Goal: Task Accomplishment & Management: Manage account settings

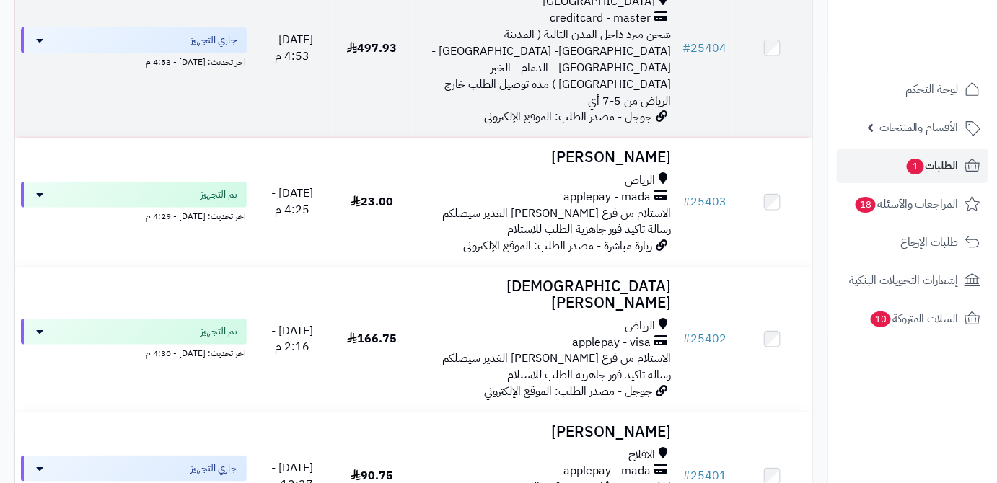
scroll to position [327, 0]
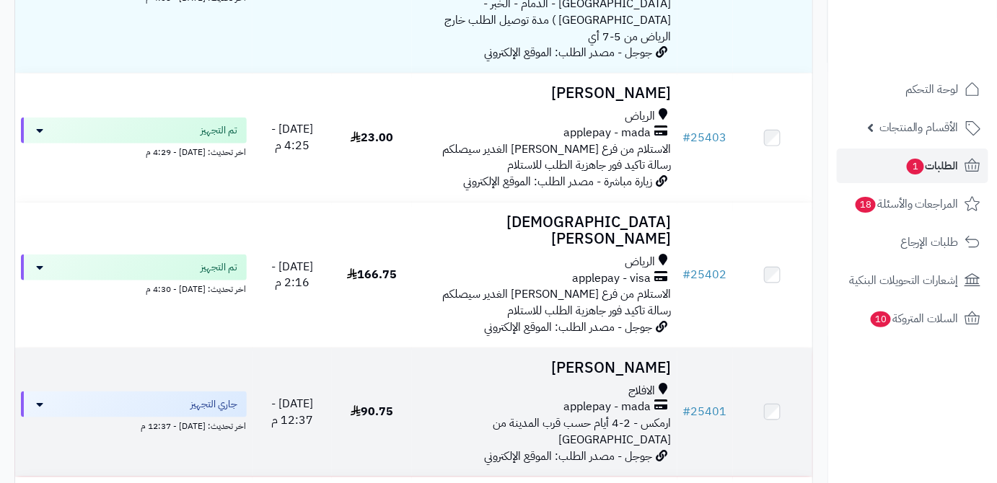
click at [735, 360] on td at bounding box center [773, 412] width 80 height 128
click at [619, 360] on h3 "[PERSON_NAME]" at bounding box center [545, 368] width 254 height 17
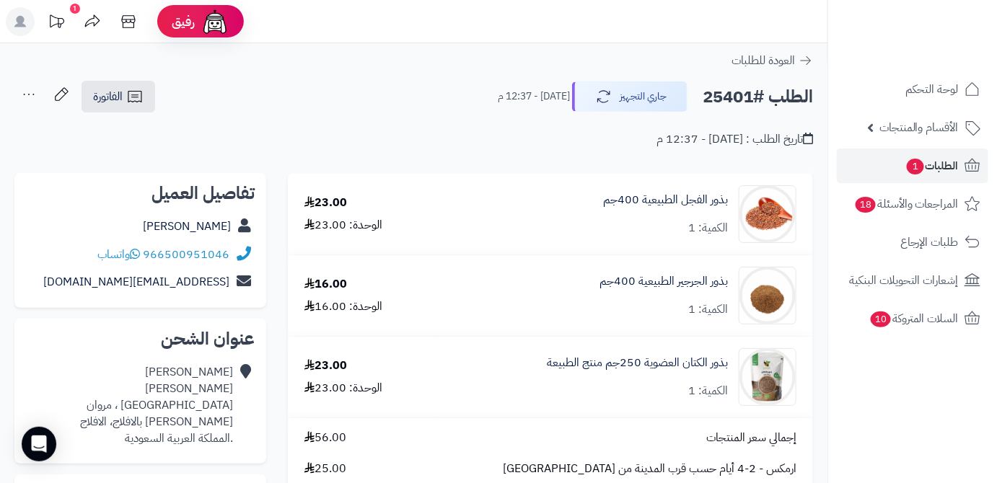
drag, startPoint x: 156, startPoint y: 232, endPoint x: 231, endPoint y: 236, distance: 75.8
click at [231, 236] on div "محمد الدوسري" at bounding box center [140, 227] width 229 height 28
click at [225, 227] on link "محمد الدوسري" at bounding box center [187, 226] width 88 height 17
copy link "محمد الدوسري"
drag, startPoint x: 145, startPoint y: 252, endPoint x: 231, endPoint y: 245, distance: 86.1
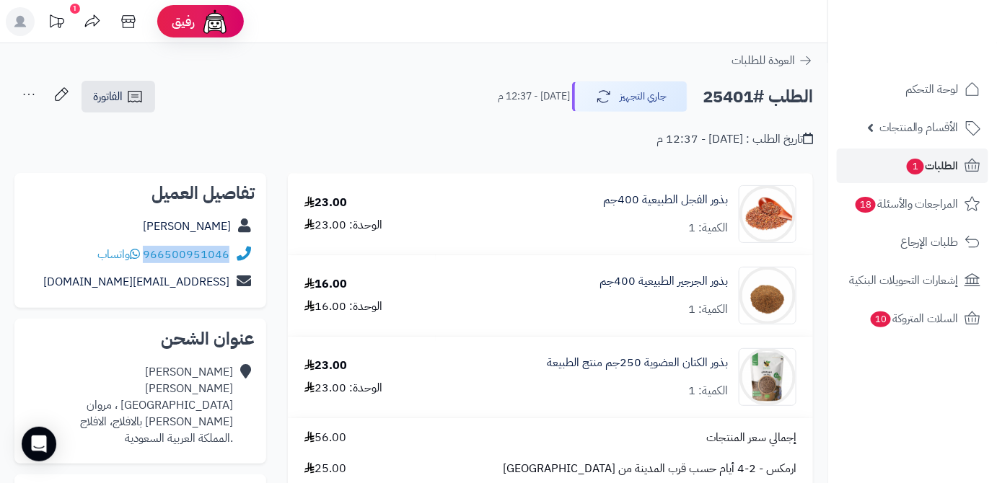
click at [231, 245] on div "966500951046 واتساب" at bounding box center [140, 255] width 229 height 28
copy div "966500951046"
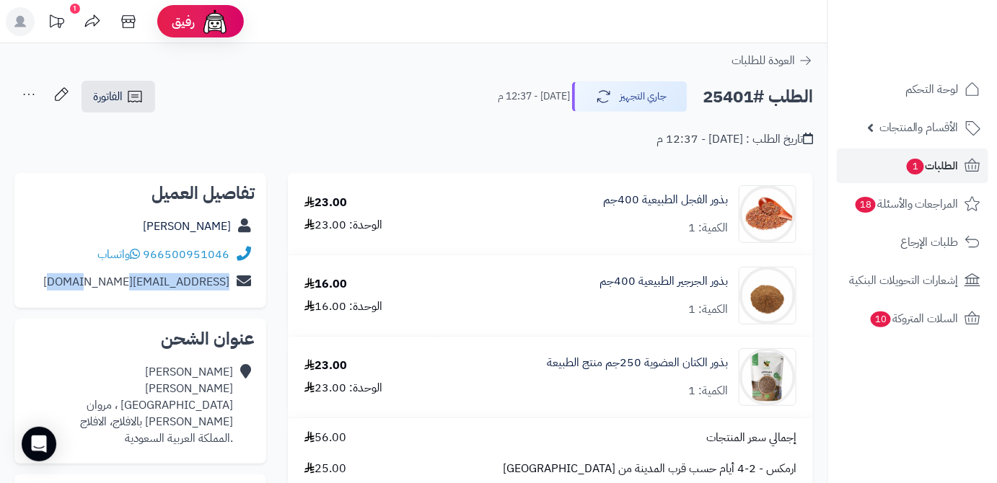
drag, startPoint x: 88, startPoint y: 284, endPoint x: 226, endPoint y: 288, distance: 137.8
click at [226, 288] on div "mohmdali29@icloud.com" at bounding box center [140, 282] width 229 height 28
copy link "mohmdali29@icloud.com"
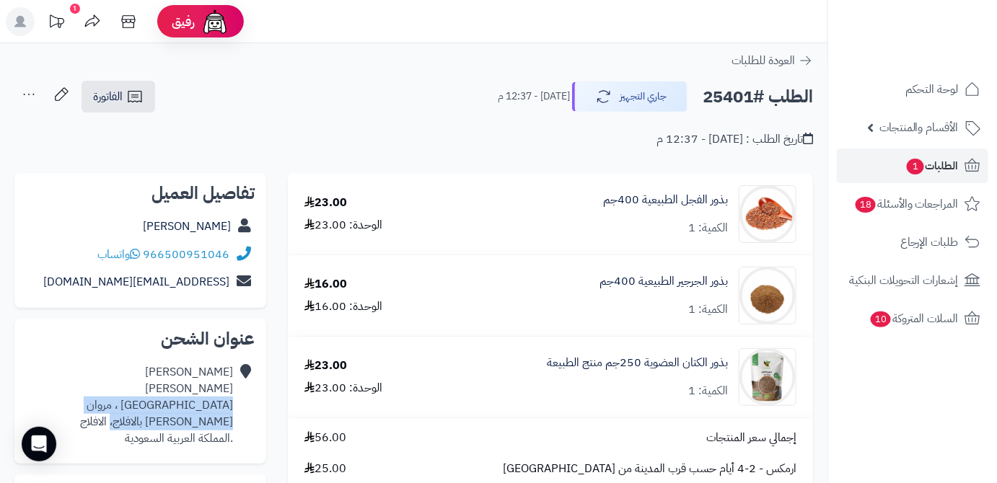
drag, startPoint x: 136, startPoint y: 419, endPoint x: 231, endPoint y: 400, distance: 96.3
click at [231, 400] on div "محمد الدوسري شارع ال فهد ، مروان مروان بالافلاج، الافلاج .المملكة العربية السعو…" at bounding box center [156, 405] width 153 height 82
copy div "شارع ال فهد ، مروان مروان بالافلاج، الافلاج"
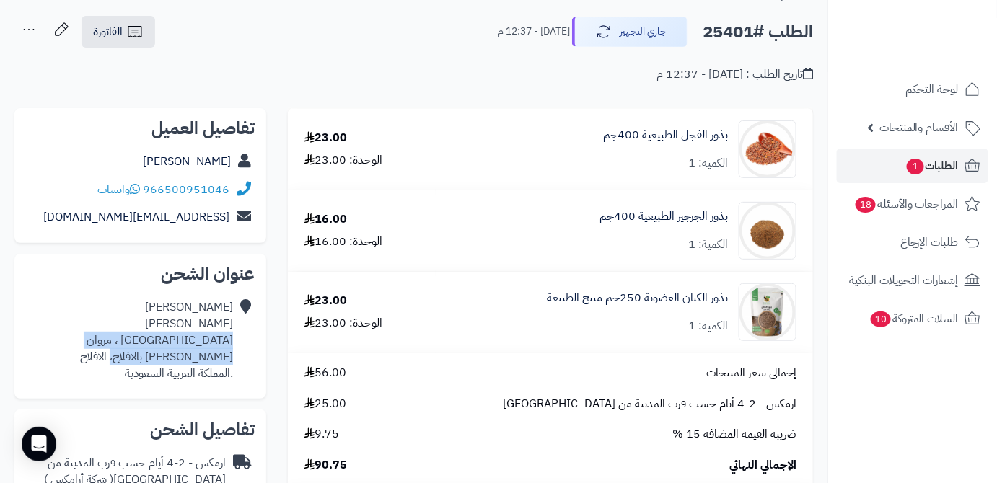
click at [98, 339] on div "محمد الدوسري شارع ال فهد ، مروان مروان بالافلاج، الافلاج .المملكة العربية السعو…" at bounding box center [140, 341] width 229 height 94
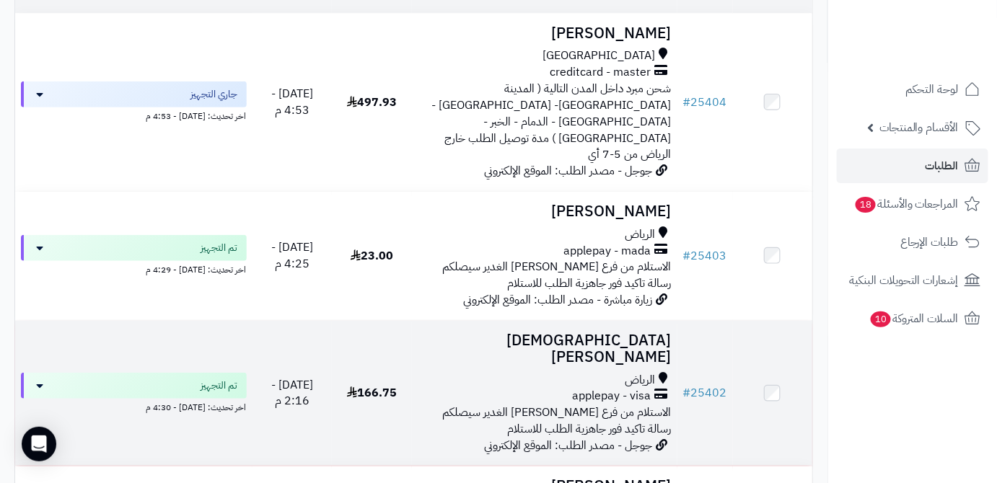
scroll to position [131, 0]
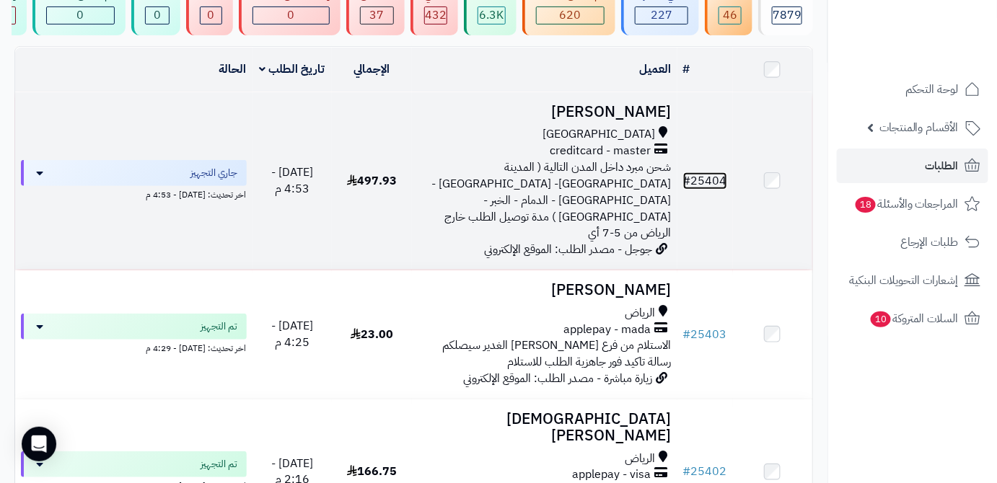
click at [707, 175] on link "# 25404" at bounding box center [705, 180] width 44 height 17
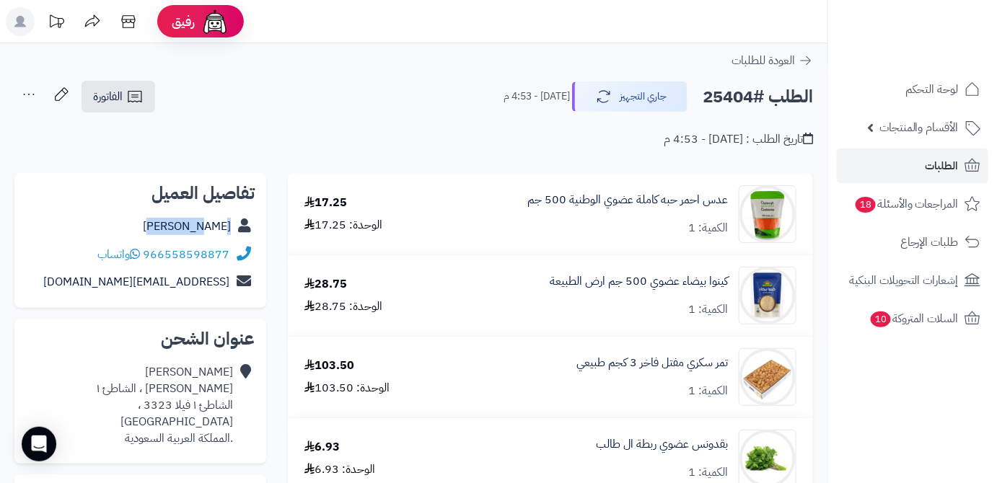
drag, startPoint x: 180, startPoint y: 227, endPoint x: 242, endPoint y: 228, distance: 62.0
click at [242, 228] on div "[PERSON_NAME]" at bounding box center [140, 227] width 229 height 28
copy div "Haya Ali"
drag, startPoint x: 145, startPoint y: 258, endPoint x: 224, endPoint y: 254, distance: 79.4
click at [224, 254] on div "966558598877 واتساب" at bounding box center [163, 255] width 132 height 17
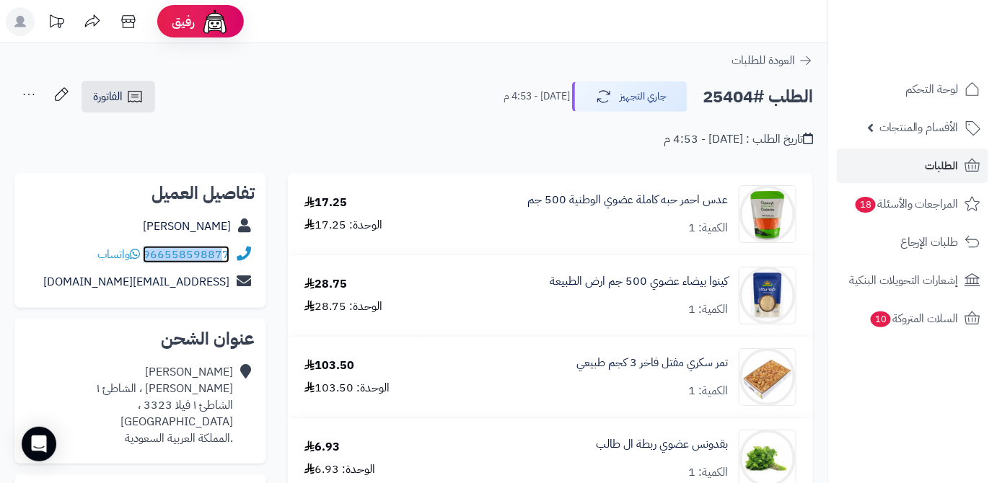
click at [224, 254] on link "966558598877" at bounding box center [186, 254] width 87 height 17
click at [230, 115] on div "تاريخ الطلب : اليوم - 4:53 م" at bounding box center [413, 131] width 798 height 34
drag, startPoint x: 145, startPoint y: 249, endPoint x: 244, endPoint y: 254, distance: 99.6
click at [244, 254] on div "966558598877 واتساب" at bounding box center [140, 255] width 229 height 28
copy div "966558598877"
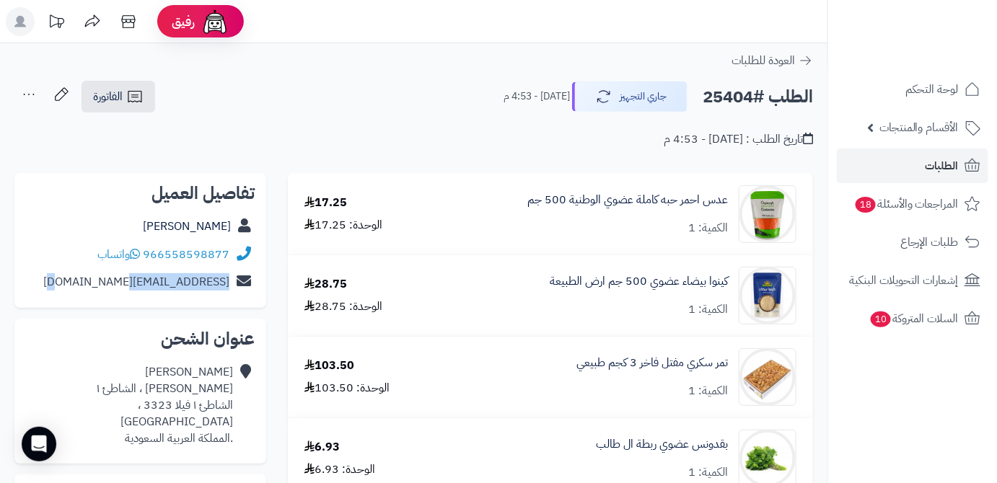
drag, startPoint x: 105, startPoint y: 281, endPoint x: 227, endPoint y: 289, distance: 122.1
click at [227, 289] on div "hayaamg@gmail.com" at bounding box center [140, 282] width 229 height 28
copy link "hayaamg@gmail.com"
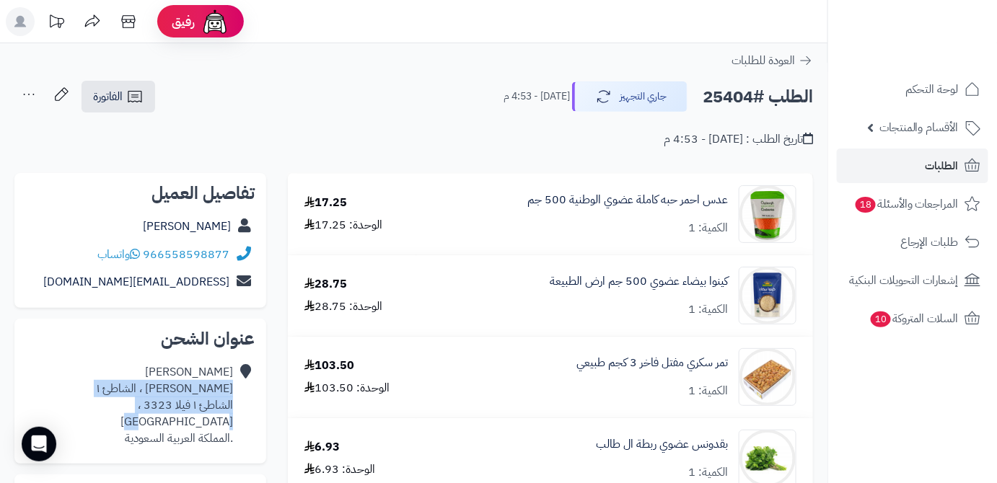
drag, startPoint x: 111, startPoint y: 404, endPoint x: 228, endPoint y: 385, distance: 118.3
click at [234, 387] on div "Haya Ali ابن سرور ، الشاطئ ١ الشاطئ ١ فيلا 3323 ، جدة .المملكة العربية السعودية" at bounding box center [140, 405] width 229 height 94
copy div "ابن سرور ، الشاطئ ١ الشاطئ ١ فيلا 3323 ، جدة"
click at [101, 321] on div "عنوان الشحن Haya Ali ابن سرور ، الشاطئ ١ الشاطئ ١ فيلا 3323 ، جدة .المملكة العر…" at bounding box center [140, 391] width 252 height 145
click at [723, 93] on h2 "الطلب #25404" at bounding box center [757, 97] width 110 height 30
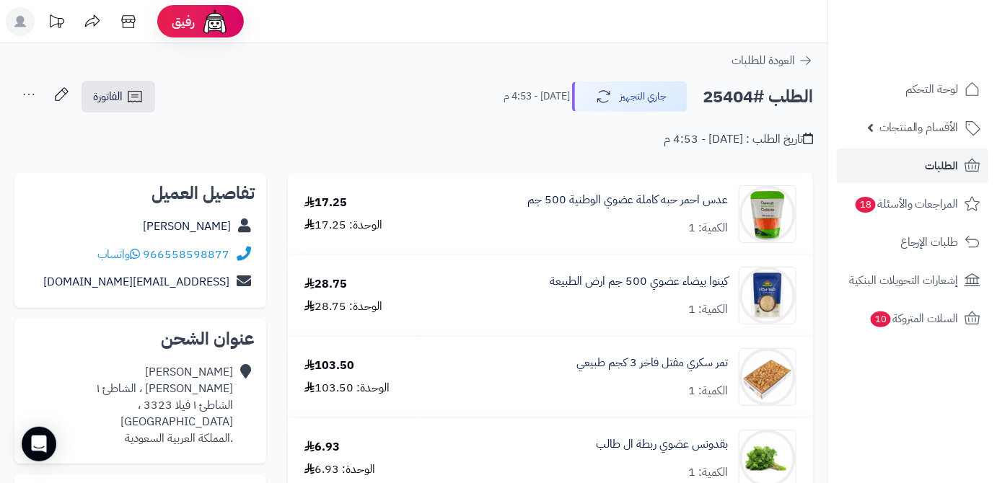
click at [723, 93] on h2 "الطلب #25404" at bounding box center [757, 97] width 110 height 30
copy h2 "25404"
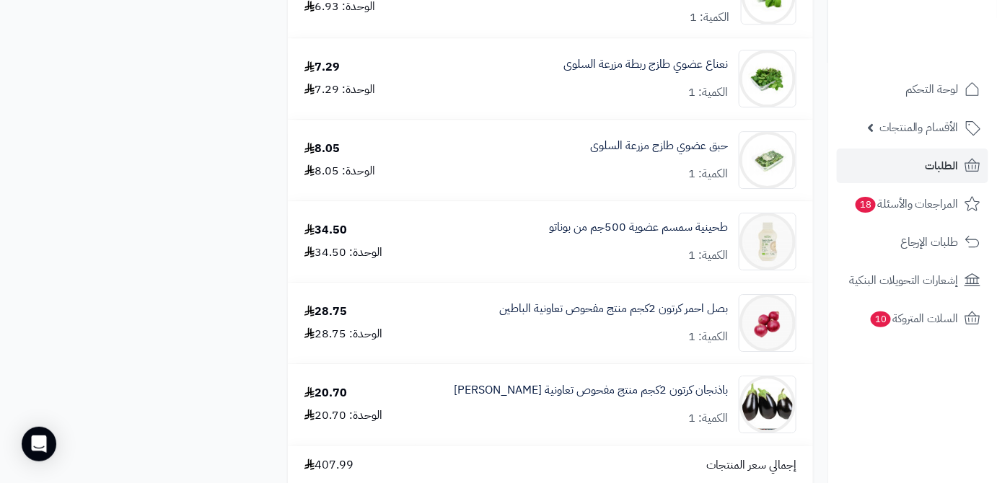
scroll to position [1704, 0]
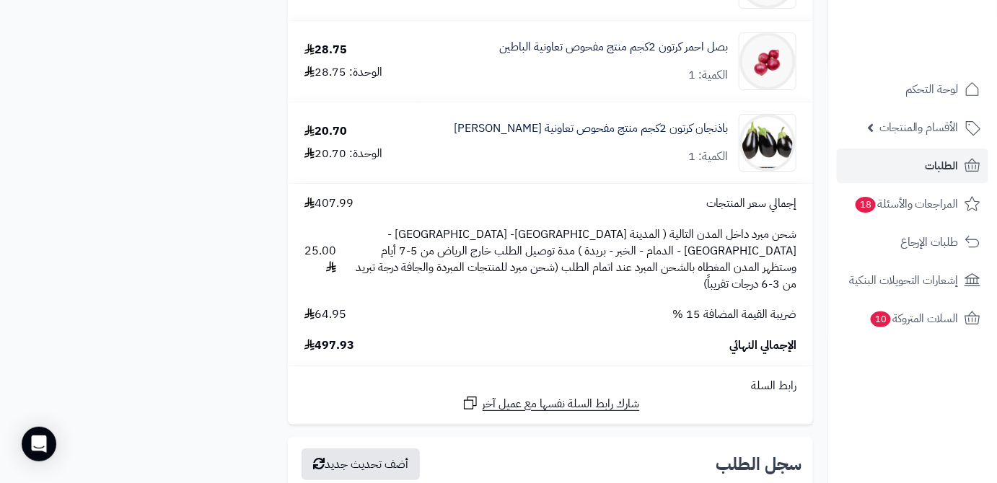
click at [340, 338] on span "497.93" at bounding box center [329, 346] width 50 height 17
copy span "497.93"
drag, startPoint x: 731, startPoint y: 128, endPoint x: 640, endPoint y: 133, distance: 90.2
click at [640, 133] on div "باذنجان كرتون 2كجم منتج مفحوص تعاونية الباطين الكمية: 1" at bounding box center [614, 143] width 385 height 58
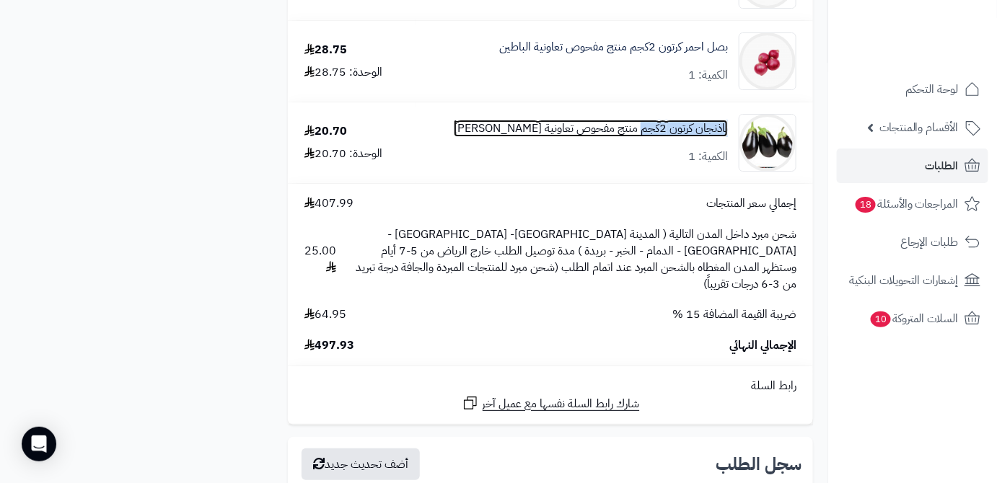
copy link "باذنجان كرتون 2كجم"
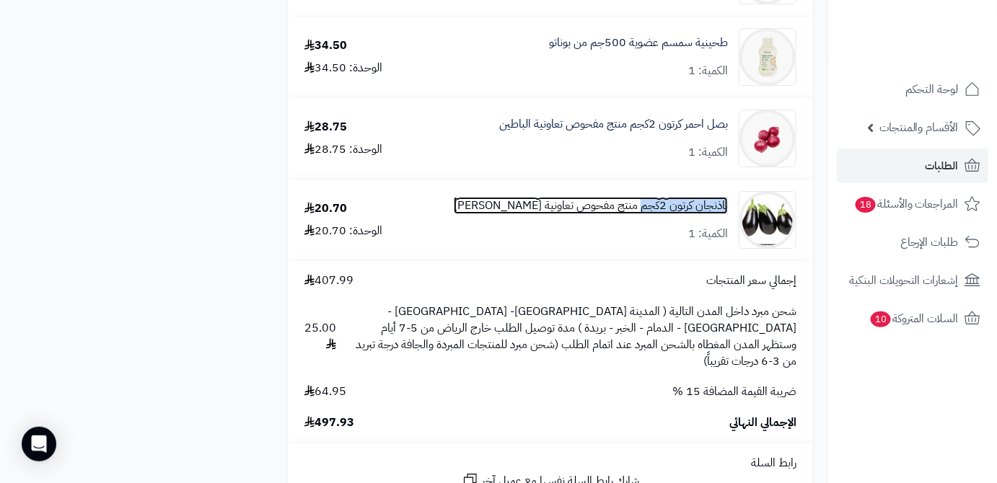
scroll to position [1507, 0]
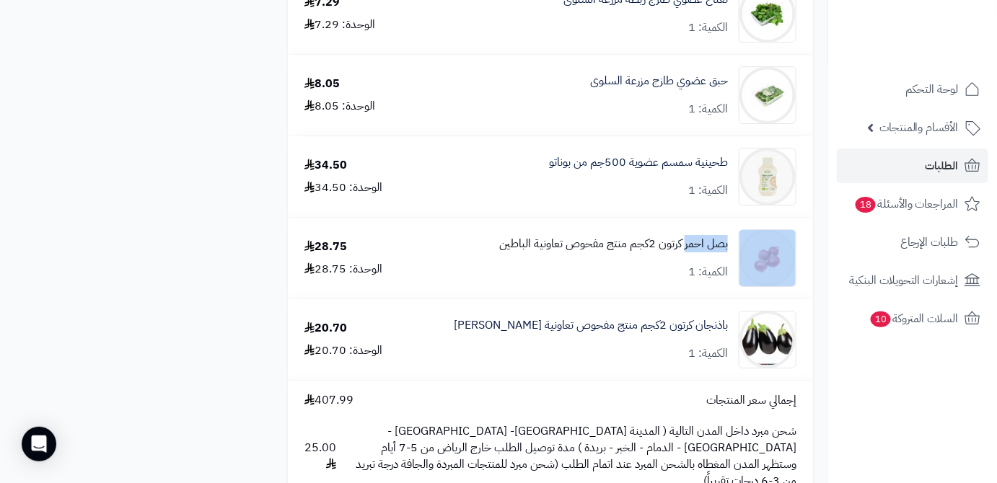
drag, startPoint x: 725, startPoint y: 248, endPoint x: 685, endPoint y: 252, distance: 39.8
click at [685, 252] on div "بصل احمر كرتون 2كجم منتج مفحوص تعاونية الباطين الكمية: 1" at bounding box center [614, 258] width 385 height 58
copy div "بصل احمر"
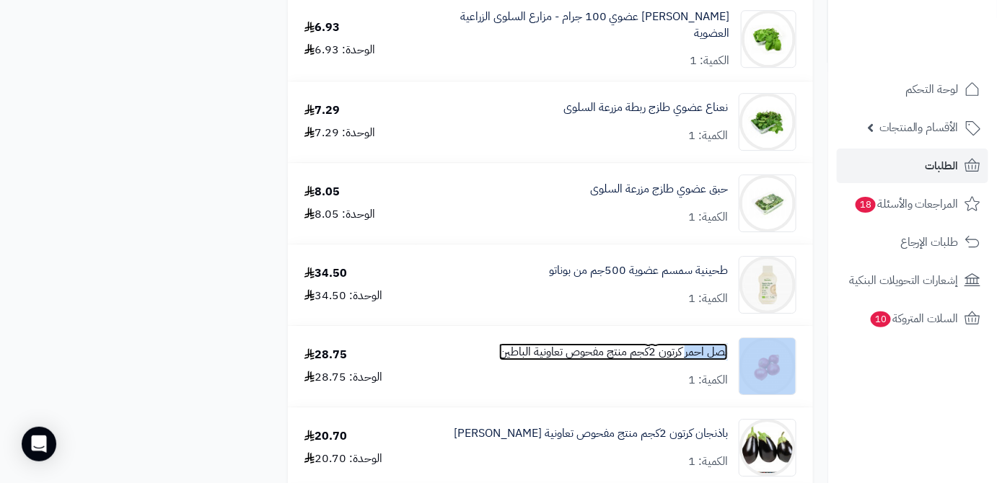
scroll to position [1377, 0]
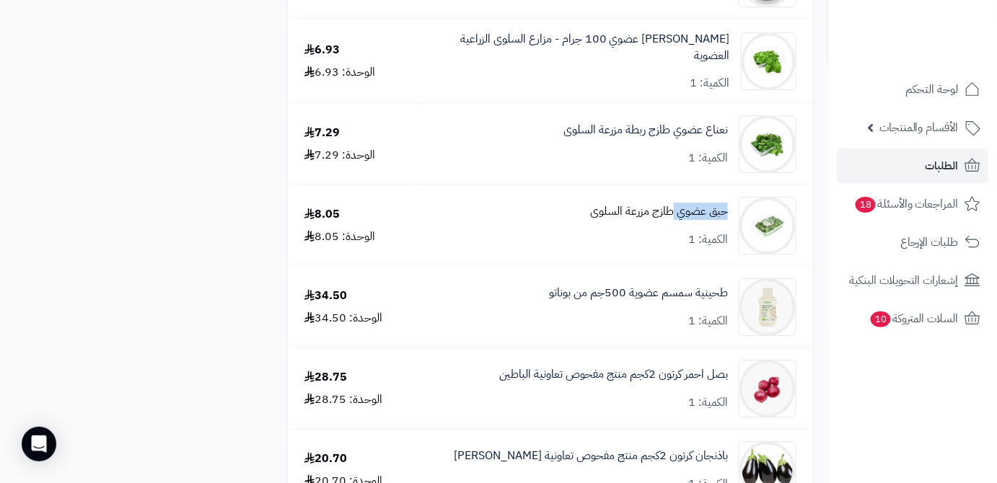
drag, startPoint x: 732, startPoint y: 209, endPoint x: 688, endPoint y: 218, distance: 44.8
click at [673, 218] on div "حبق عضوي طازج مزرعة السلوى الكمية: 1" at bounding box center [614, 226] width 385 height 58
copy link "حبق عضوي"
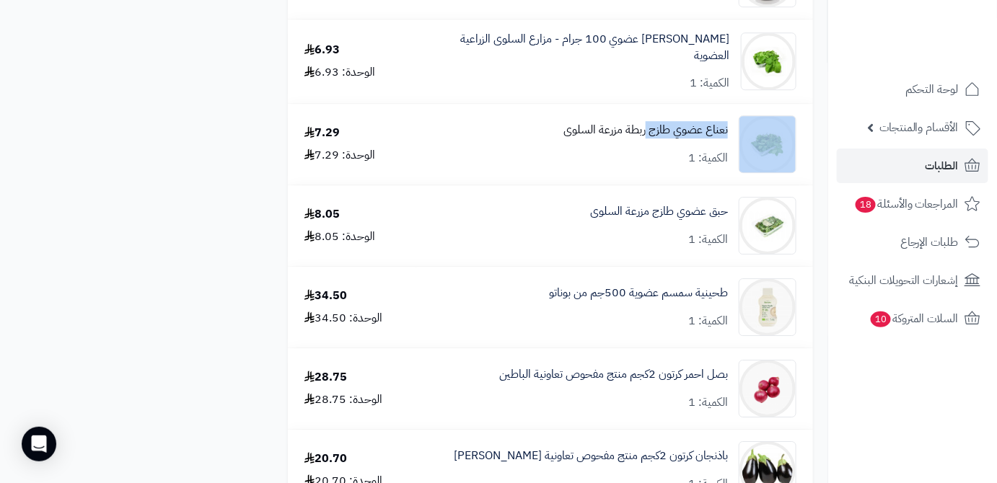
drag, startPoint x: 734, startPoint y: 128, endPoint x: 671, endPoint y: 129, distance: 63.5
click at [653, 137] on div "نعناع عضوي طازج ربطة مزرعة السلوى الكمية: 1" at bounding box center [614, 144] width 385 height 58
copy div "نعناع عضوي طاز"
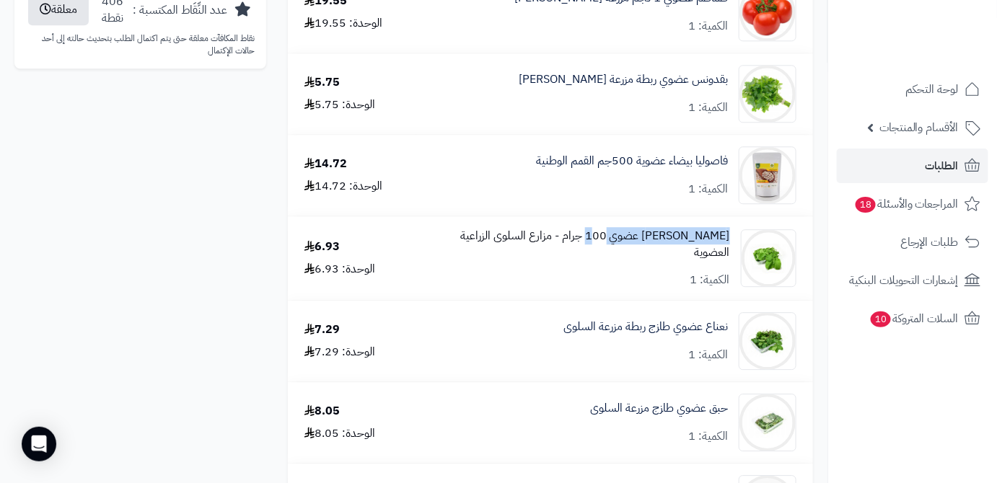
drag, startPoint x: 721, startPoint y: 247, endPoint x: 624, endPoint y: 246, distance: 97.4
click at [624, 246] on div "جرجير عضوي 100 جرام - مزارع السلوى الزراعية العضوية الكمية: 1" at bounding box center [614, 258] width 385 height 61
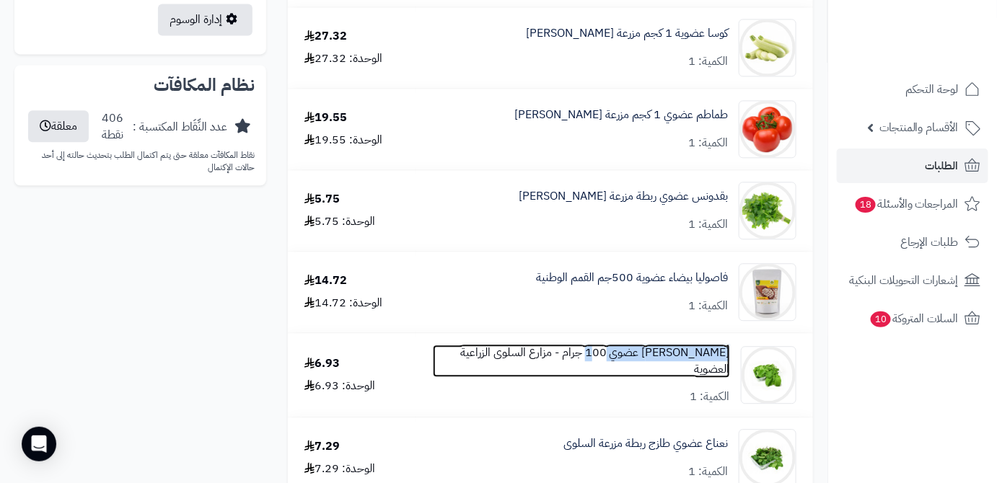
scroll to position [1049, 0]
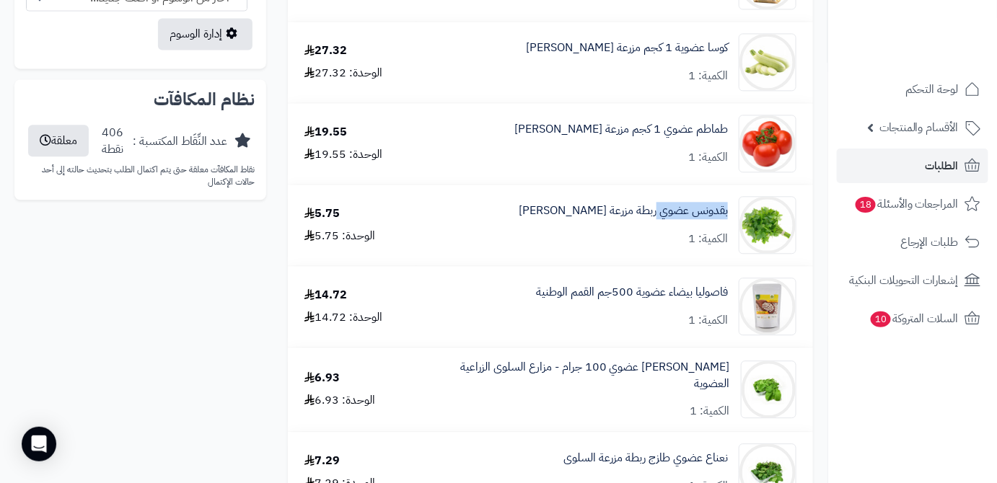
drag, startPoint x: 731, startPoint y: 211, endPoint x: 656, endPoint y: 223, distance: 75.9
click at [656, 223] on div "بقدونس عضوي ربطة مزرعة الشهوان الكمية: 1" at bounding box center [614, 225] width 385 height 58
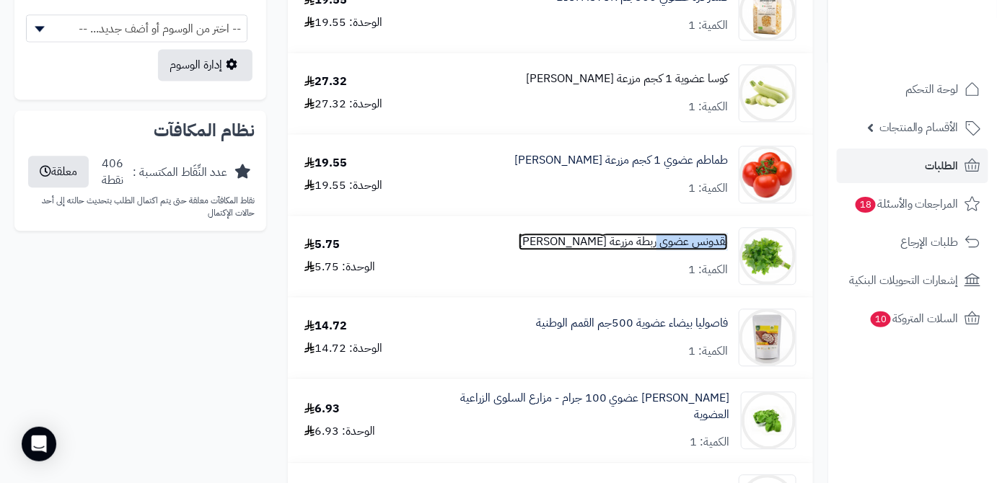
scroll to position [852, 0]
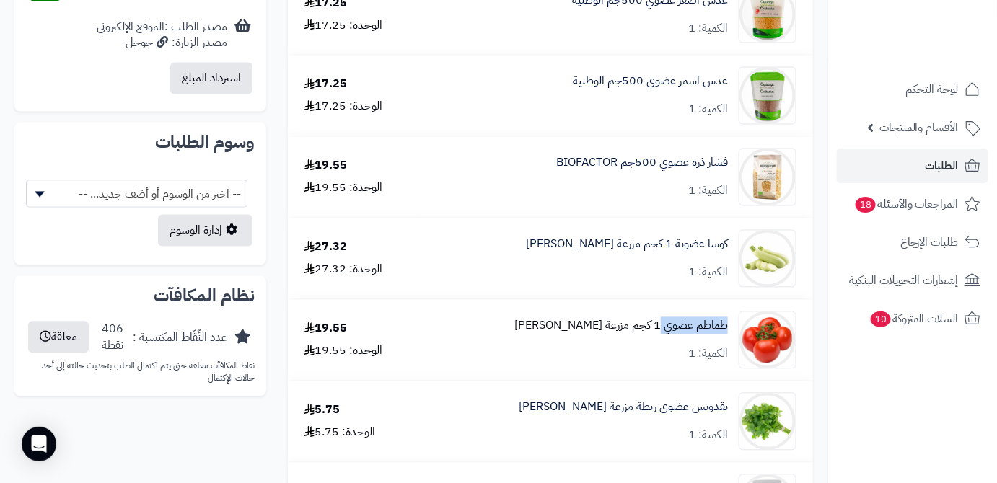
drag, startPoint x: 731, startPoint y: 327, endPoint x: 659, endPoint y: 333, distance: 71.6
click at [659, 333] on div "طماطم عضوي 1 كجم مزرعة الشهوان الكمية: 1" at bounding box center [614, 341] width 385 height 58
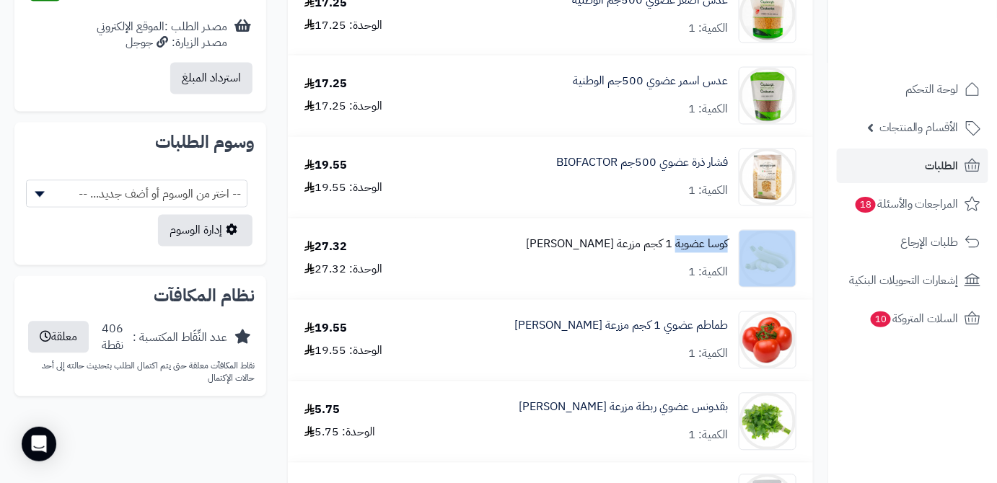
drag, startPoint x: 735, startPoint y: 247, endPoint x: 675, endPoint y: 253, distance: 60.1
click at [675, 253] on div "كوسا عضوية 1 كجم مزرعة الشهوان الكمية: 1" at bounding box center [614, 259] width 385 height 58
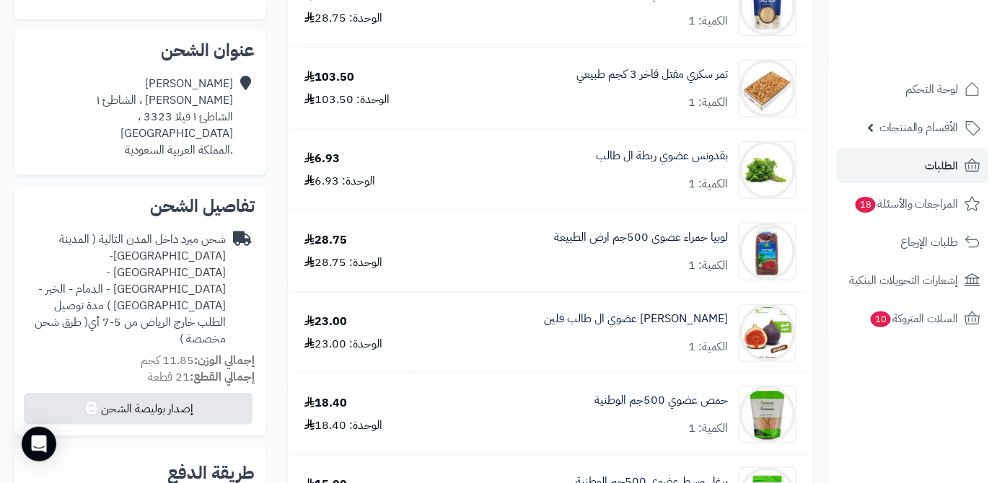
scroll to position [262, 0]
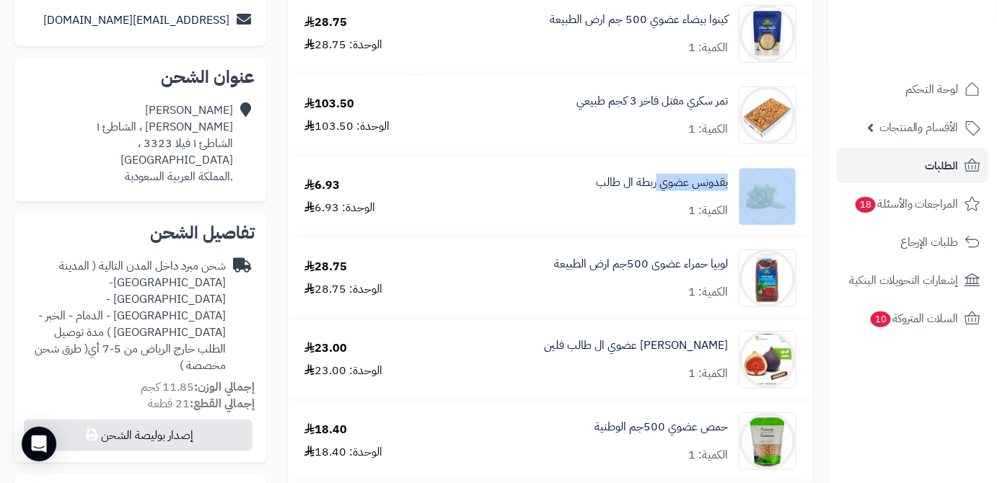
drag, startPoint x: 728, startPoint y: 186, endPoint x: 659, endPoint y: 191, distance: 68.7
click at [658, 191] on div "بقدونس عضوي ربطة ال طالب الكمية: 1" at bounding box center [614, 197] width 385 height 58
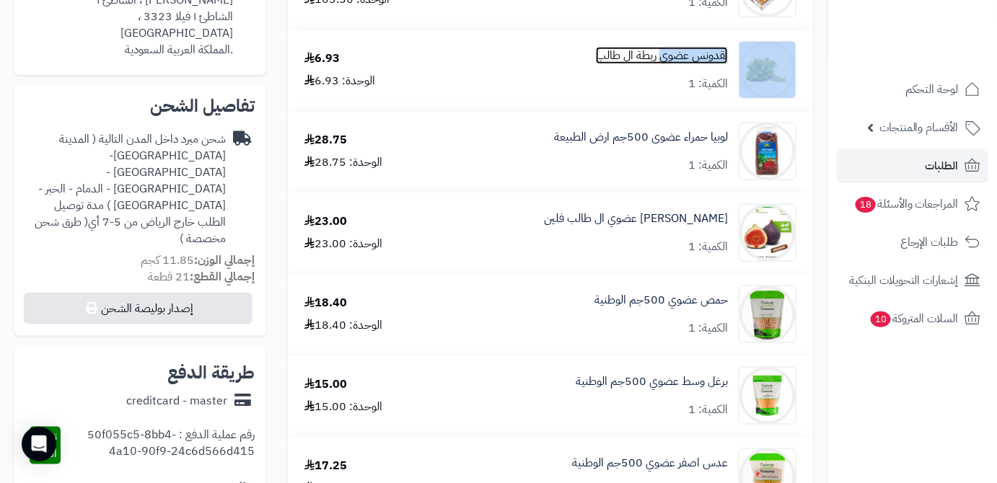
scroll to position [393, 0]
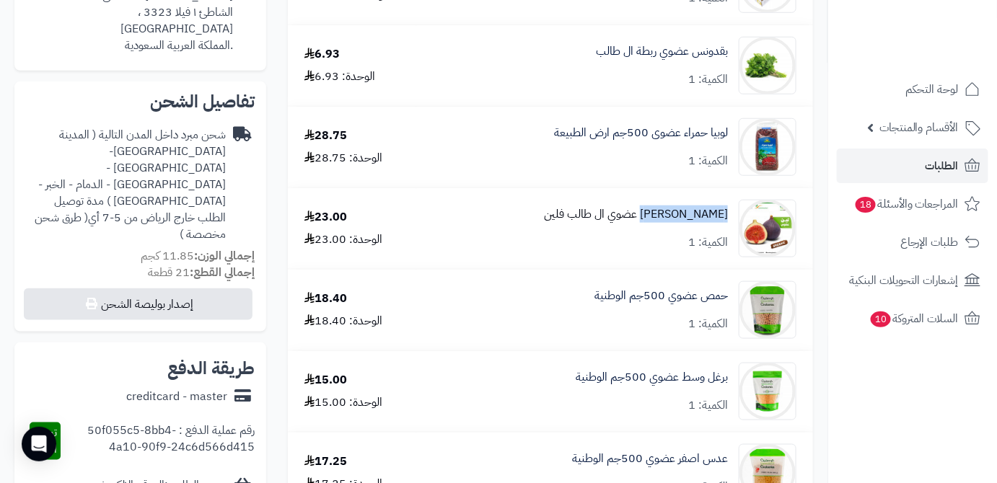
drag, startPoint x: 729, startPoint y: 213, endPoint x: 660, endPoint y: 223, distance: 70.0
click at [660, 223] on div "تين احمر عضوي ال طالب فلين الكمية: 1" at bounding box center [614, 229] width 385 height 58
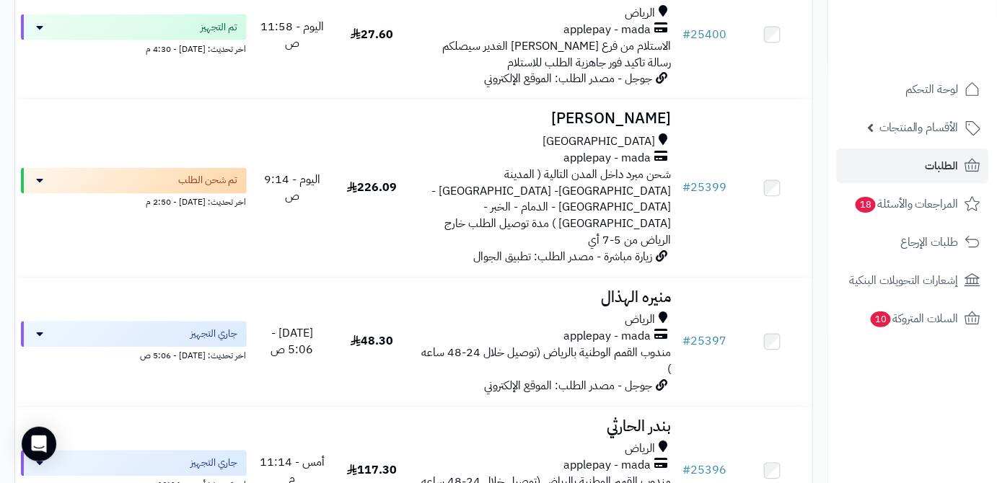
scroll to position [918, 0]
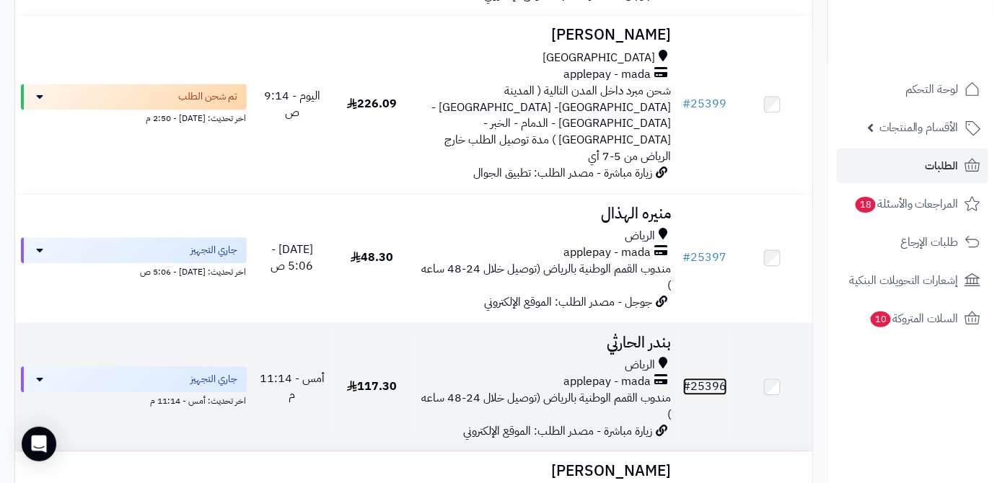
click at [721, 378] on link "# 25396" at bounding box center [705, 386] width 44 height 17
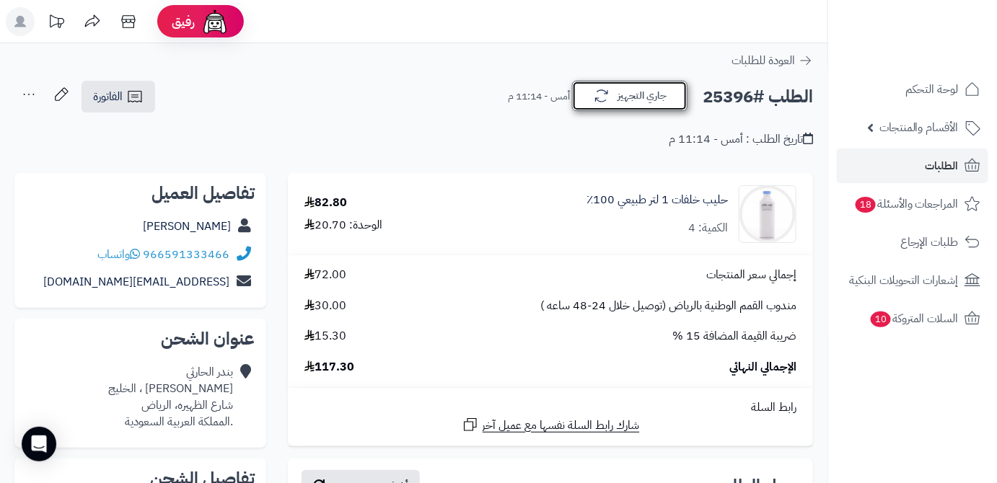
click at [623, 100] on button "جاري التجهيز" at bounding box center [629, 96] width 115 height 30
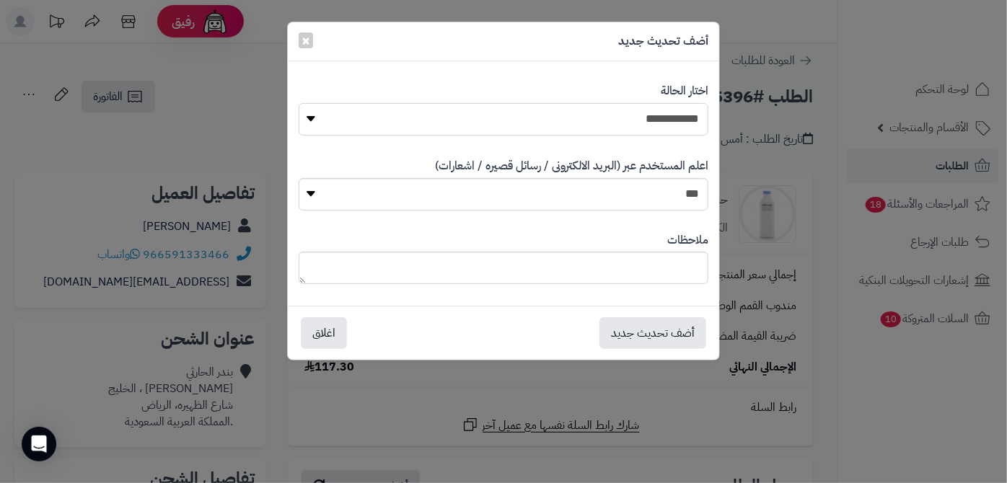
drag, startPoint x: 626, startPoint y: 115, endPoint x: 630, endPoint y: 133, distance: 18.5
click at [626, 115] on select "**********" at bounding box center [504, 119] width 410 height 32
select select "*"
click at [299, 103] on select "**********" at bounding box center [504, 119] width 410 height 32
paste textarea "**********"
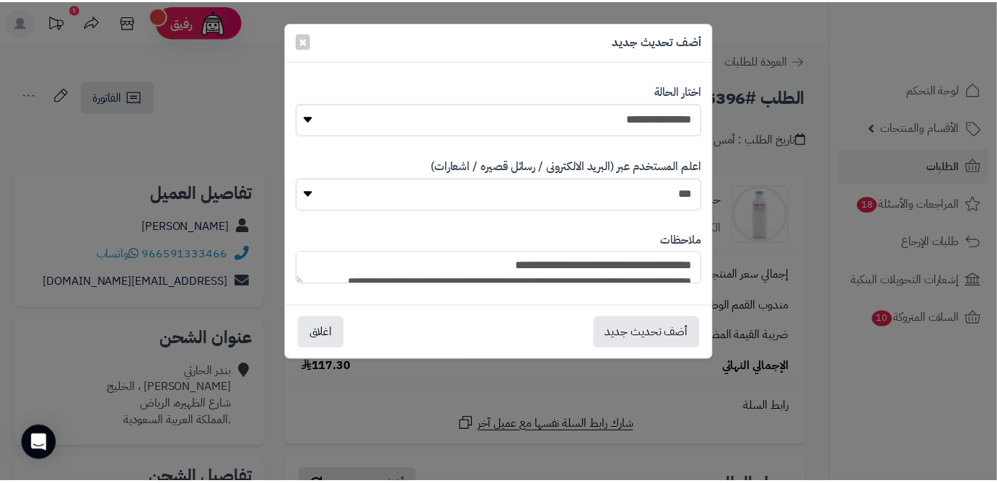
scroll to position [139, 0]
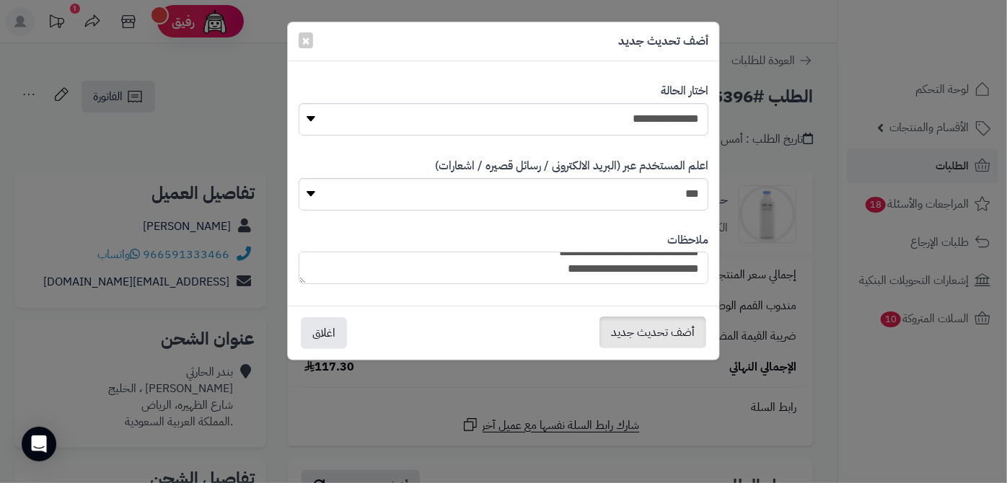
type textarea "**********"
click at [673, 340] on button "أضف تحديث جديد" at bounding box center [652, 333] width 107 height 32
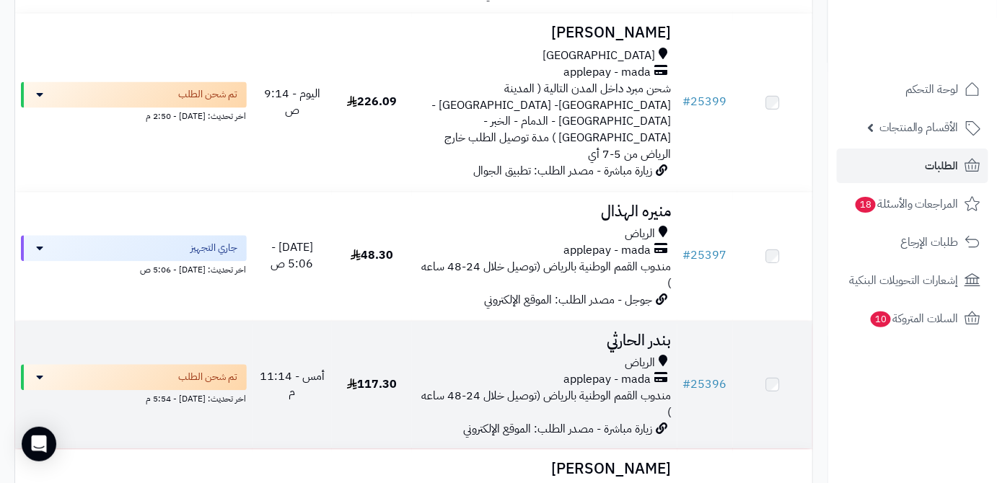
scroll to position [918, 0]
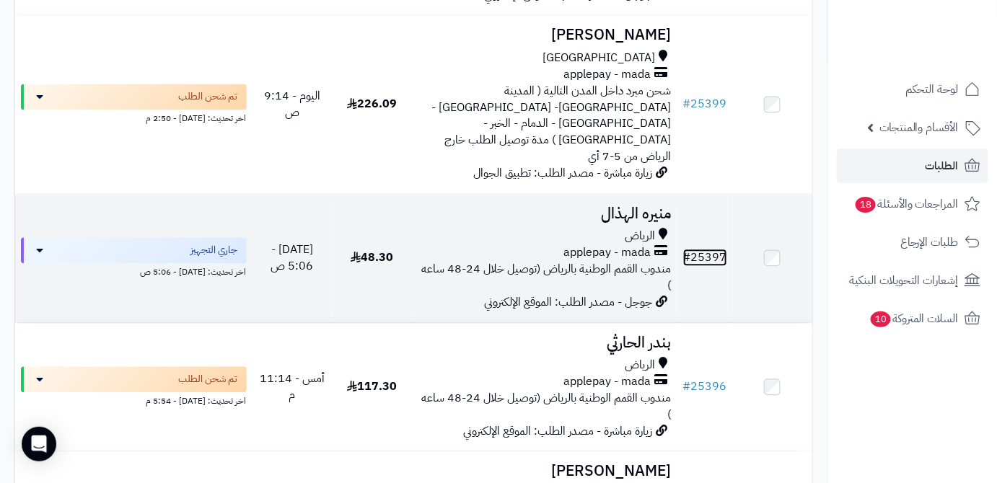
click at [716, 249] on link "# 25397" at bounding box center [705, 257] width 44 height 17
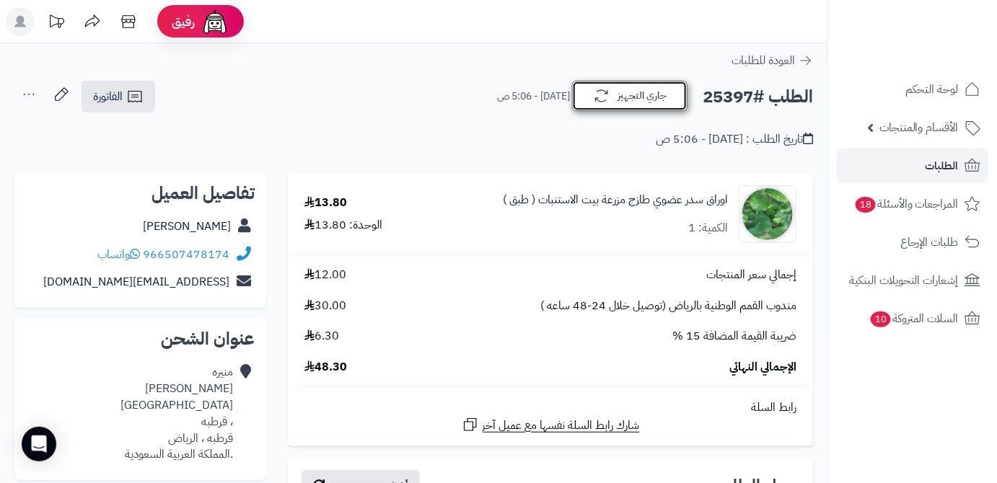
click at [625, 104] on button "جاري التجهيز" at bounding box center [629, 96] width 115 height 30
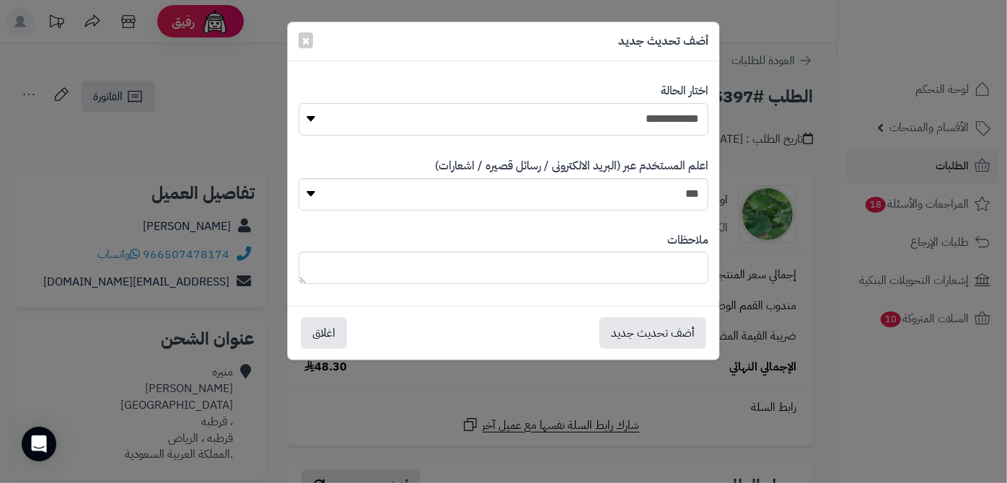
click at [625, 123] on select "**********" at bounding box center [504, 119] width 410 height 32
select select "*"
click at [299, 103] on select "**********" at bounding box center [504, 119] width 410 height 32
paste textarea "**********"
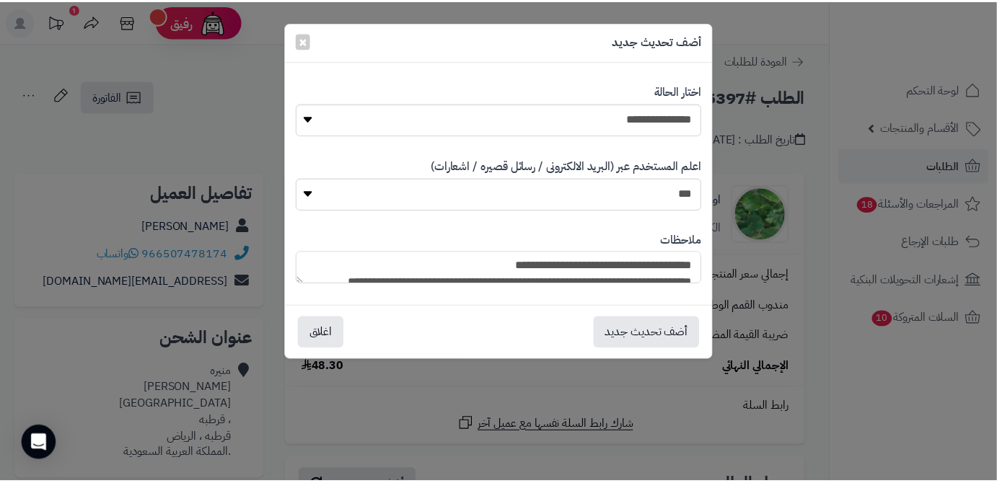
scroll to position [139, 0]
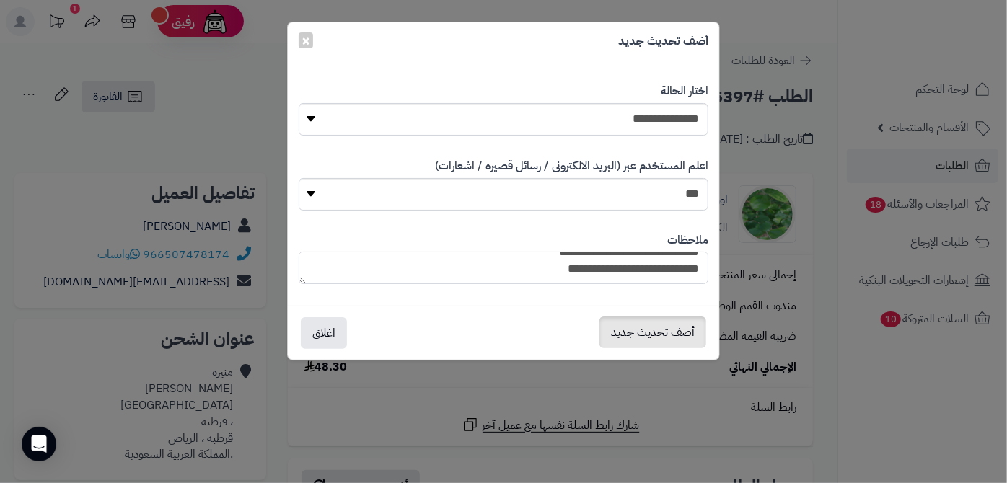
type textarea "**********"
click at [665, 330] on button "أضف تحديث جديد" at bounding box center [652, 333] width 107 height 32
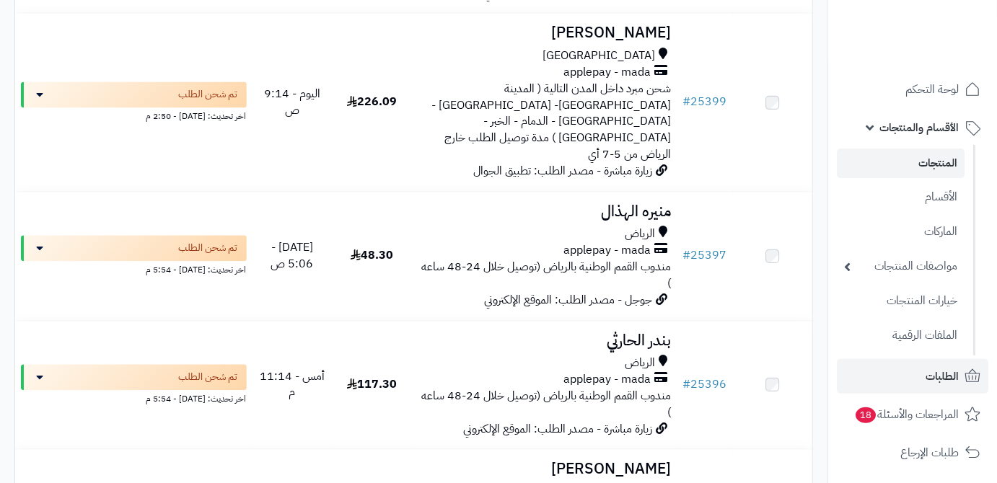
scroll to position [918, 0]
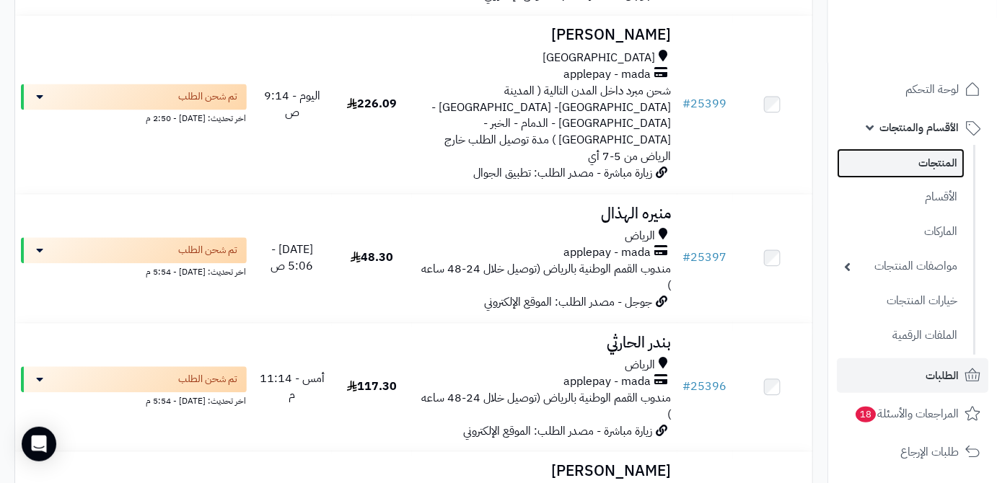
click at [906, 164] on link "المنتجات" at bounding box center [901, 164] width 128 height 30
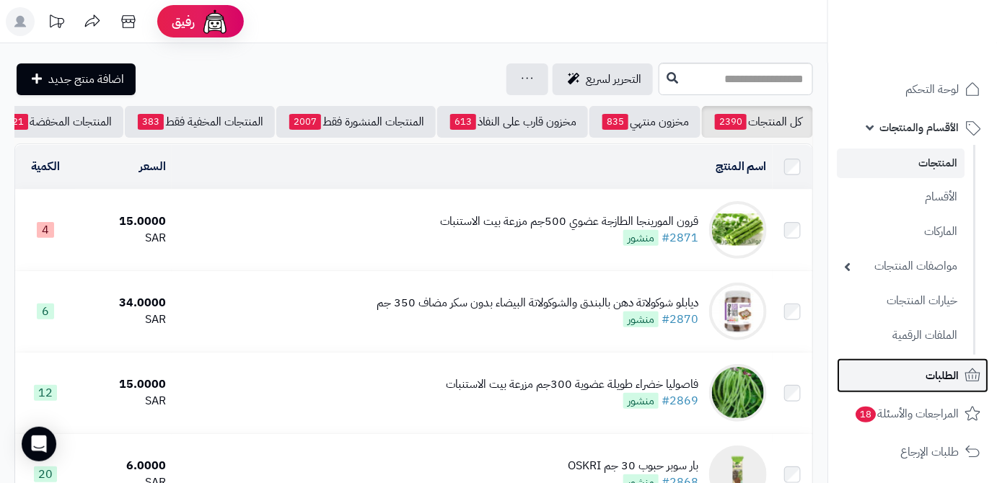
click at [913, 384] on link "الطلبات" at bounding box center [912, 375] width 151 height 35
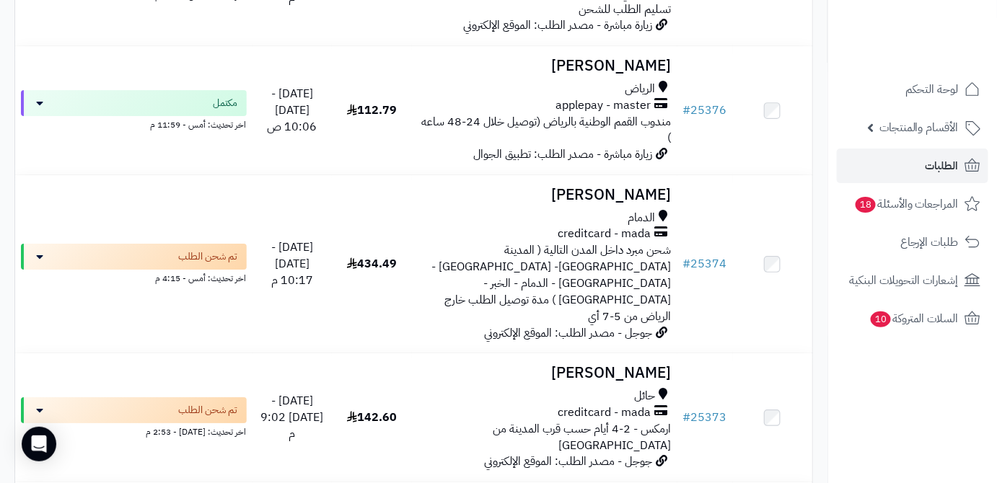
scroll to position [3409, 0]
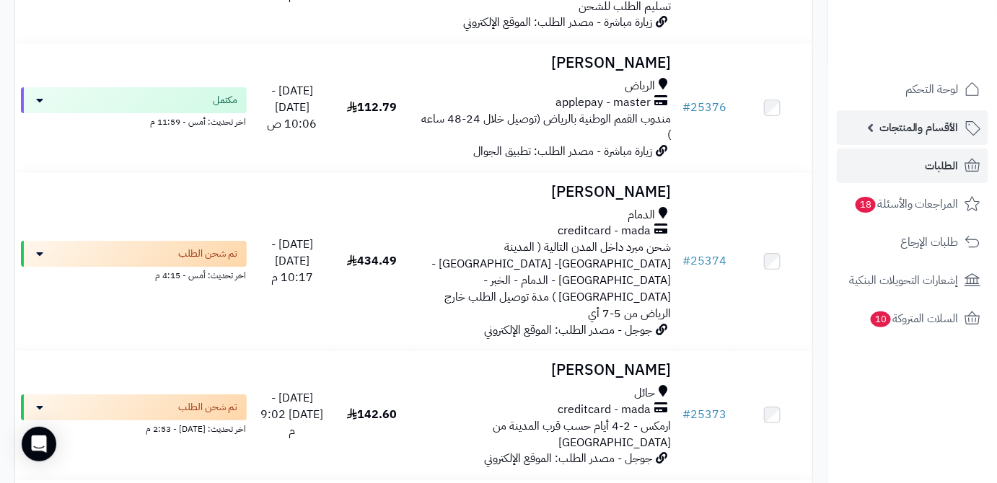
click at [934, 133] on span "الأقسام والمنتجات" at bounding box center [918, 128] width 79 height 20
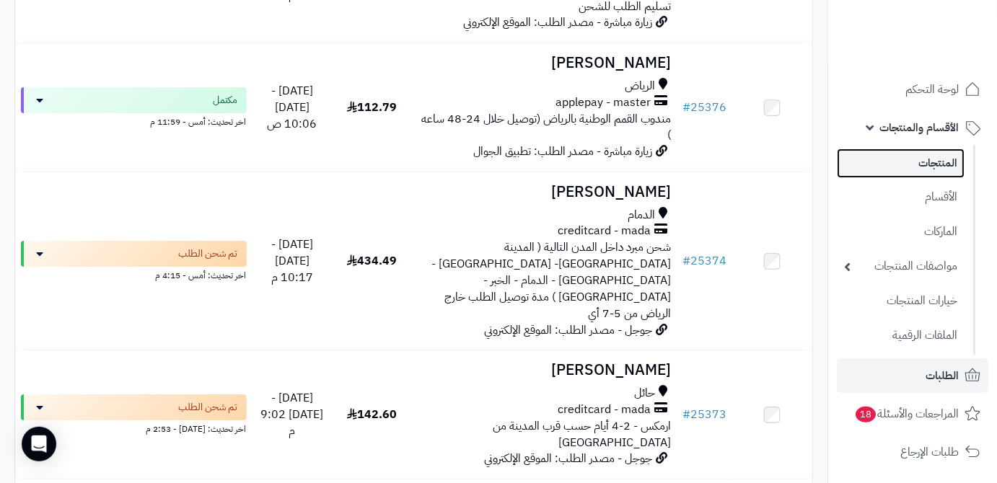
click at [929, 175] on link "المنتجات" at bounding box center [901, 164] width 128 height 30
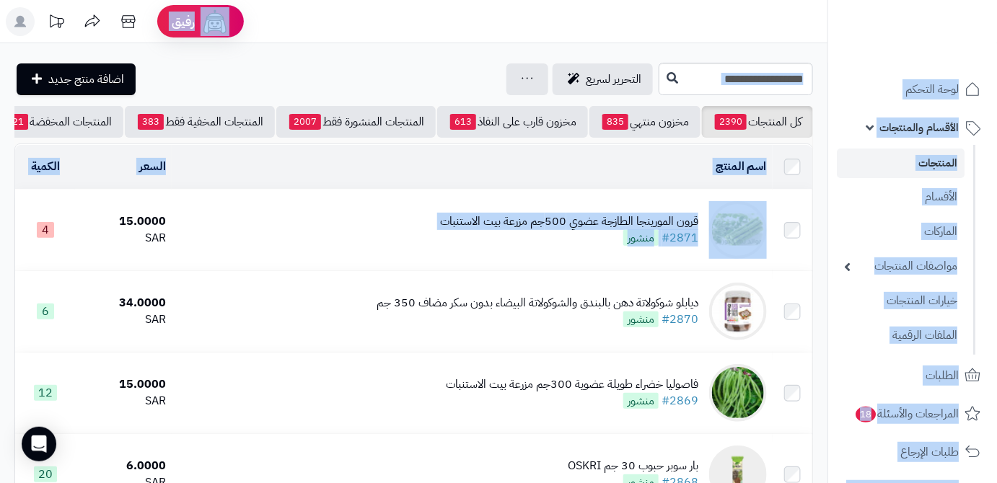
drag, startPoint x: 372, startPoint y: 3, endPoint x: 224, endPoint y: 176, distance: 228.1
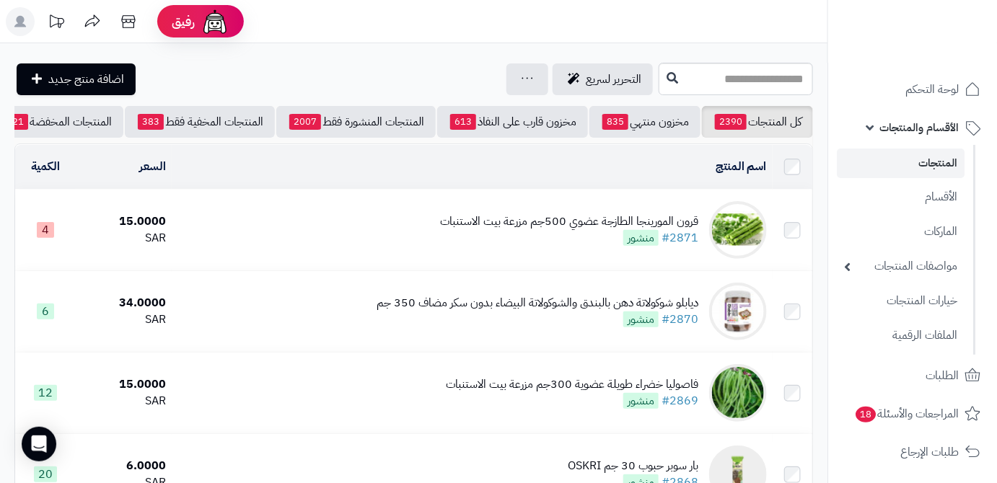
click at [351, 17] on header "رفيق ! الطلبات معالجة مكتمل إرجاع المنتجات العملاء المتواجدون الان 10546 عملاء …" at bounding box center [498, 21] width 997 height 43
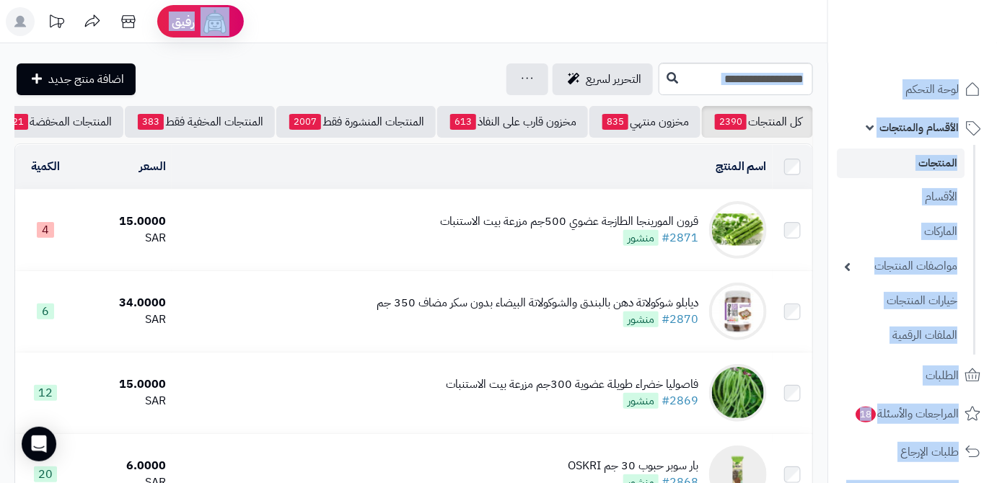
drag, startPoint x: 390, startPoint y: 3, endPoint x: 521, endPoint y: 54, distance: 140.2
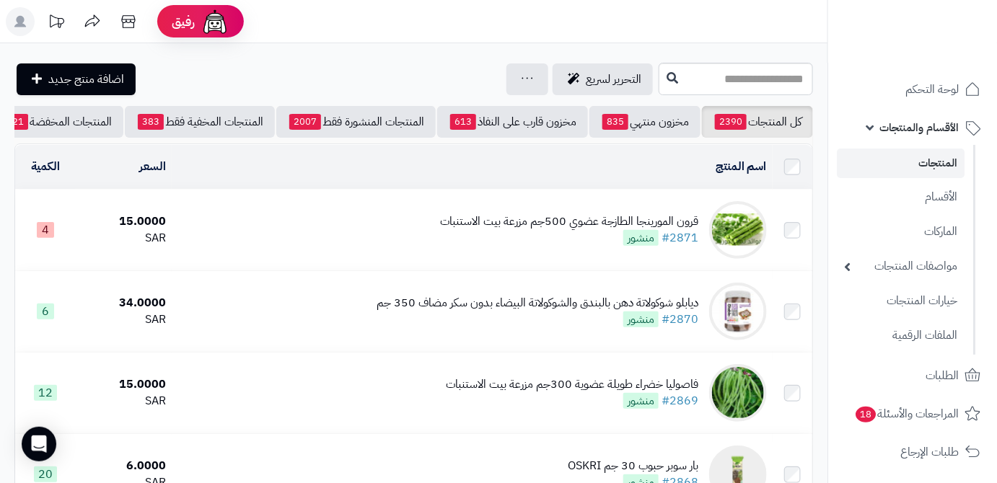
click at [532, 29] on header "رفيق ! الطلبات معالجة مكتمل إرجاع المنتجات العملاء المتواجدون الان 10546 عملاء …" at bounding box center [498, 21] width 997 height 43
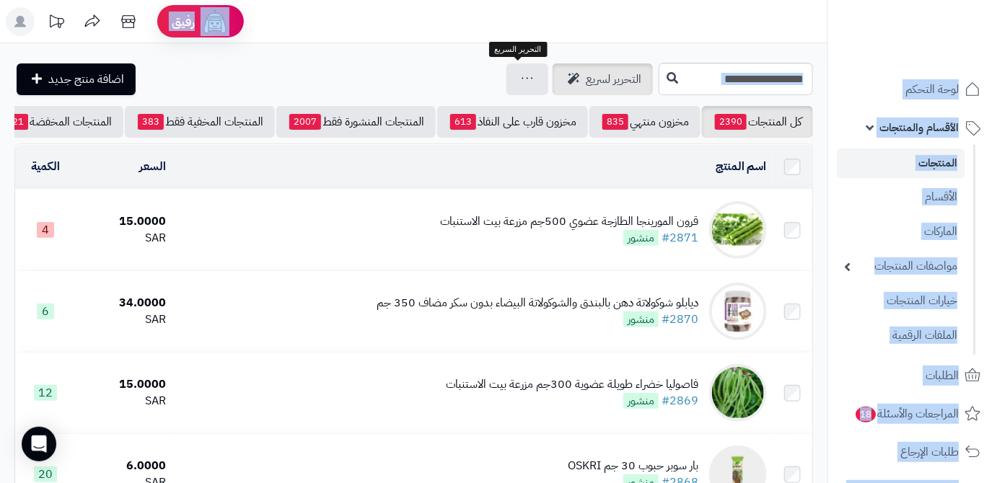
drag, startPoint x: 524, startPoint y: 43, endPoint x: 500, endPoint y: 71, distance: 37.9
click at [501, 17] on header "رفيق ! الطلبات معالجة مكتمل إرجاع المنتجات العملاء المتواجدون الان 10546 عملاء …" at bounding box center [498, 21] width 997 height 43
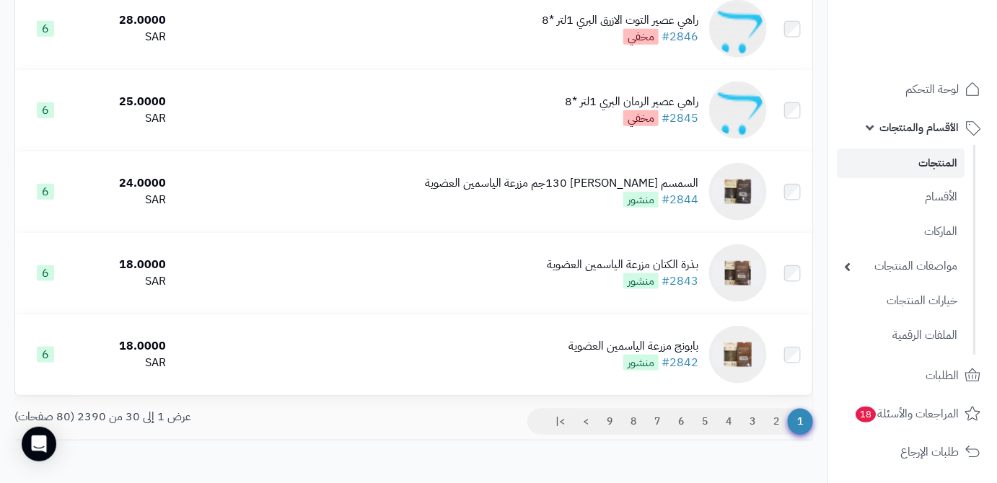
scroll to position [2325, 0]
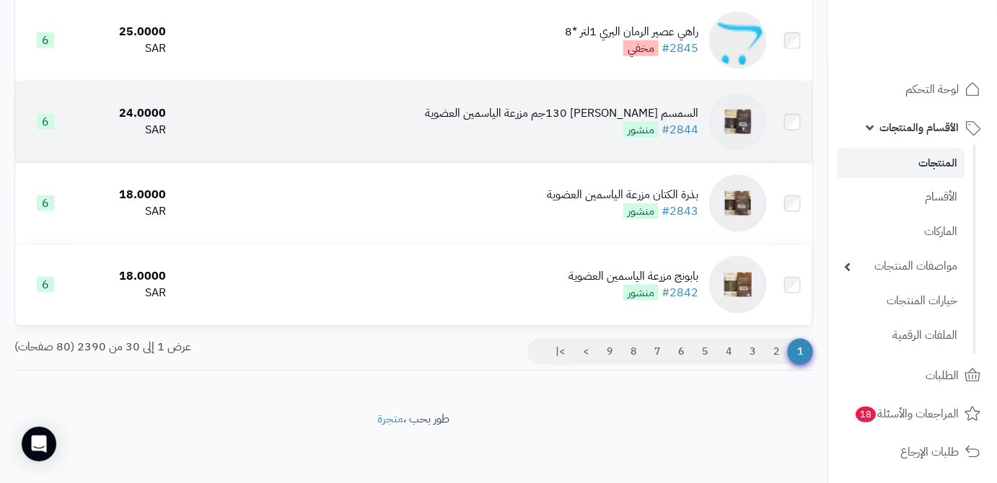
click at [563, 114] on div "السمسم الحساوي 130جم مزرعة الياسمين العضوية" at bounding box center [561, 113] width 273 height 17
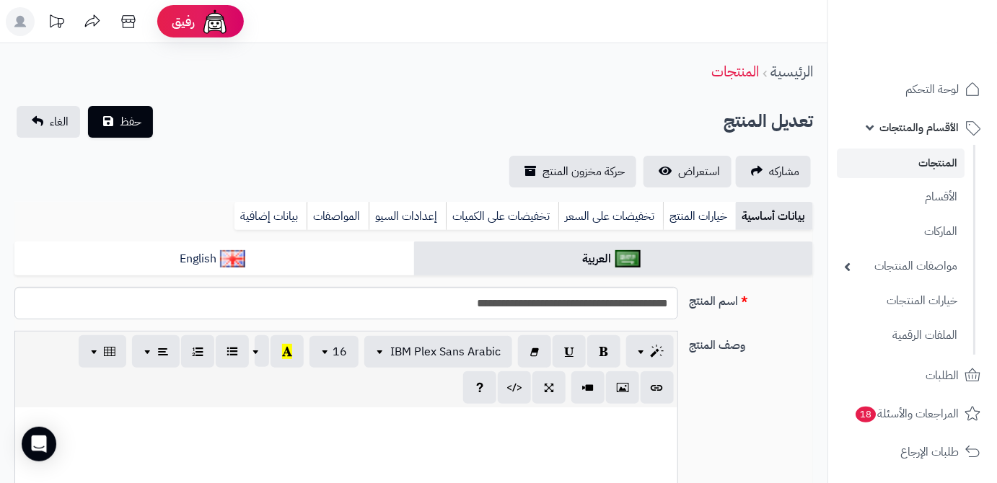
scroll to position [64, 0]
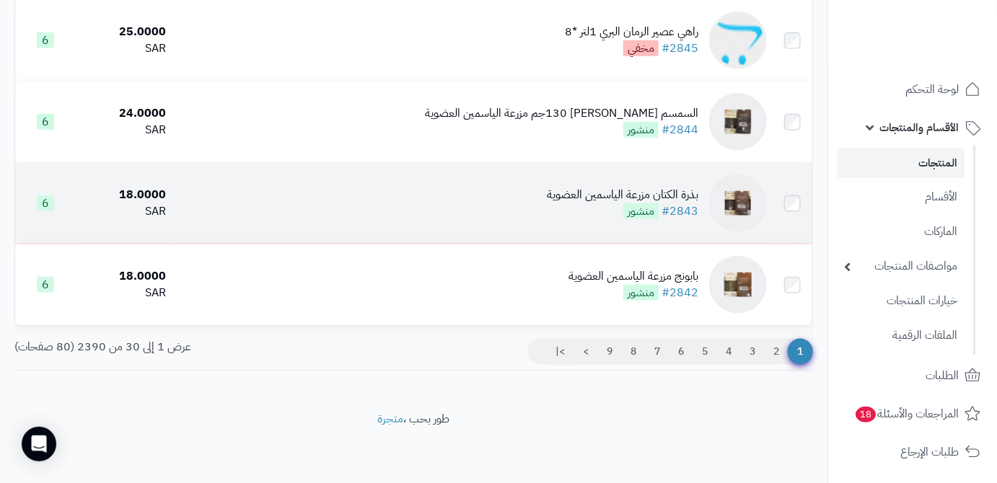
scroll to position [2259, 0]
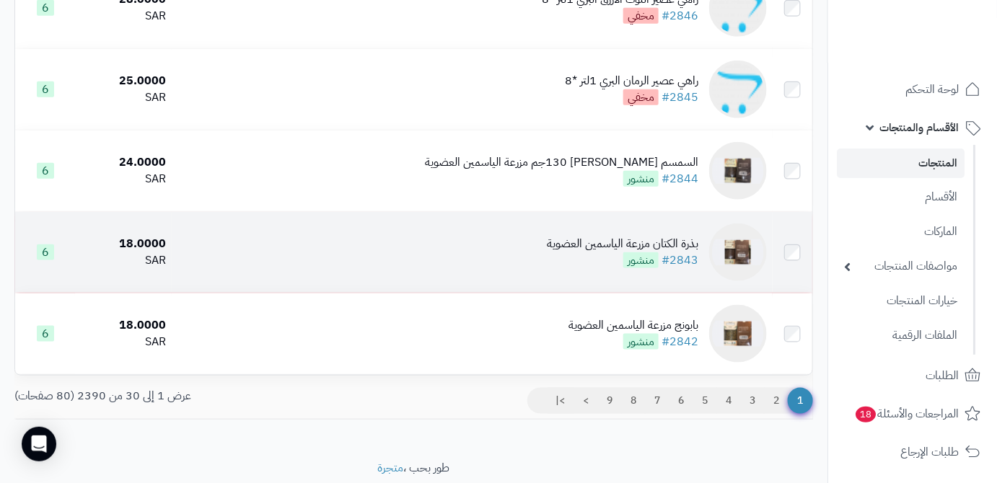
click at [636, 171] on div "السمسم الحساوي 130جم مزرعة الياسمين العضوية" at bounding box center [561, 162] width 273 height 17
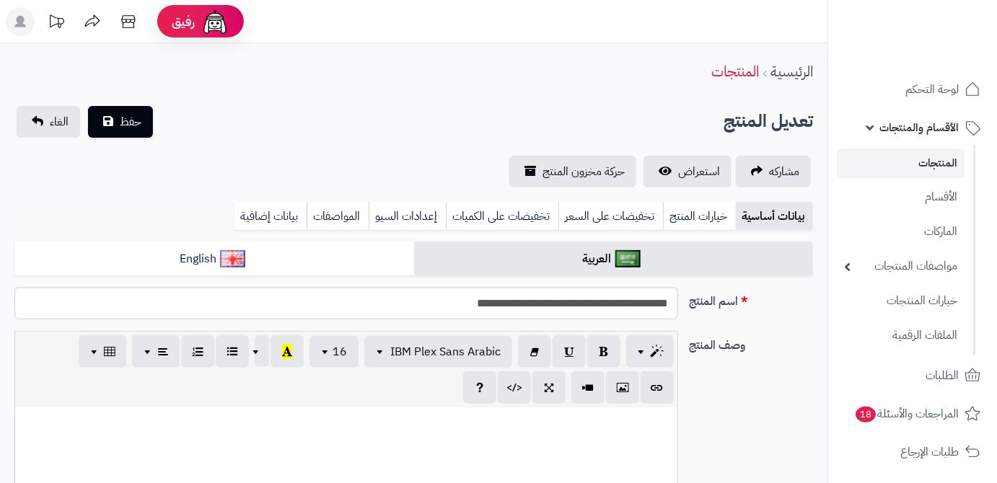
scroll to position [64, 0]
drag, startPoint x: 669, startPoint y: 306, endPoint x: 589, endPoint y: 308, distance: 80.1
click at [589, 308] on input "**********" at bounding box center [345, 303] width 663 height 32
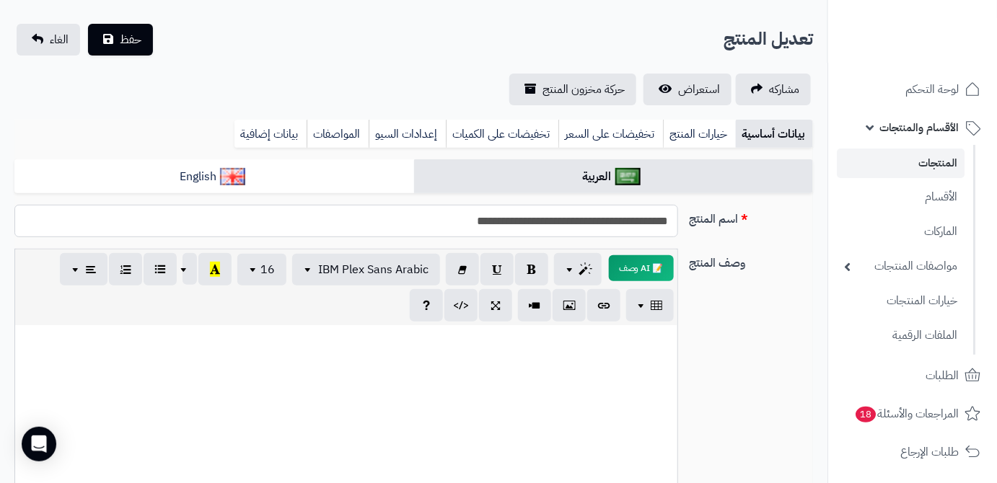
scroll to position [131, 0]
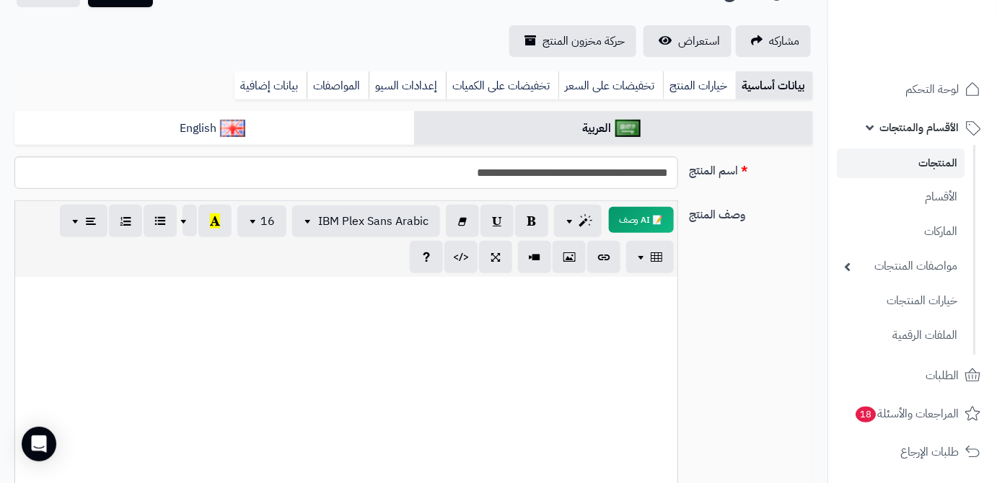
paste div
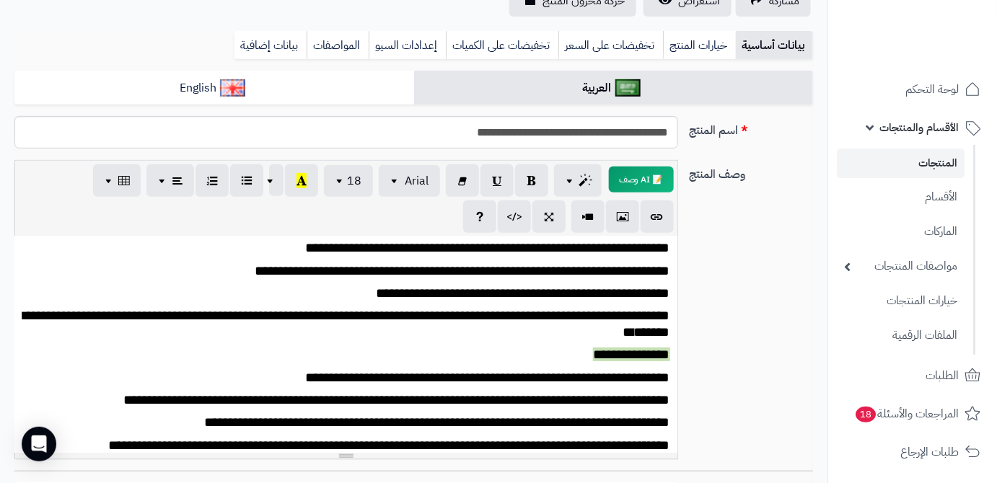
scroll to position [167, 0]
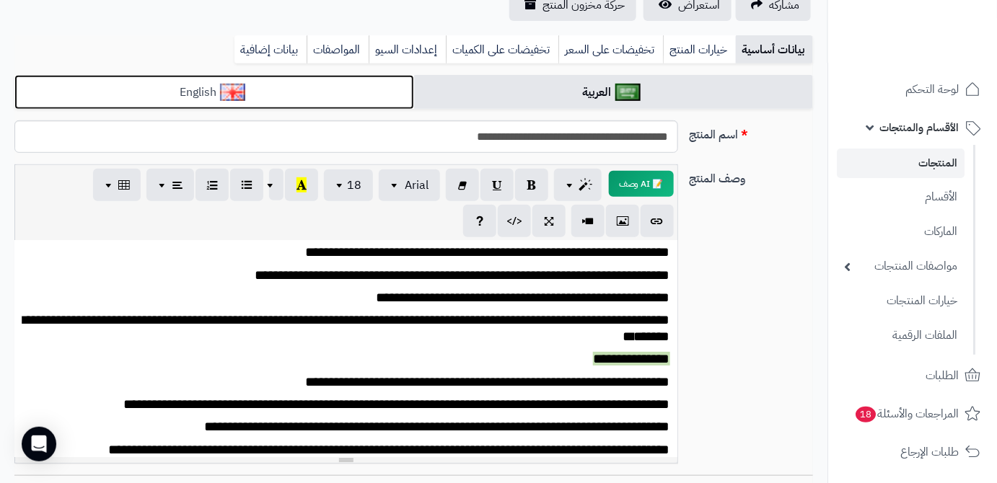
click at [369, 79] on link "English" at bounding box center [214, 92] width 400 height 35
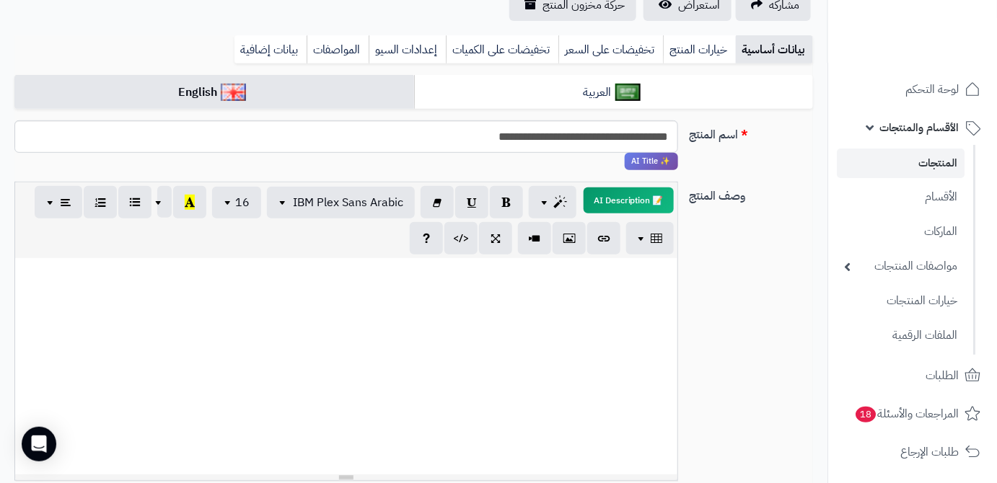
paste div
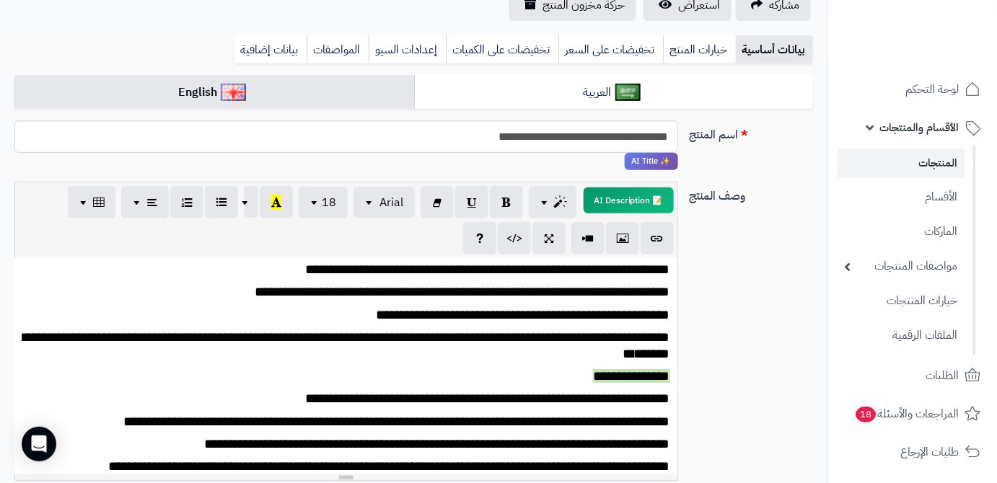
scroll to position [0, 0]
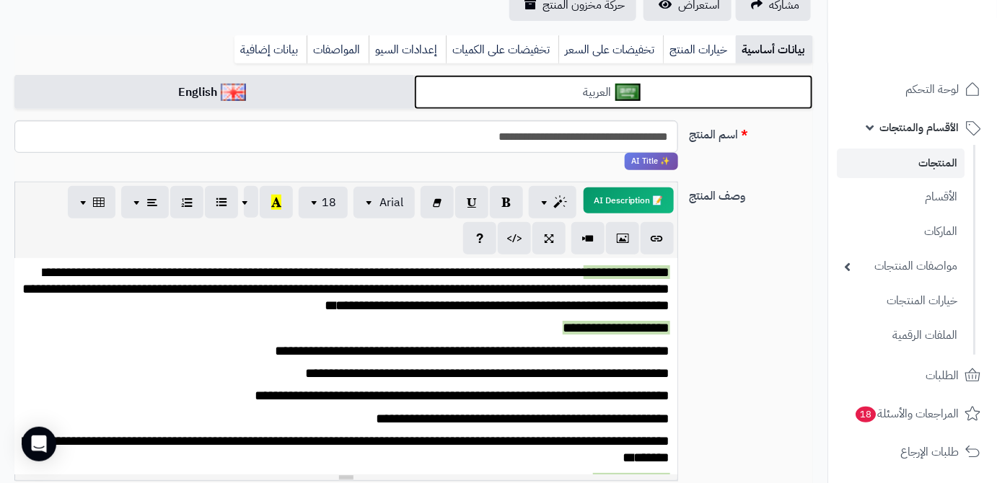
click at [627, 94] on img at bounding box center [627, 92] width 25 height 17
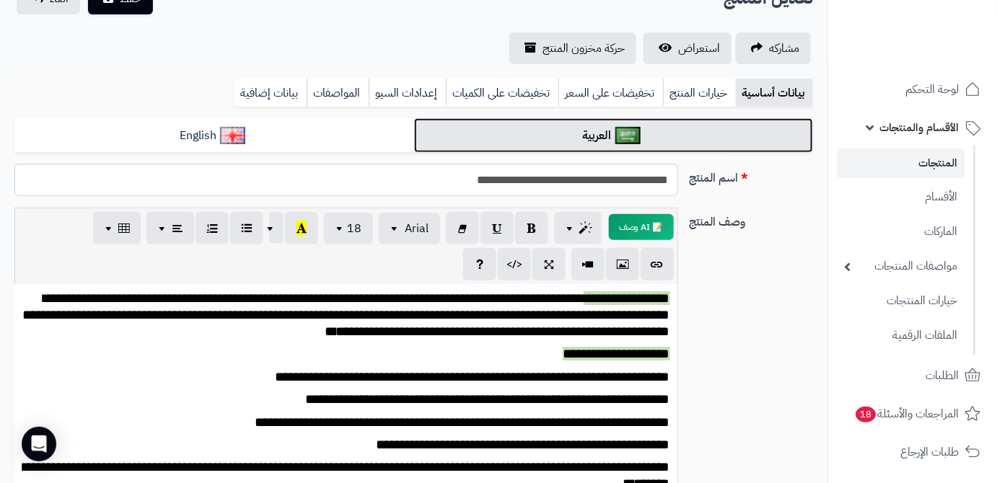
scroll to position [101, 0]
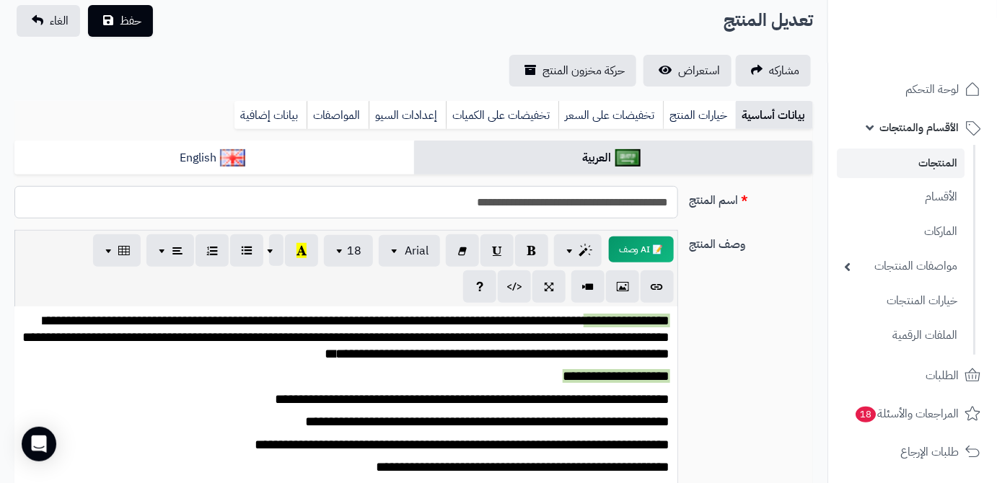
click at [524, 208] on input "**********" at bounding box center [345, 202] width 663 height 32
click at [286, 119] on link "بيانات إضافية" at bounding box center [270, 115] width 72 height 29
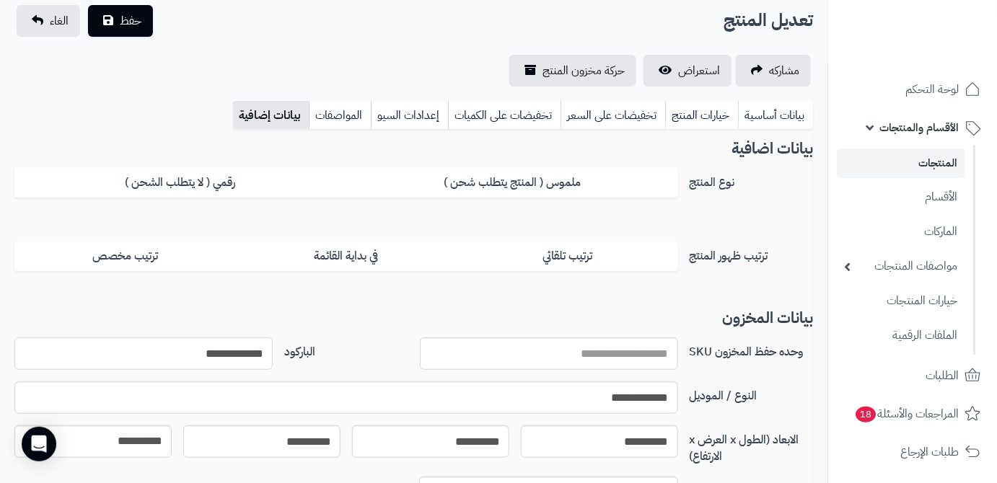
click at [250, 356] on input "**********" at bounding box center [143, 354] width 258 height 32
click at [129, 23] on span "حفظ" at bounding box center [131, 20] width 22 height 17
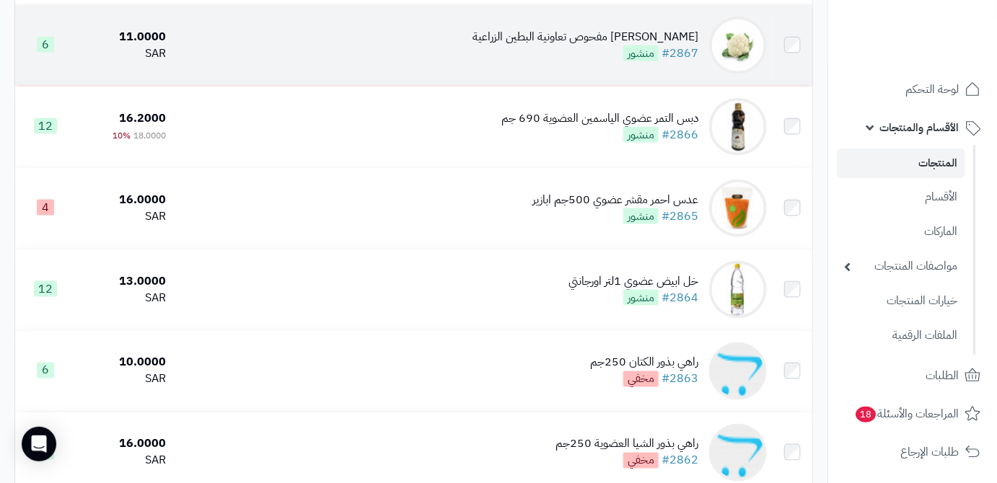
scroll to position [656, 0]
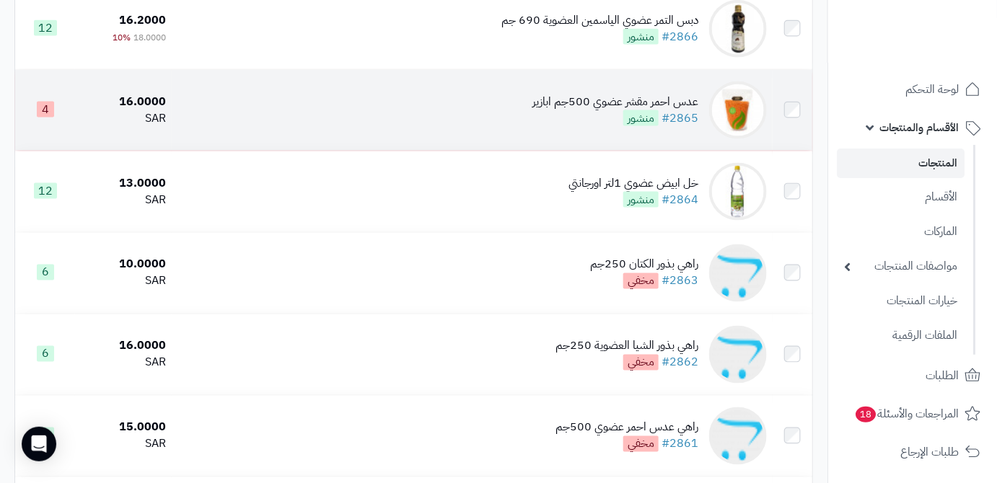
click at [598, 110] on div "عدس احمر مقشر عضوي 500جم ابازير" at bounding box center [615, 102] width 166 height 17
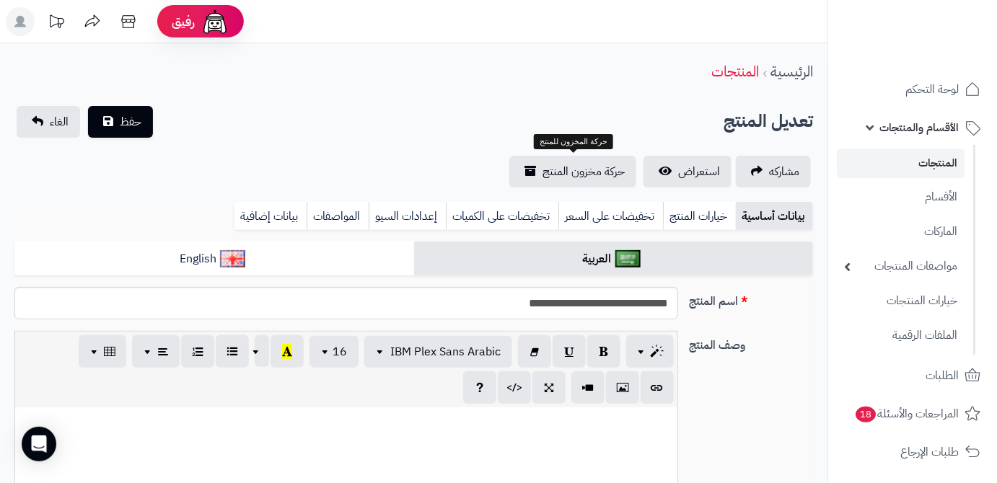
scroll to position [64, 0]
drag, startPoint x: 674, startPoint y: 307, endPoint x: 594, endPoint y: 314, distance: 81.0
click at [594, 314] on input "**********" at bounding box center [345, 303] width 663 height 32
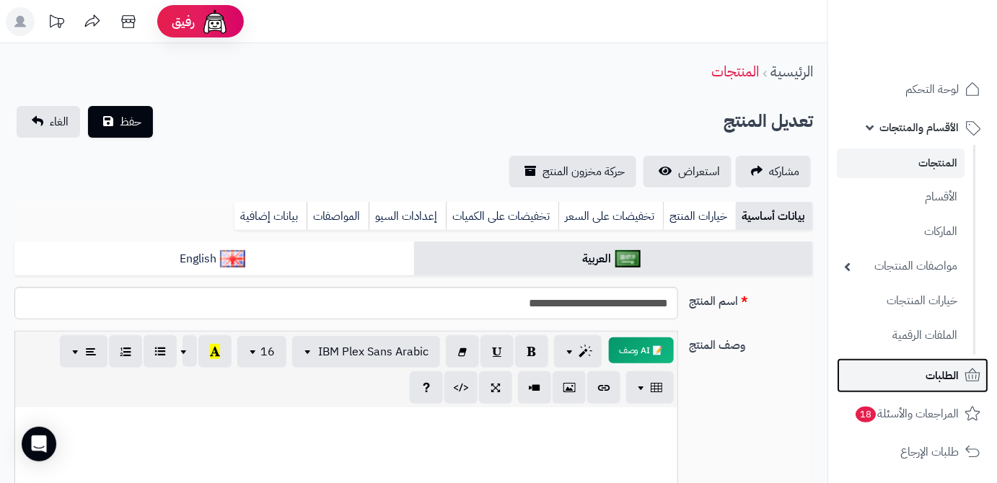
click at [940, 374] on span "الطلبات" at bounding box center [941, 376] width 33 height 20
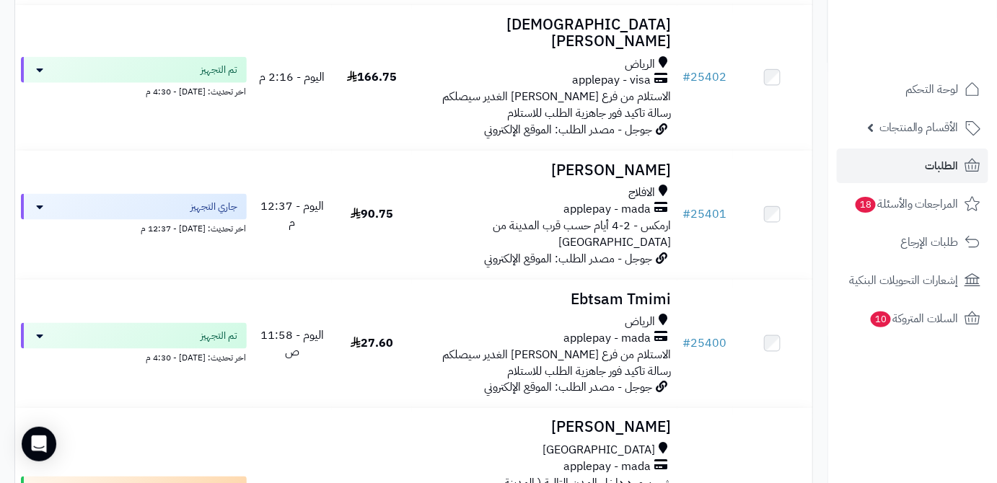
scroll to position [524, 0]
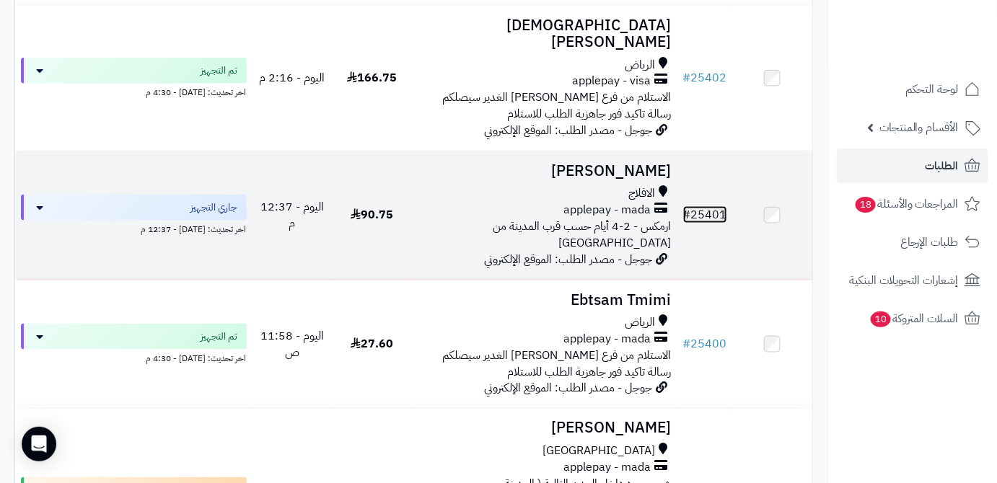
click at [717, 206] on link "# 25401" at bounding box center [705, 214] width 44 height 17
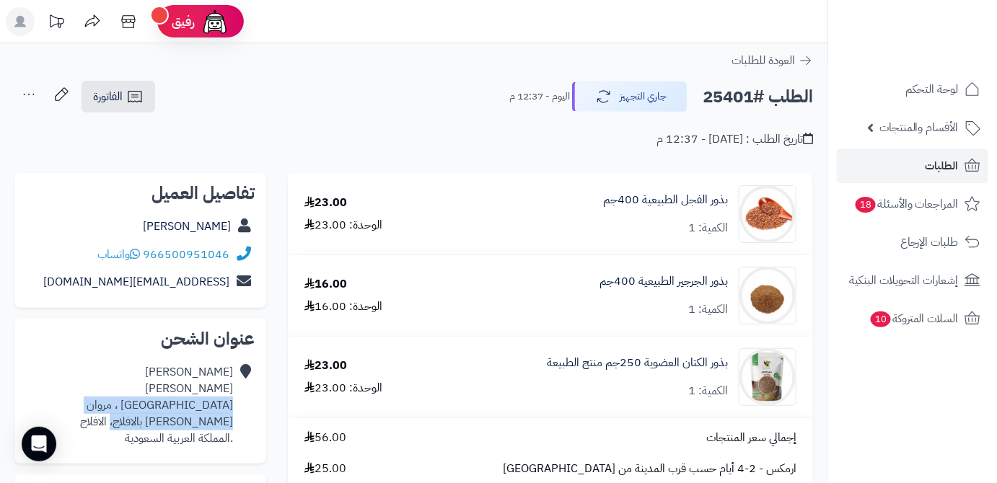
drag, startPoint x: 133, startPoint y: 424, endPoint x: 233, endPoint y: 412, distance: 101.0
click at [233, 412] on div "[PERSON_NAME] [GEOGRAPHIC_DATA] ، [PERSON_NAME]، [GEOGRAPHIC_DATA] .المملكة الع…" at bounding box center [140, 405] width 229 height 94
copy div "[GEOGRAPHIC_DATA] ، [PERSON_NAME]، الافلاج"
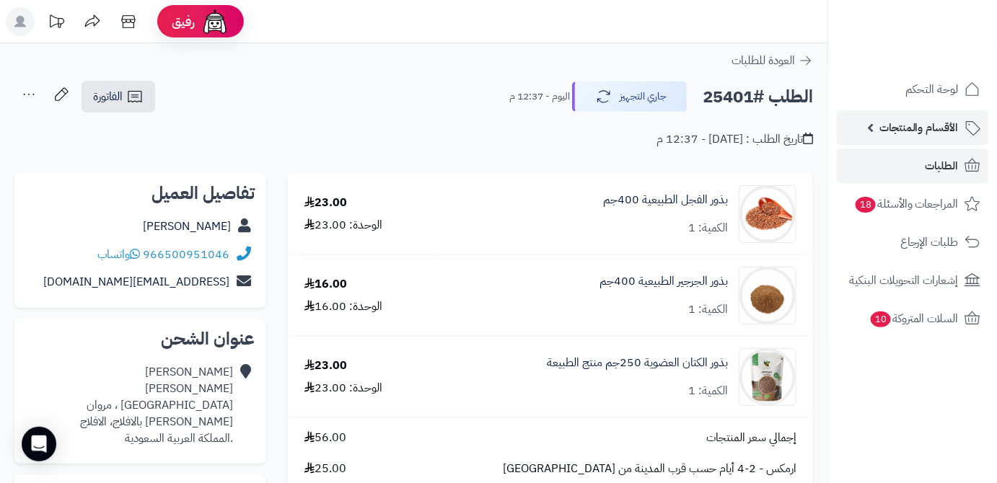
click at [920, 134] on span "الأقسام والمنتجات" at bounding box center [918, 128] width 79 height 20
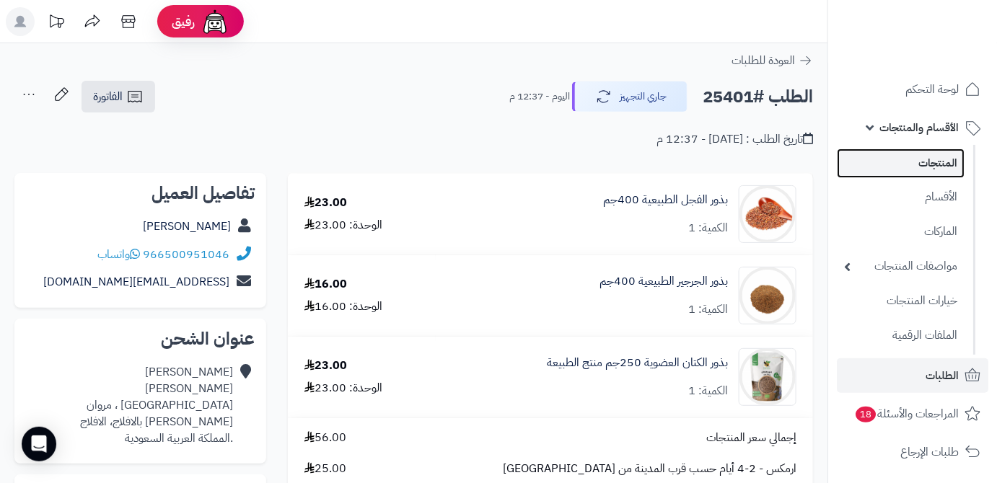
click at [921, 164] on link "المنتجات" at bounding box center [901, 164] width 128 height 30
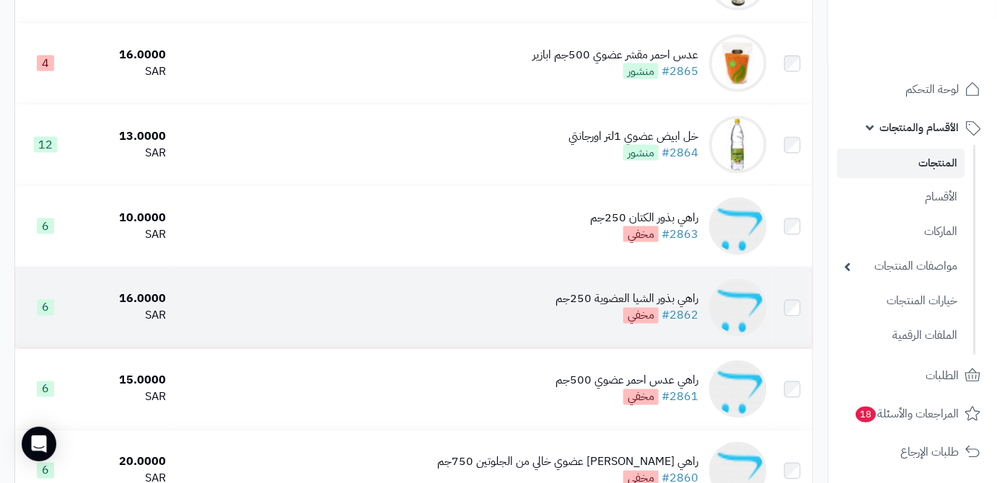
scroll to position [590, 0]
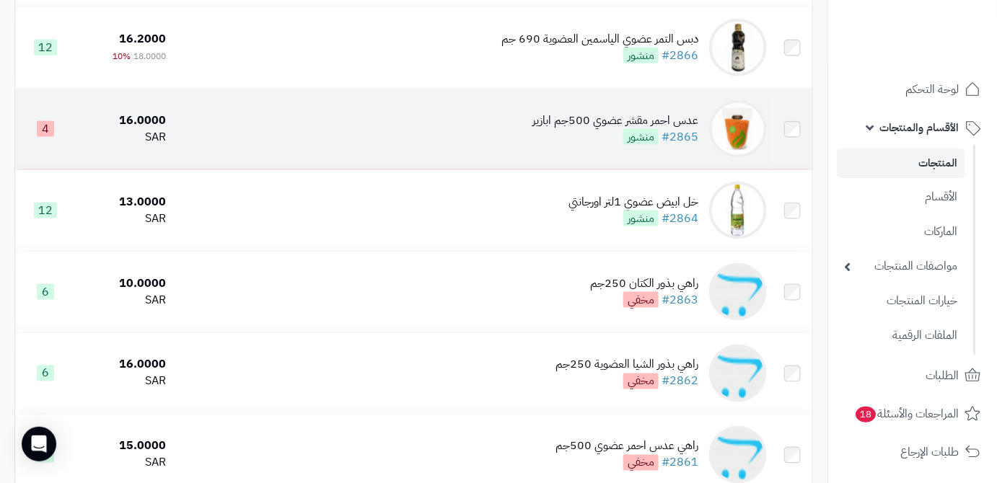
click at [670, 129] on div "عدس احمر مقشر عضوي 500جم ابازير" at bounding box center [615, 121] width 166 height 17
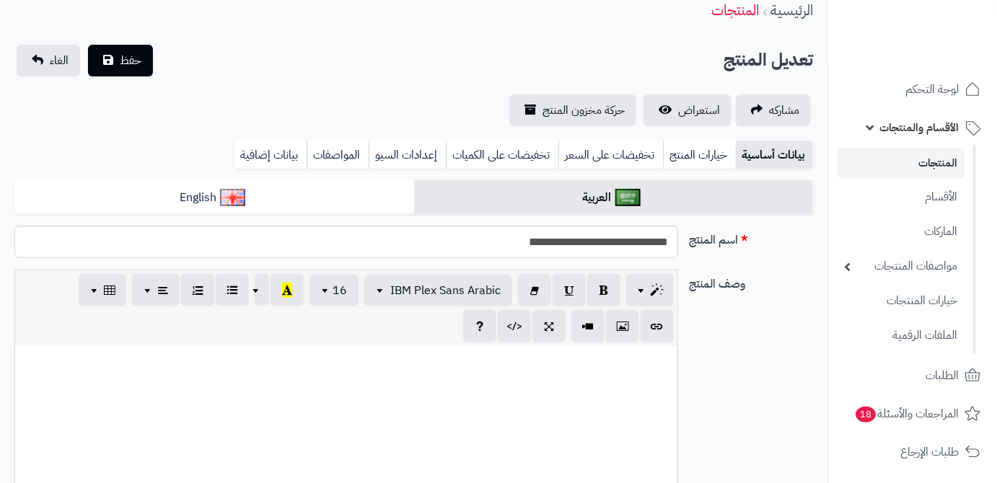
scroll to position [131, 0]
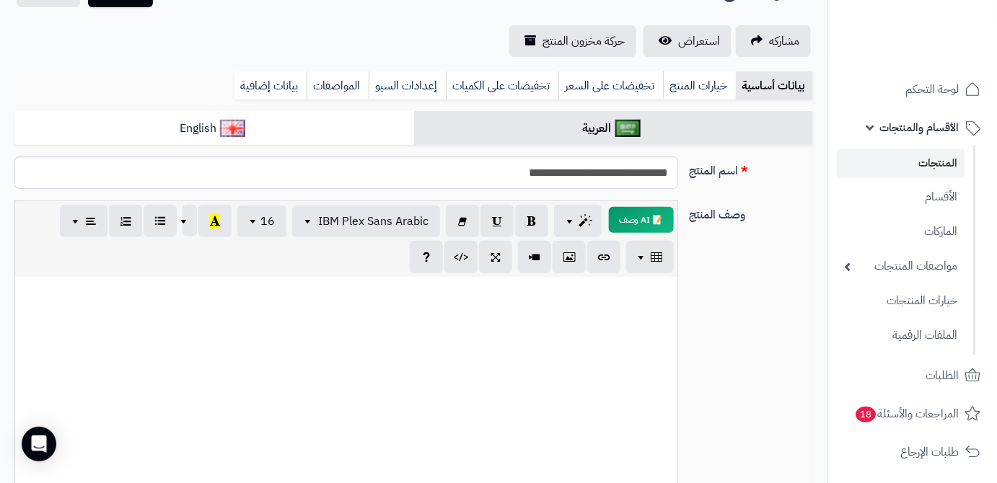
paste div
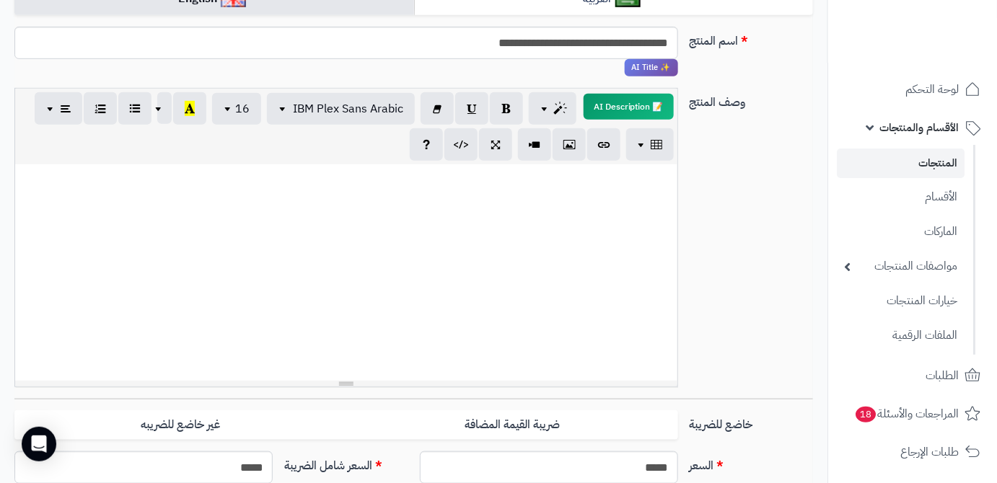
paste div
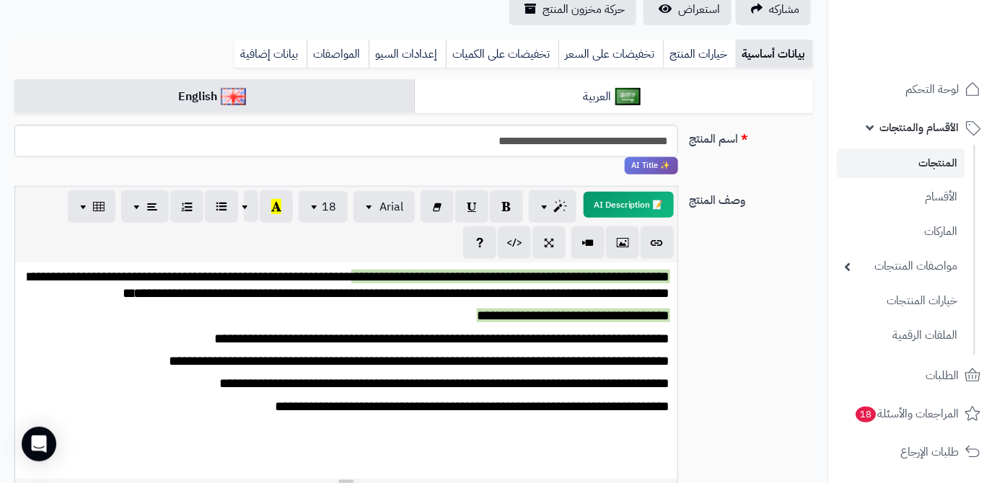
scroll to position [63, 0]
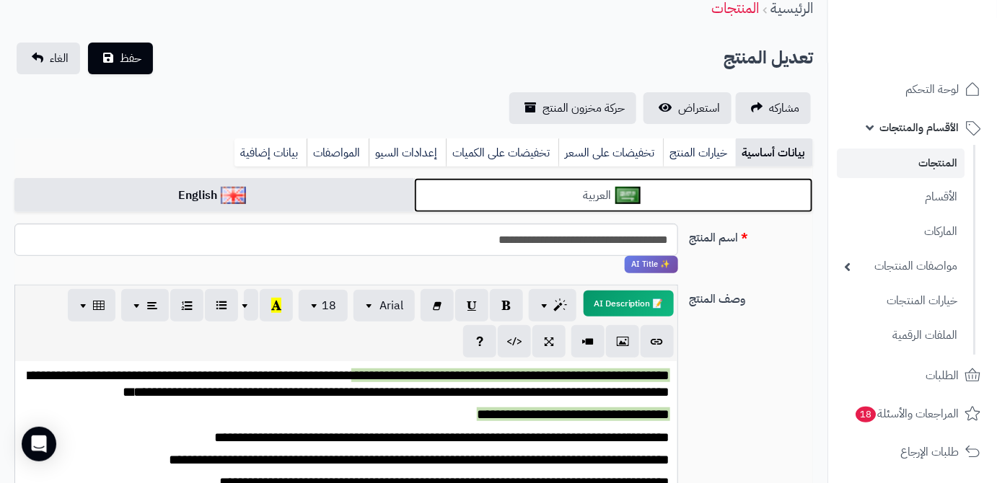
click at [676, 198] on link "العربية" at bounding box center [614, 195] width 400 height 35
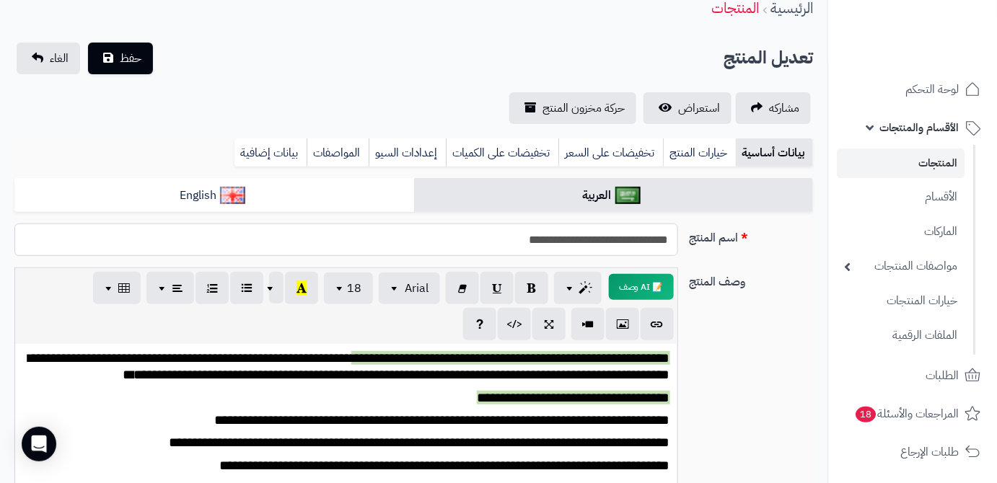
click at [615, 241] on input "**********" at bounding box center [345, 240] width 663 height 32
click at [285, 154] on link "بيانات إضافية" at bounding box center [270, 152] width 72 height 29
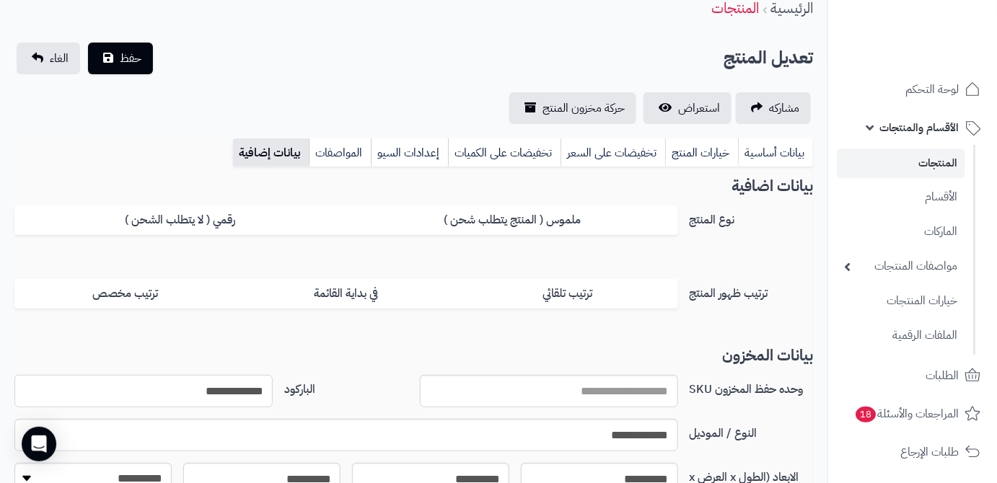
click at [247, 393] on input "**********" at bounding box center [143, 391] width 258 height 32
click at [140, 58] on span "حفظ" at bounding box center [131, 57] width 22 height 17
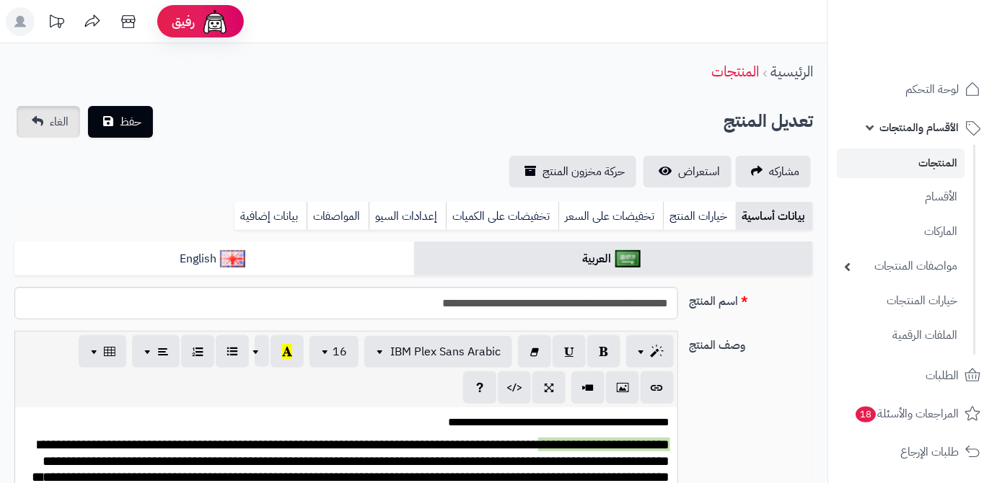
scroll to position [641, 0]
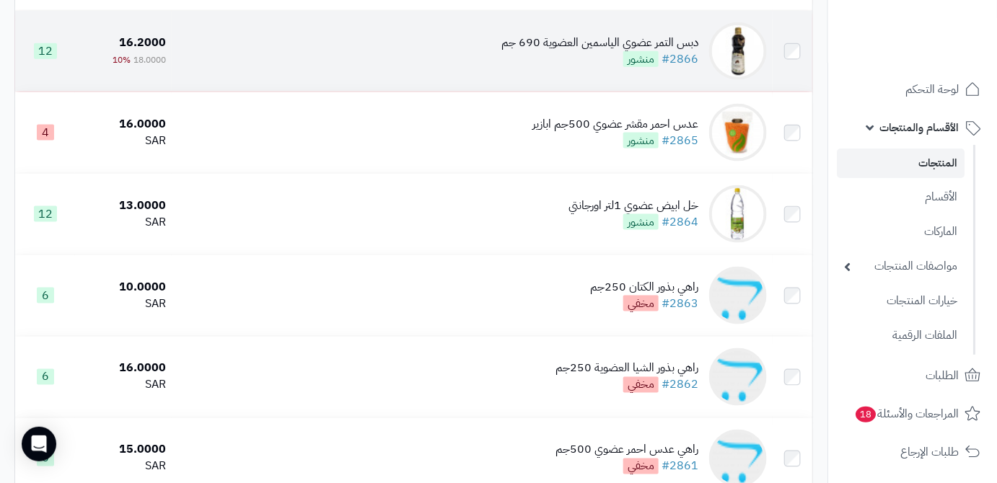
scroll to position [609, 0]
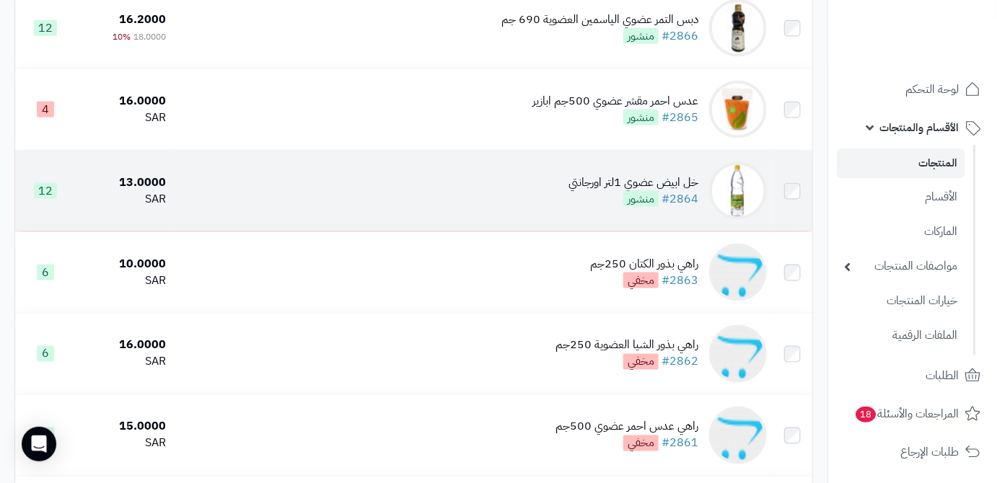
click at [604, 191] on div "خل ابيض عضوي 1لتر اورجانتي" at bounding box center [633, 183] width 130 height 17
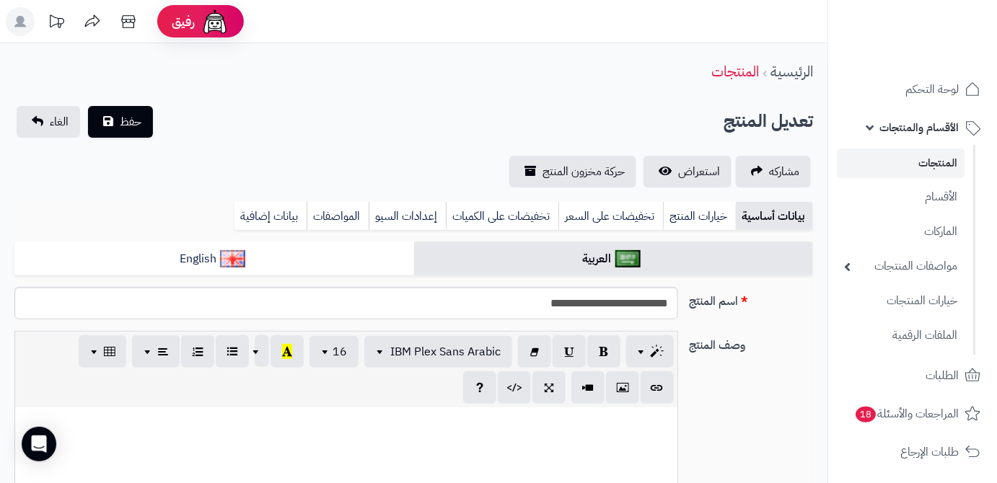
scroll to position [154, 0]
drag, startPoint x: 667, startPoint y: 306, endPoint x: 598, endPoint y: 312, distance: 69.4
click at [598, 312] on input "**********" at bounding box center [345, 303] width 663 height 32
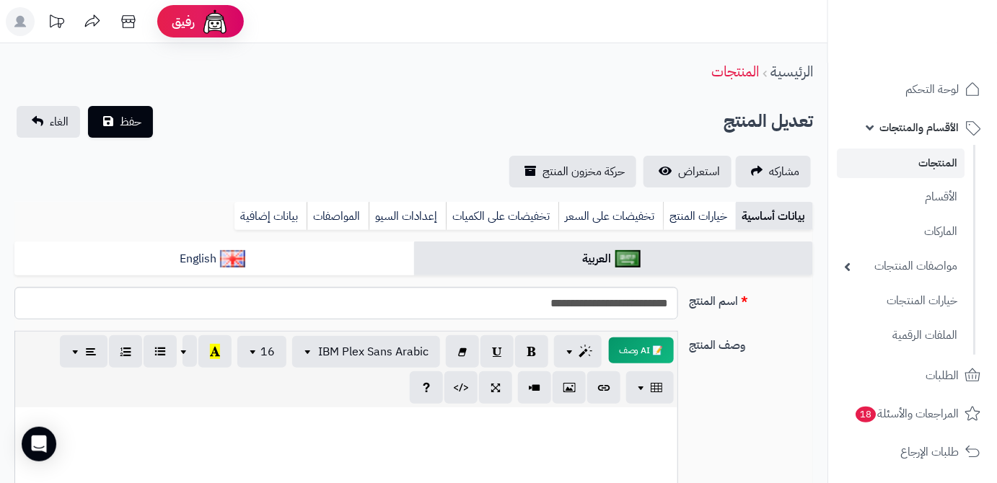
drag, startPoint x: 472, startPoint y: 452, endPoint x: 534, endPoint y: 433, distance: 65.5
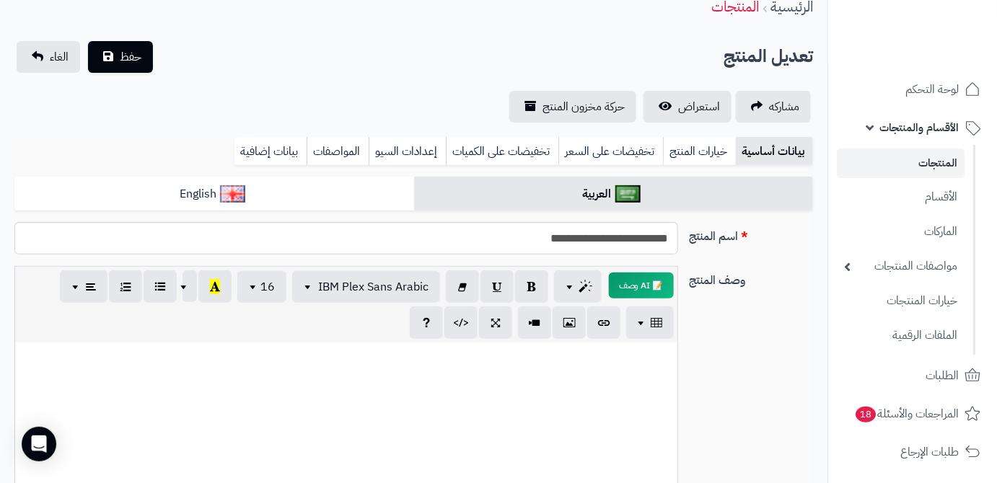
paste div
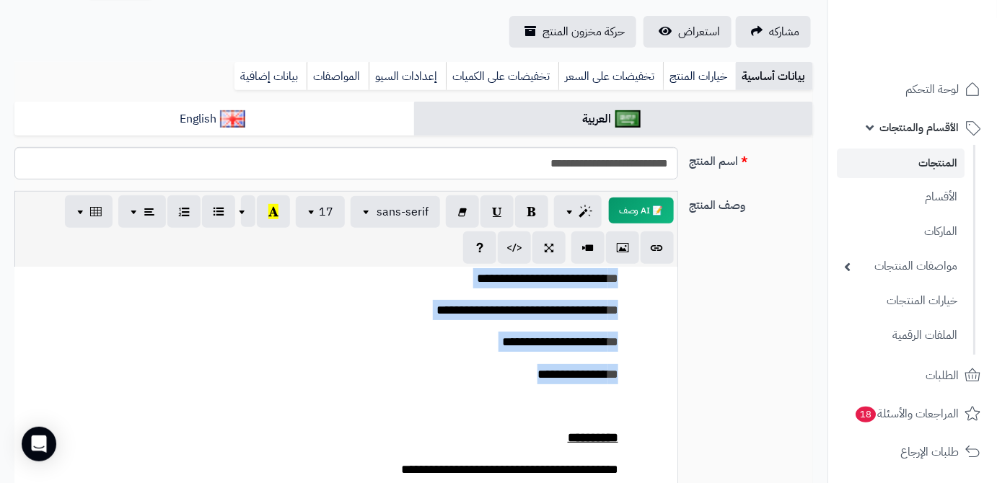
scroll to position [144, 0]
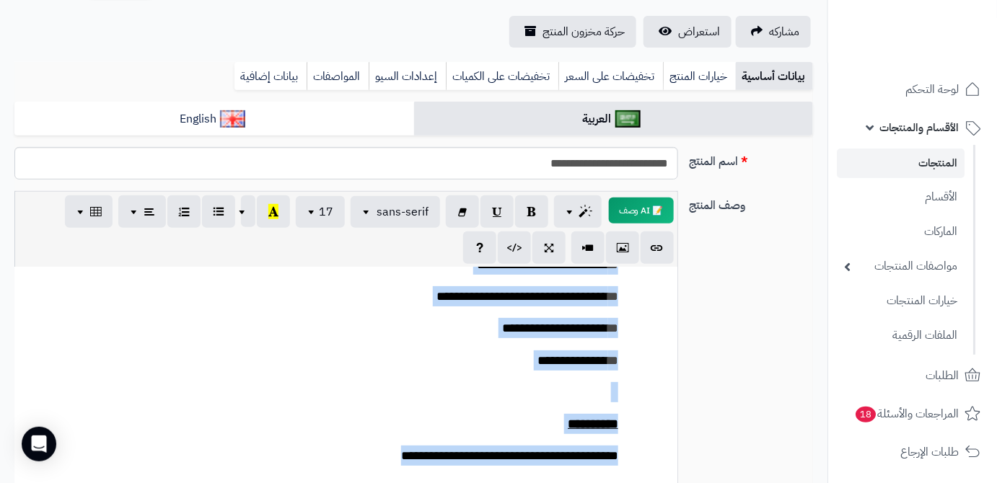
drag, startPoint x: 653, startPoint y: 294, endPoint x: 371, endPoint y: 457, distance: 326.7
click at [373, 458] on div "**********" at bounding box center [345, 376] width 663 height 216
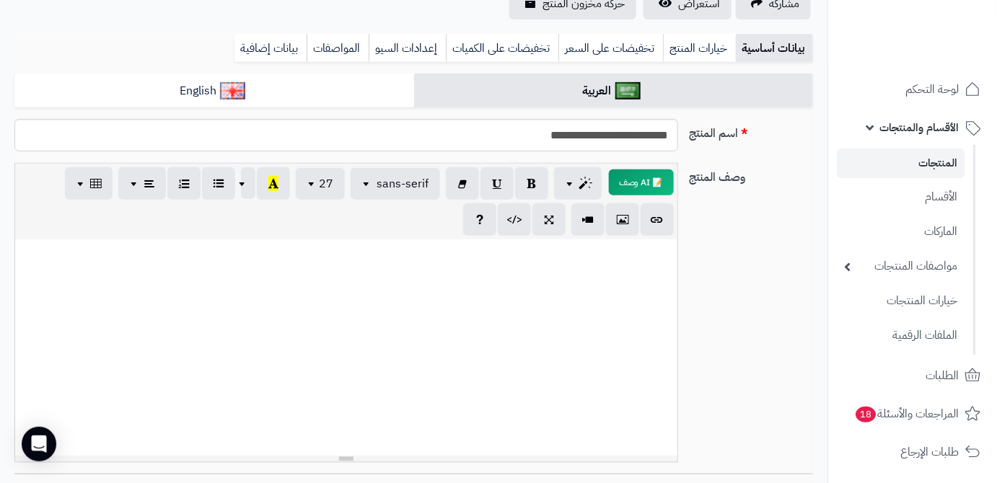
scroll to position [163, 0]
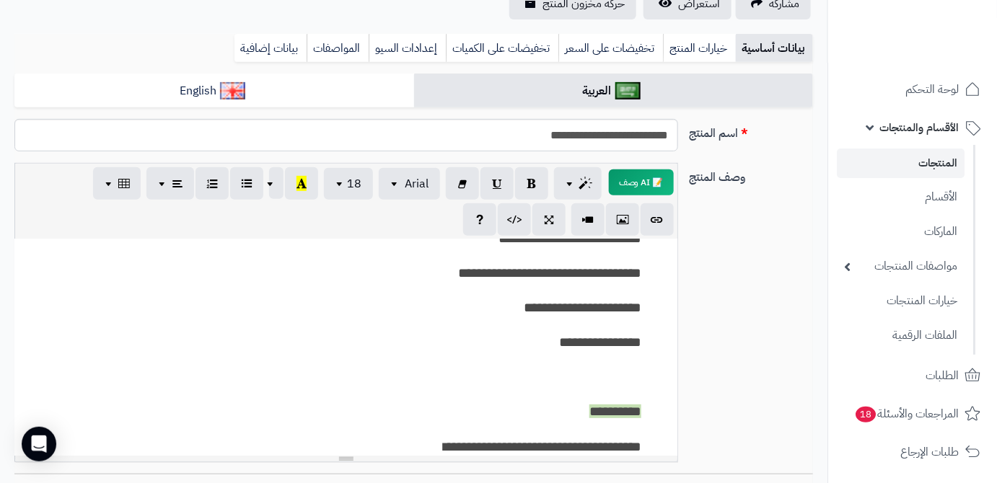
click at [621, 391] on div "**********" at bounding box center [539, 274] width 206 height 381
click at [621, 388] on p at bounding box center [539, 375] width 206 height 29
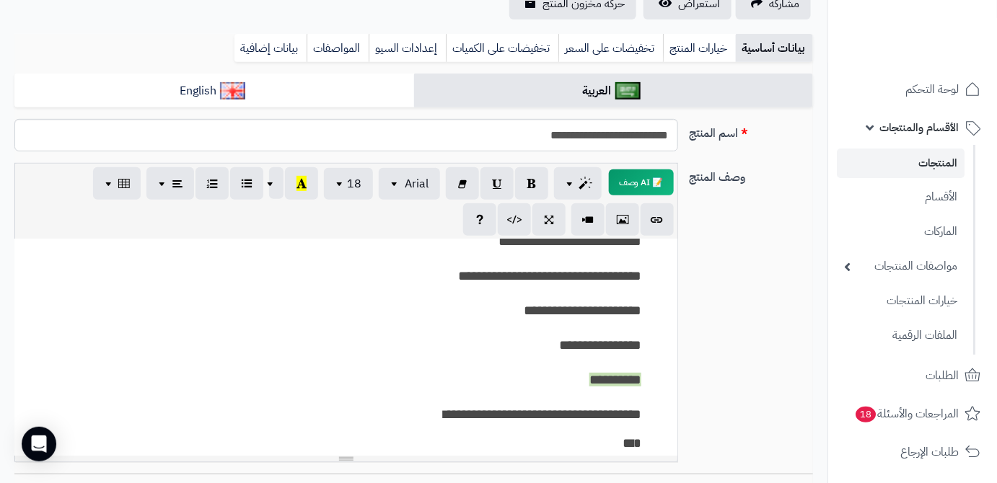
scroll to position [144, 0]
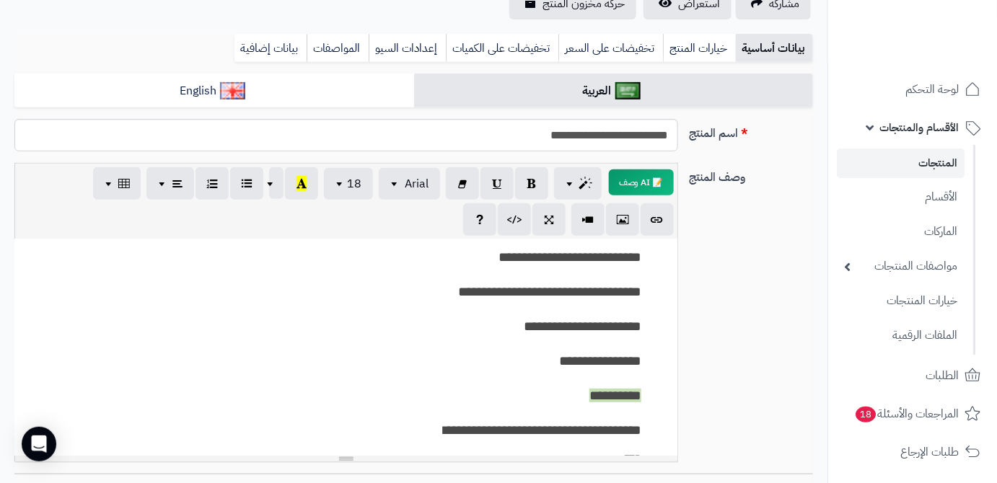
click at [632, 384] on p "**********" at bounding box center [539, 394] width 206 height 29
click at [630, 348] on p "**********" at bounding box center [539, 359] width 206 height 29
click at [641, 338] on p "**********" at bounding box center [539, 325] width 206 height 29
click at [642, 359] on div "**********" at bounding box center [346, 275] width 648 height 347
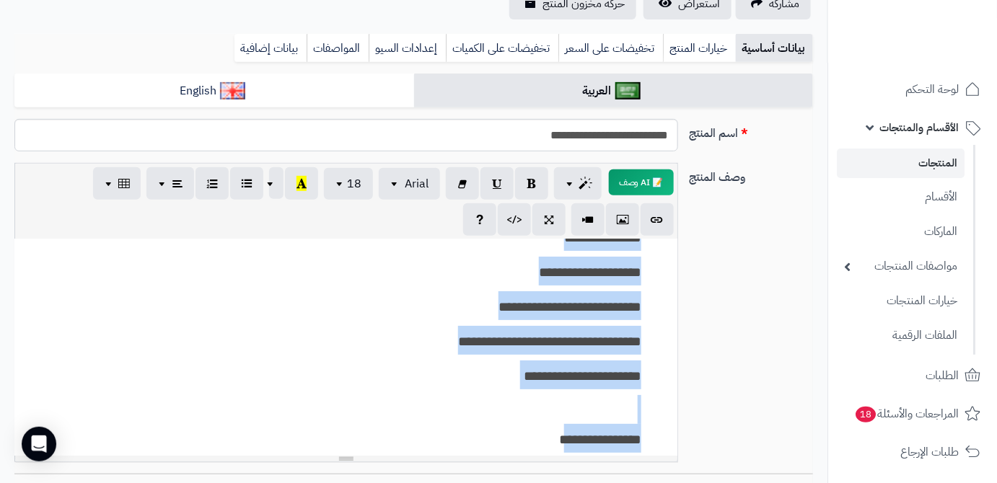
scroll to position [173, 0]
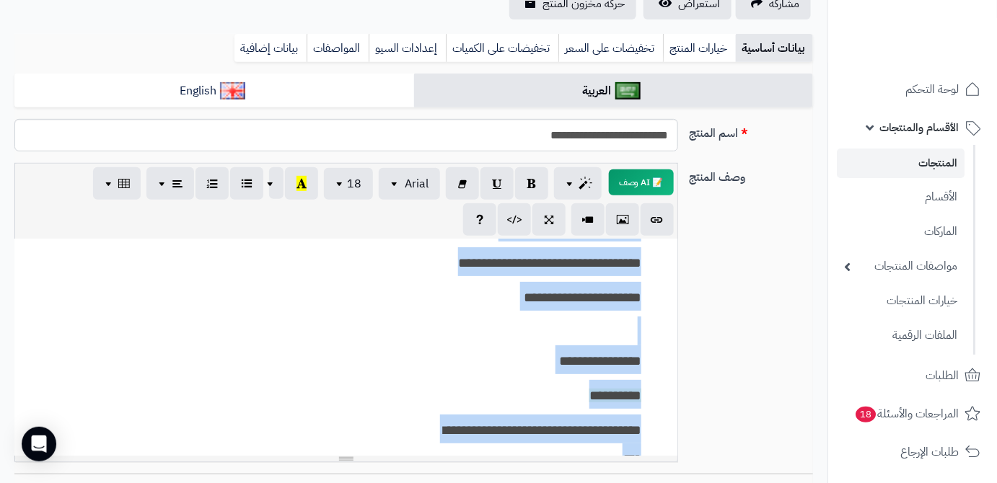
drag, startPoint x: 644, startPoint y: 262, endPoint x: 369, endPoint y: 431, distance: 322.8
click at [369, 431] on div "**********" at bounding box center [346, 262] width 648 height 376
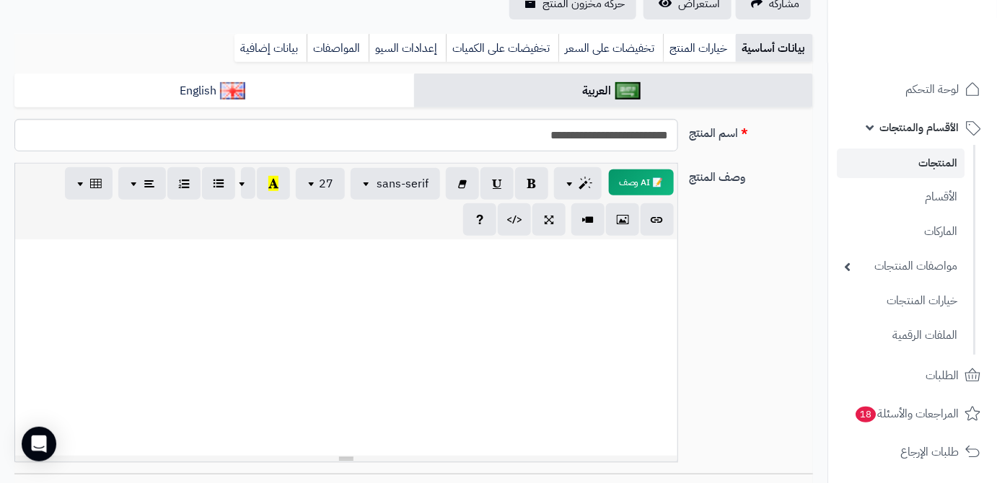
scroll to position [0, 0]
click at [502, 343] on div at bounding box center [345, 347] width 663 height 216
click at [573, 335] on div at bounding box center [345, 347] width 663 height 216
click at [612, 334] on div at bounding box center [345, 347] width 663 height 216
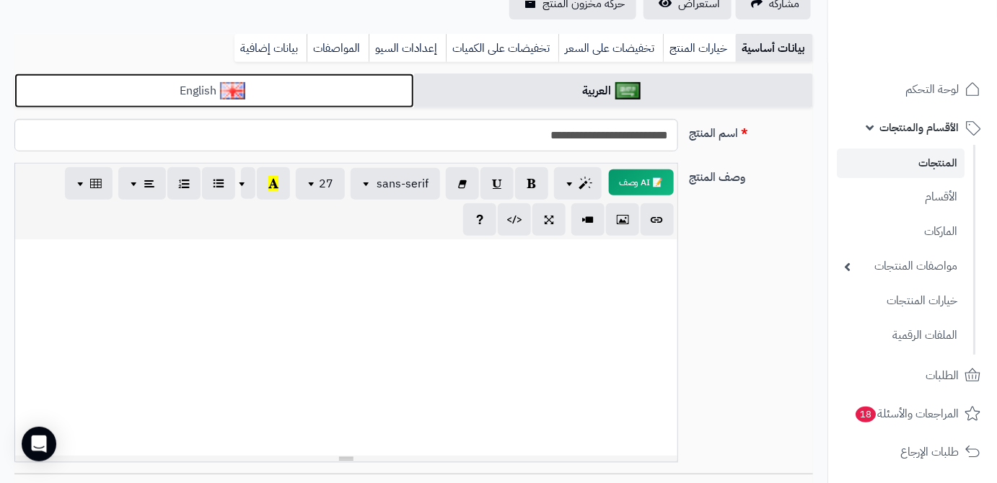
click at [361, 100] on link "English" at bounding box center [214, 91] width 400 height 35
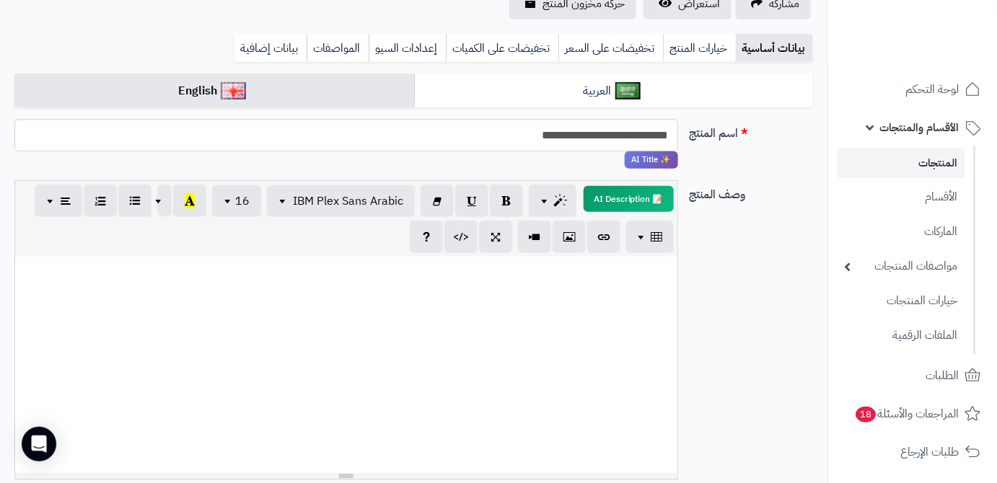
paste div
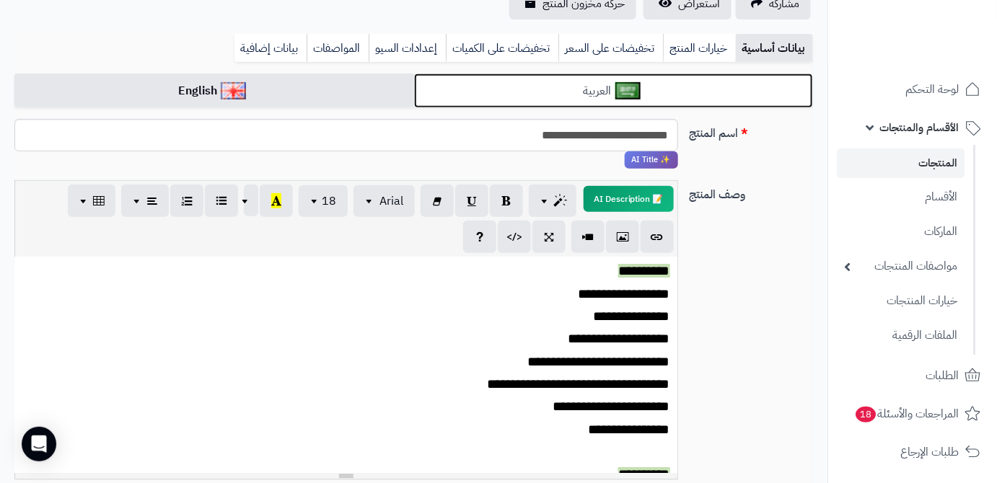
click at [617, 79] on link "العربية" at bounding box center [614, 91] width 400 height 35
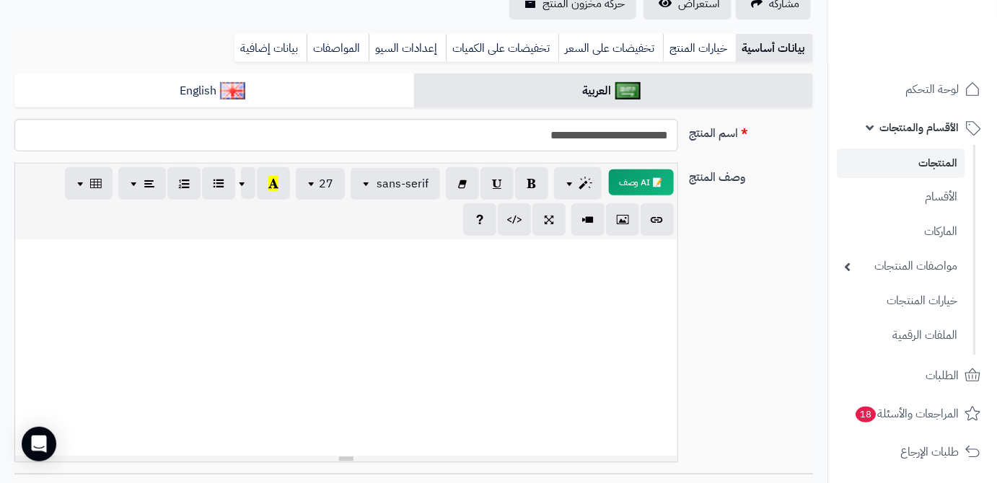
drag, startPoint x: 635, startPoint y: 288, endPoint x: 581, endPoint y: 297, distance: 54.8
click at [581, 297] on div at bounding box center [345, 347] width 663 height 216
click at [591, 314] on div at bounding box center [345, 347] width 663 height 216
click at [636, 183] on button "📝 AI وصف" at bounding box center [641, 182] width 65 height 26
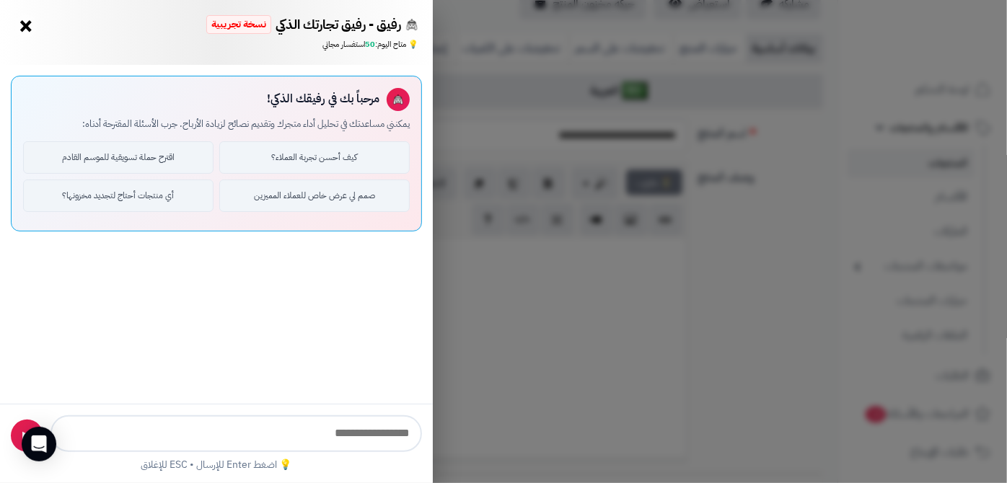
type input "**********"
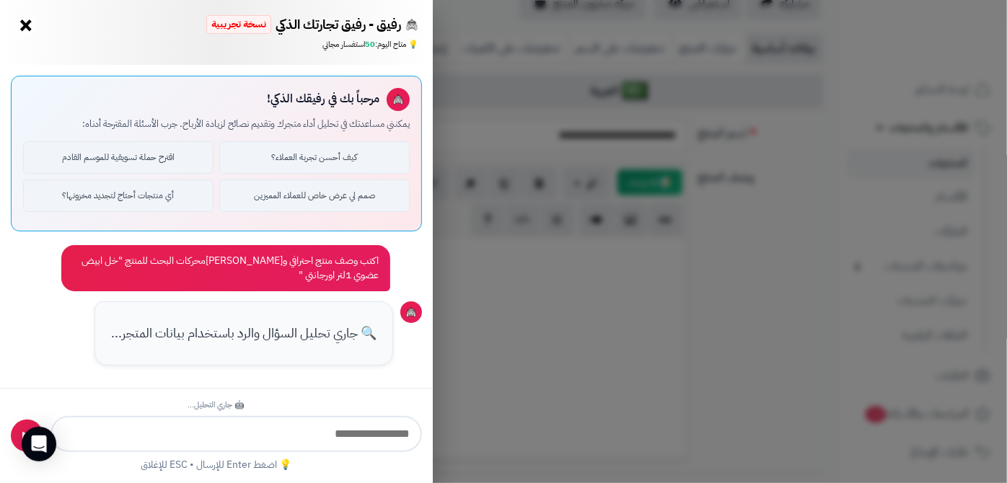
click at [19, 18] on button "×" at bounding box center [25, 25] width 23 height 23
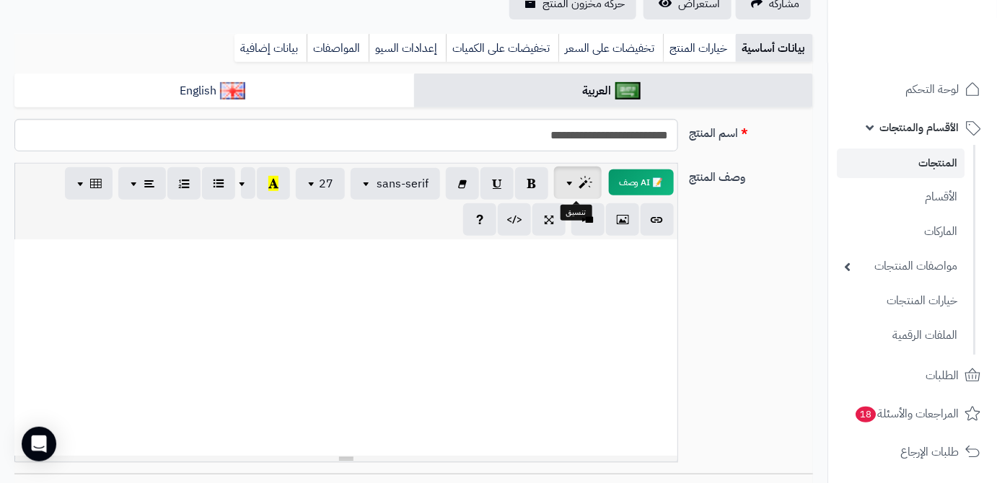
click at [583, 178] on icon "button" at bounding box center [585, 182] width 10 height 15
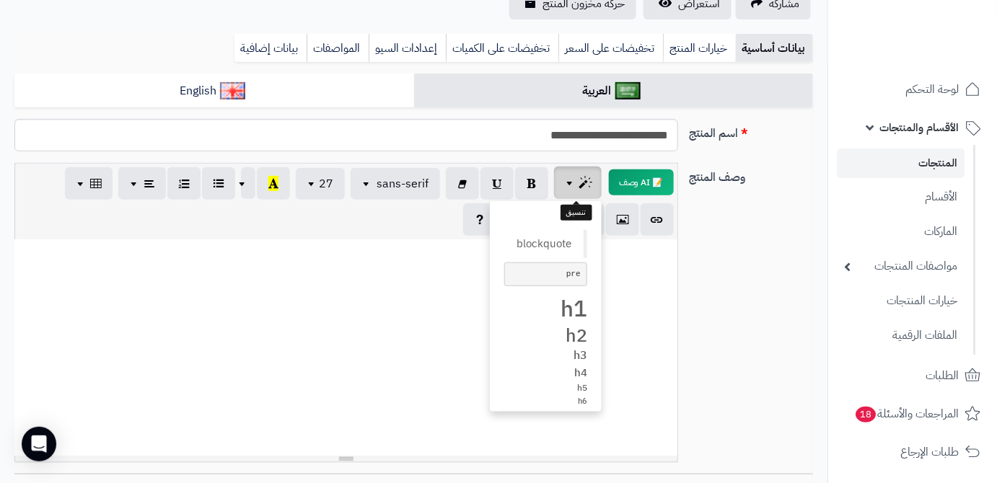
click at [583, 178] on icon "button" at bounding box center [585, 182] width 10 height 15
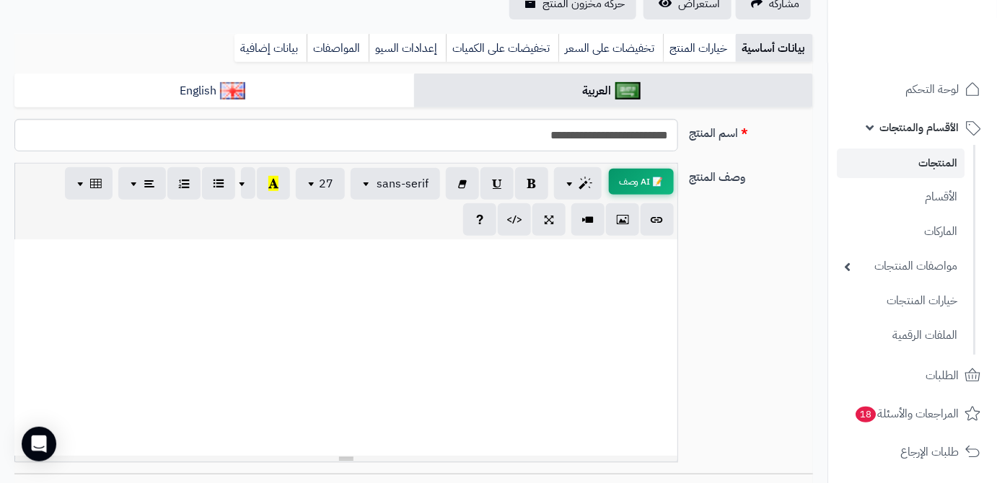
click at [642, 177] on button "📝 AI وصف" at bounding box center [641, 182] width 65 height 26
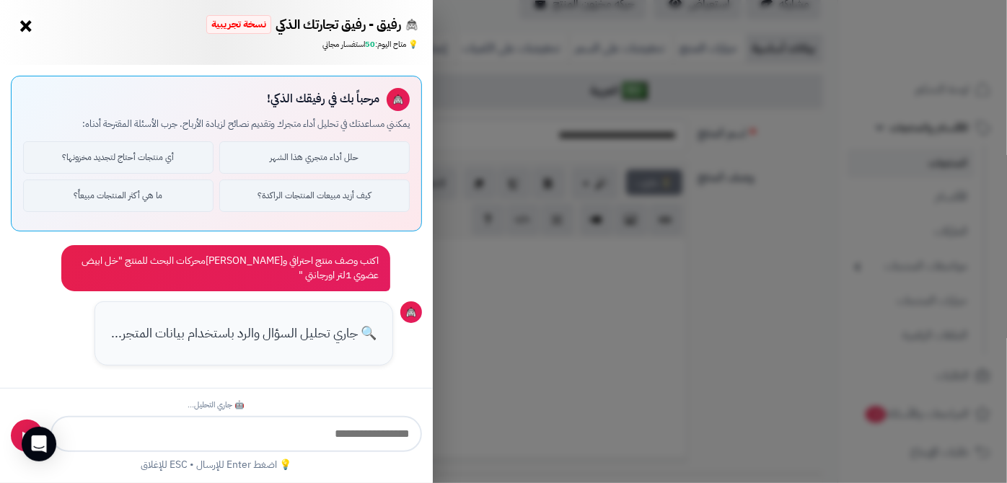
click at [617, 276] on div "رفيق - رفيق تجارتك الذكي نسخة تجريبية ⭐ تاجر متنامي × 💡 متاح اليوم: 50 استفسار …" at bounding box center [503, 241] width 1007 height 483
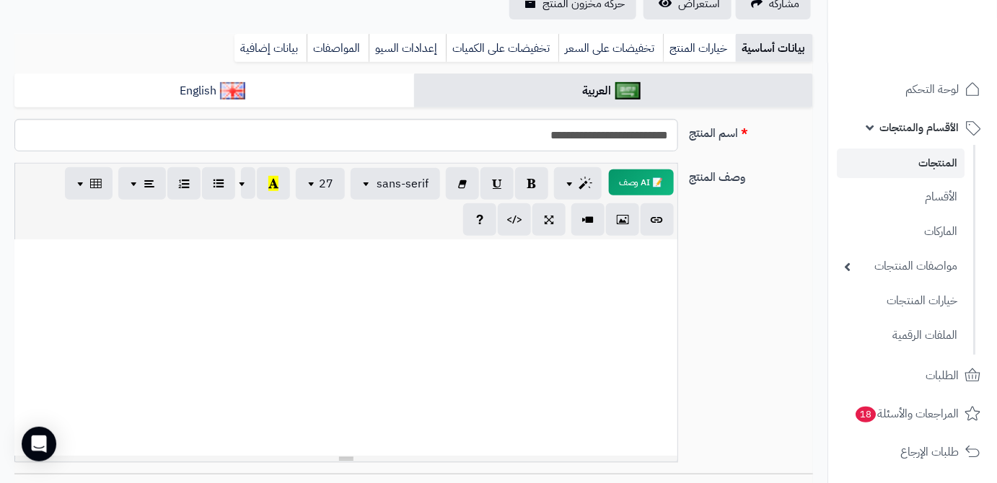
click at [630, 265] on div at bounding box center [346, 351] width 648 height 208
click at [653, 208] on button "button" at bounding box center [656, 219] width 33 height 32
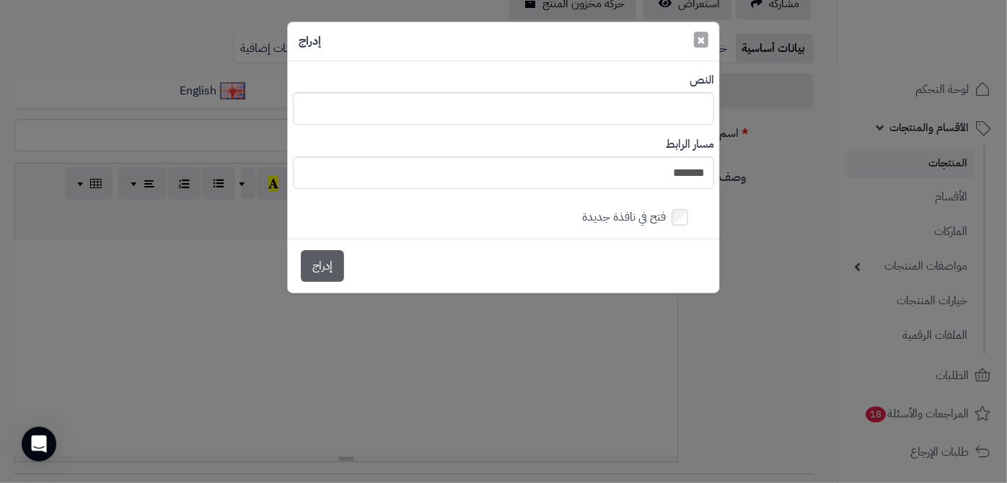
click at [706, 39] on button "×" at bounding box center [701, 40] width 14 height 16
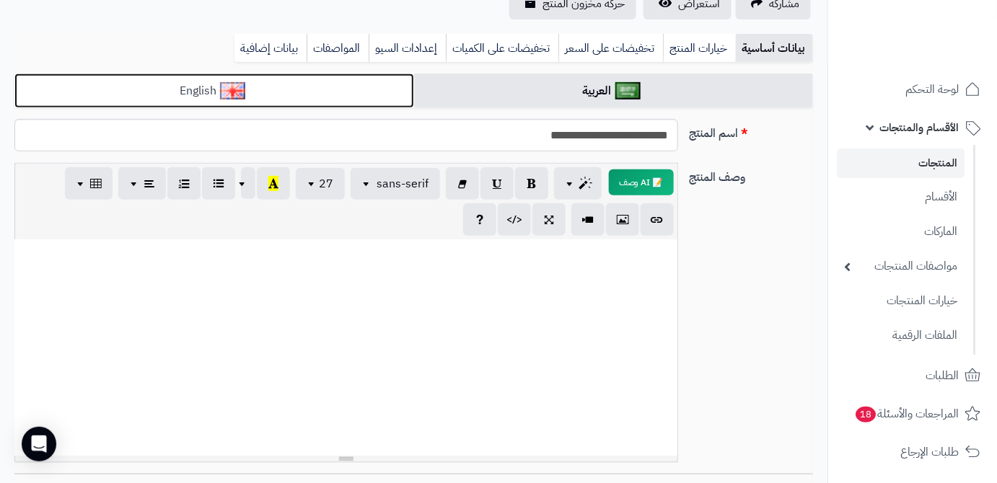
click at [363, 92] on link "English" at bounding box center [214, 91] width 400 height 35
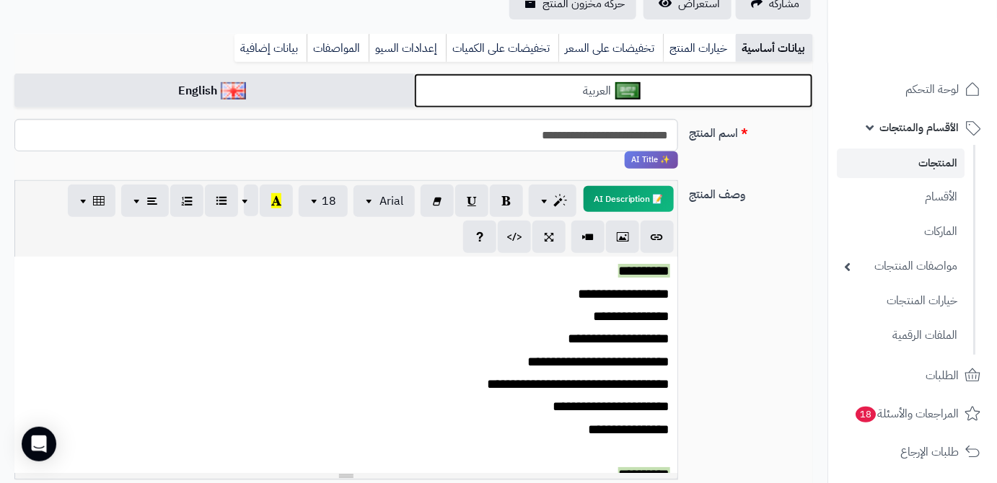
click at [581, 91] on link "العربية" at bounding box center [614, 91] width 400 height 35
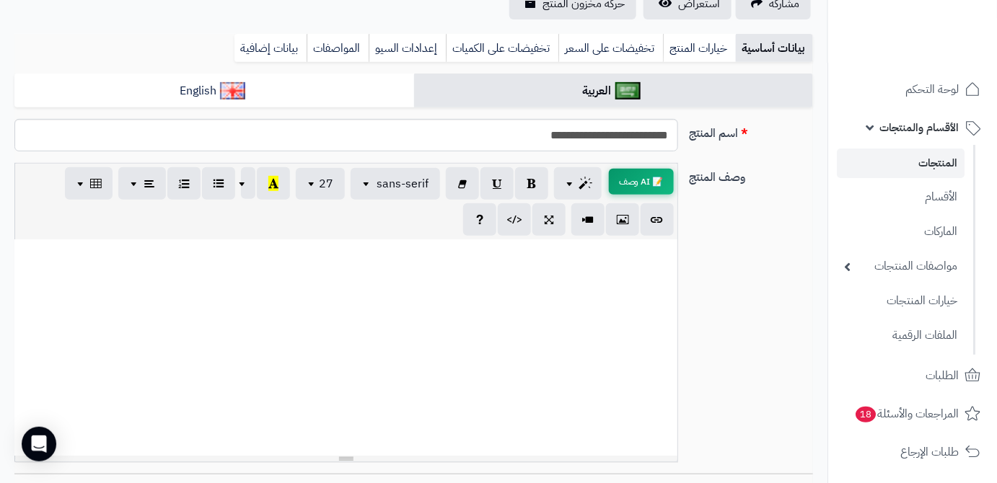
click at [643, 190] on button "📝 AI وصف" at bounding box center [641, 182] width 65 height 26
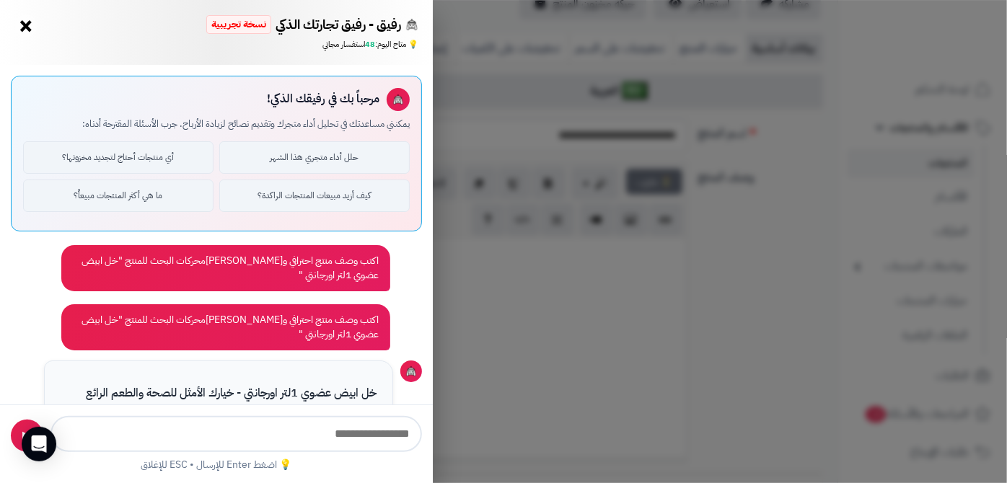
scroll to position [1501, 0]
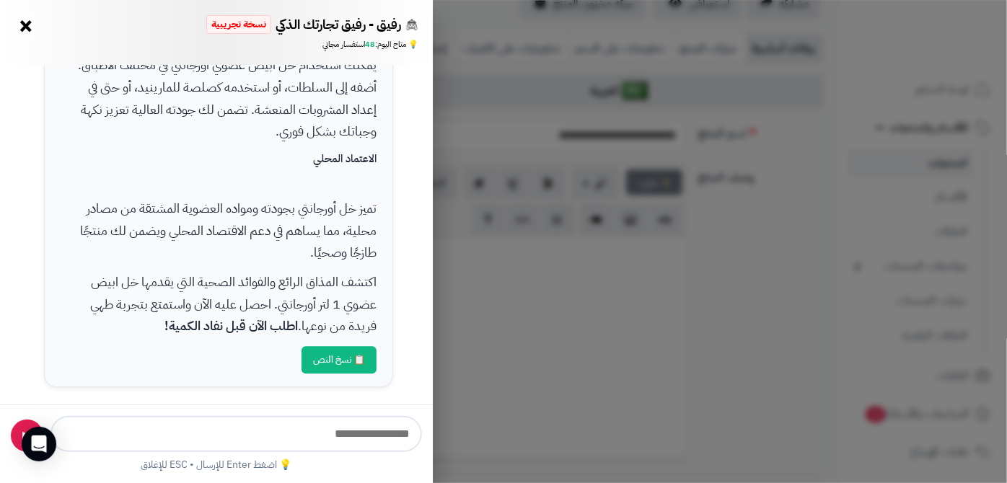
type input "**********"
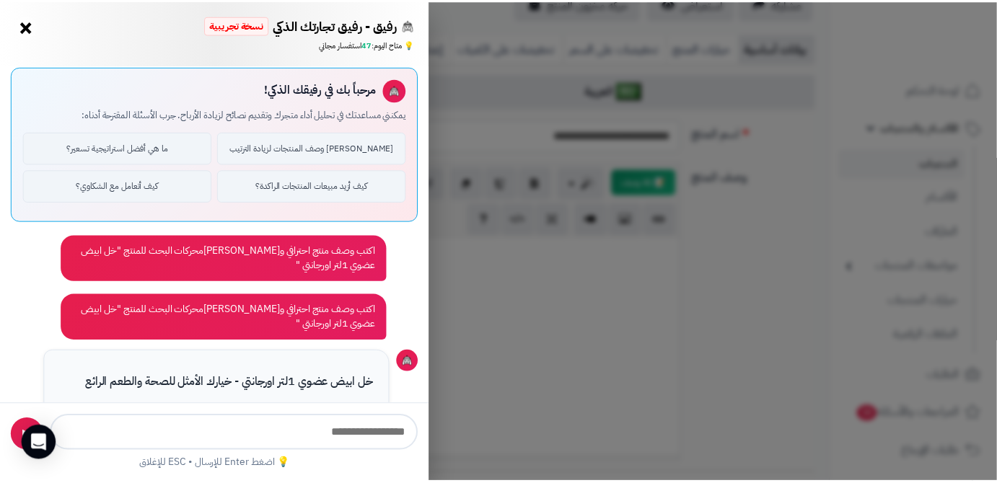
scroll to position [0, 0]
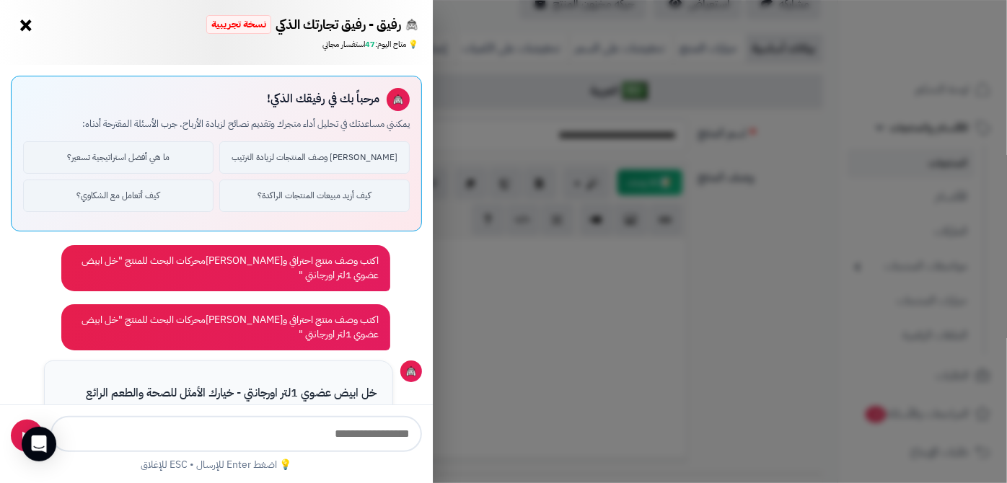
click at [25, 28] on button "×" at bounding box center [25, 25] width 23 height 23
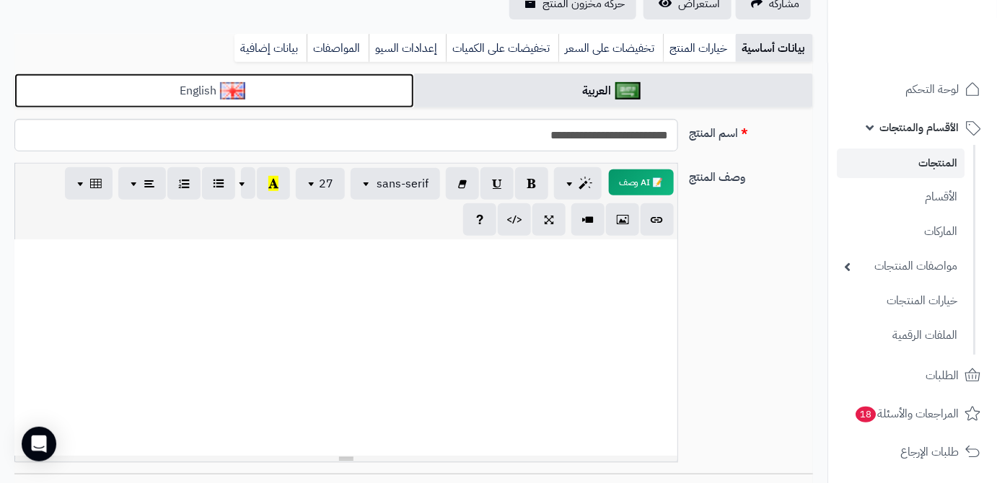
click at [369, 84] on link "English" at bounding box center [214, 91] width 400 height 35
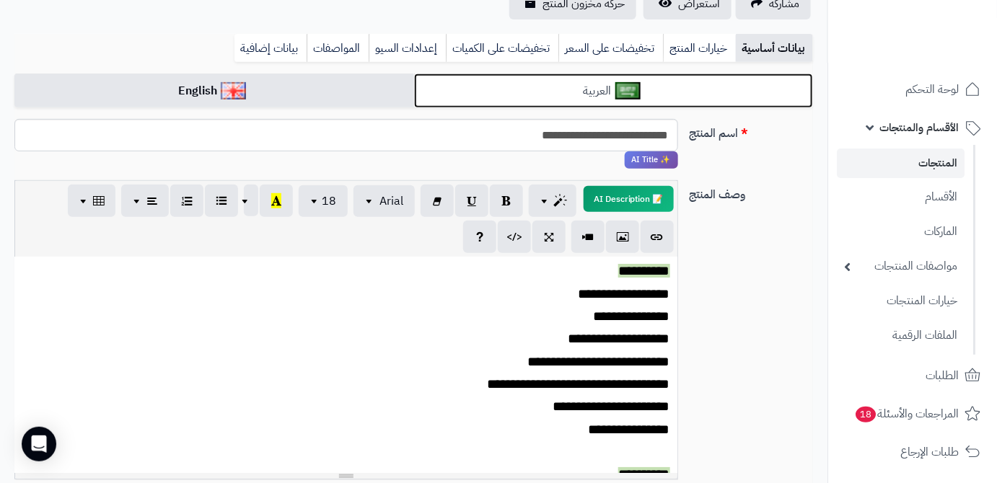
click at [529, 91] on link "العربية" at bounding box center [614, 91] width 400 height 35
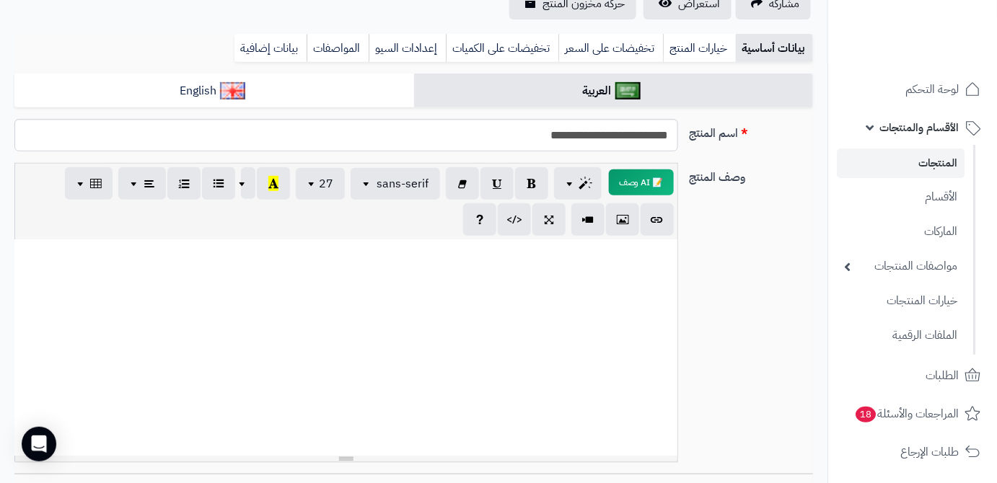
click at [617, 156] on div "**********" at bounding box center [414, 141] width 810 height 44
click at [632, 325] on div at bounding box center [346, 351] width 648 height 208
click at [645, 281] on div at bounding box center [346, 351] width 648 height 208
click at [646, 245] on div at bounding box center [345, 347] width 663 height 216
click at [648, 244] on div at bounding box center [345, 347] width 663 height 216
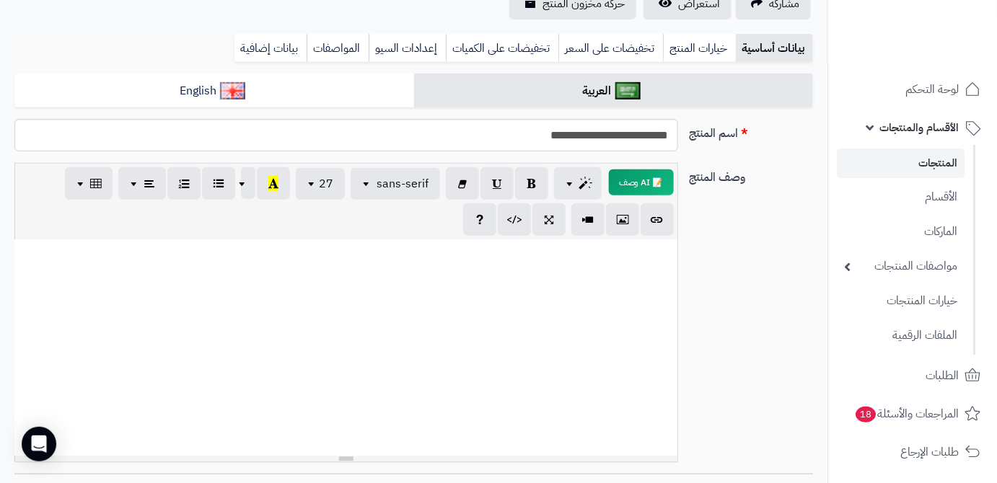
click at [657, 247] on div at bounding box center [346, 351] width 648 height 208
click at [650, 293] on div at bounding box center [346, 351] width 648 height 208
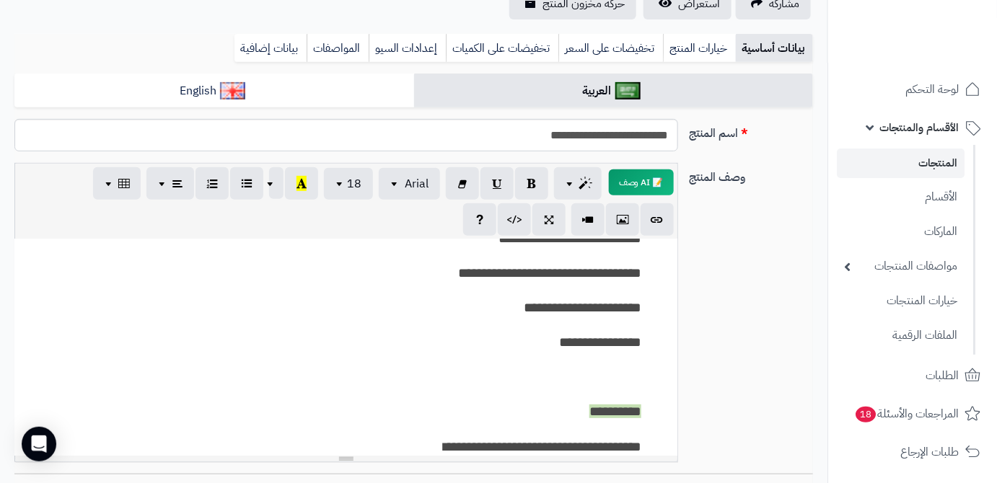
click at [632, 384] on p at bounding box center [539, 375] width 206 height 29
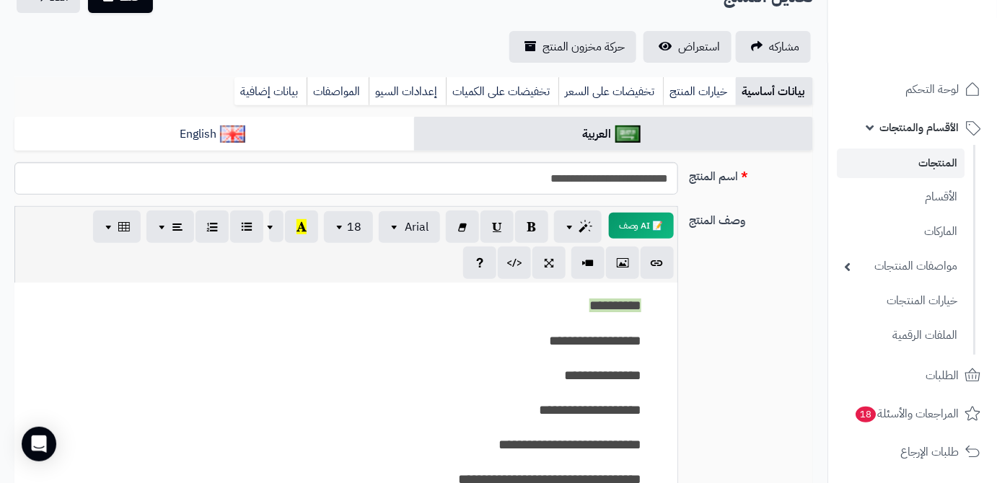
scroll to position [102, 0]
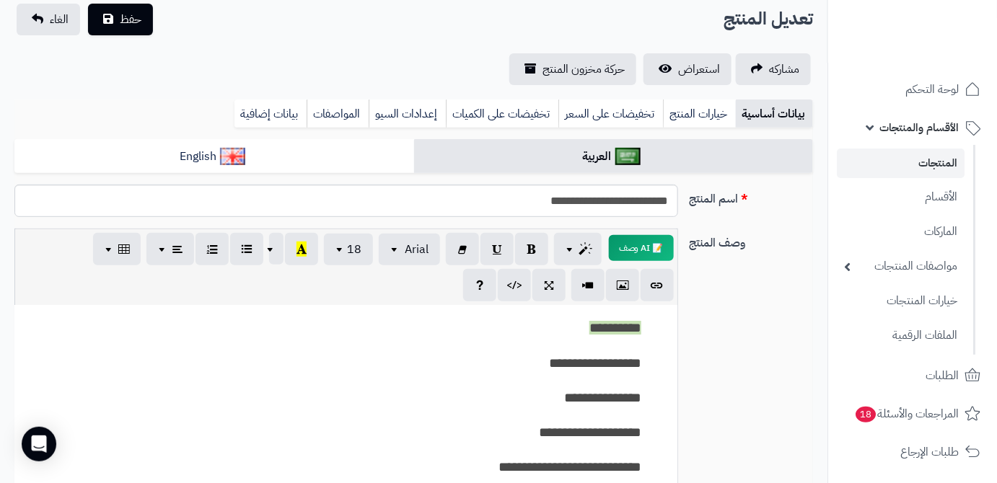
drag, startPoint x: 644, startPoint y: 332, endPoint x: 661, endPoint y: 328, distance: 17.0
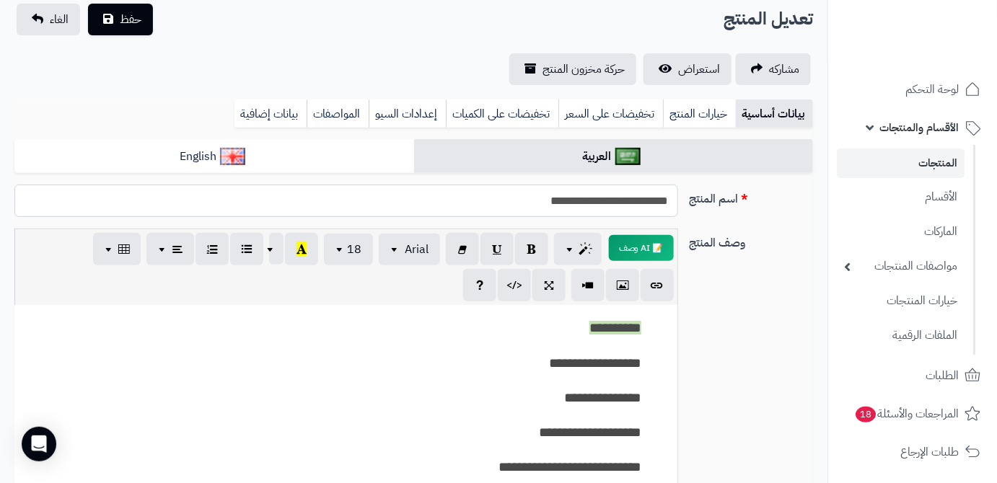
click at [583, 198] on input "**********" at bounding box center [345, 201] width 663 height 32
click at [252, 108] on link "بيانات إضافية" at bounding box center [270, 114] width 72 height 29
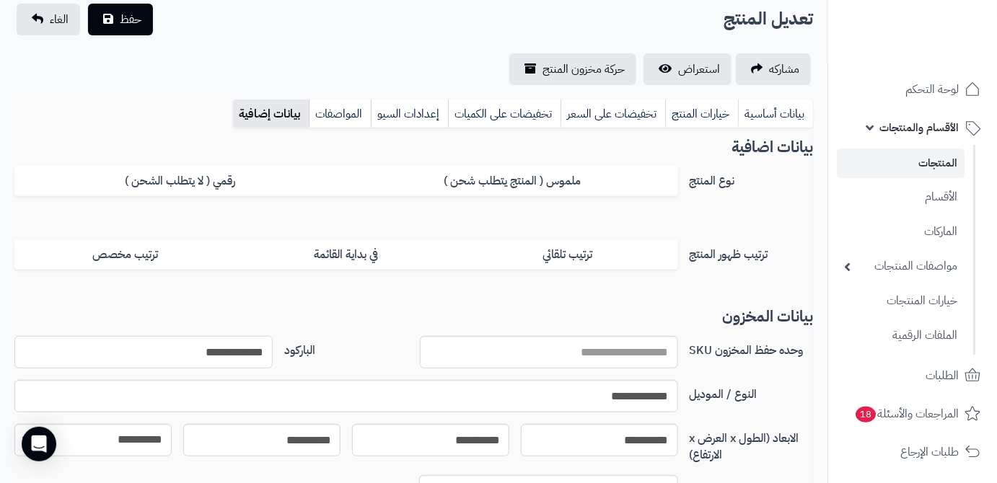
click at [244, 348] on input "**********" at bounding box center [143, 352] width 258 height 32
click at [111, 23] on button "حفظ" at bounding box center [120, 19] width 65 height 32
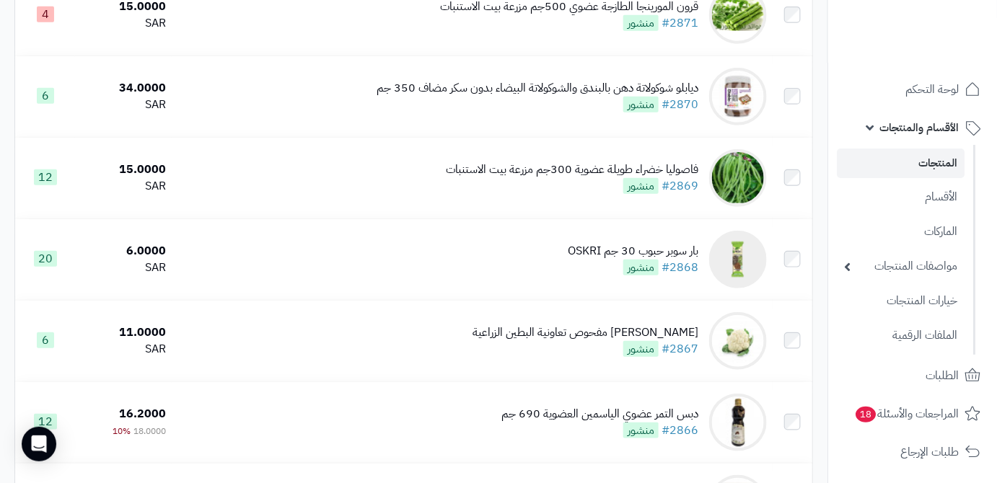
scroll to position [393, 0]
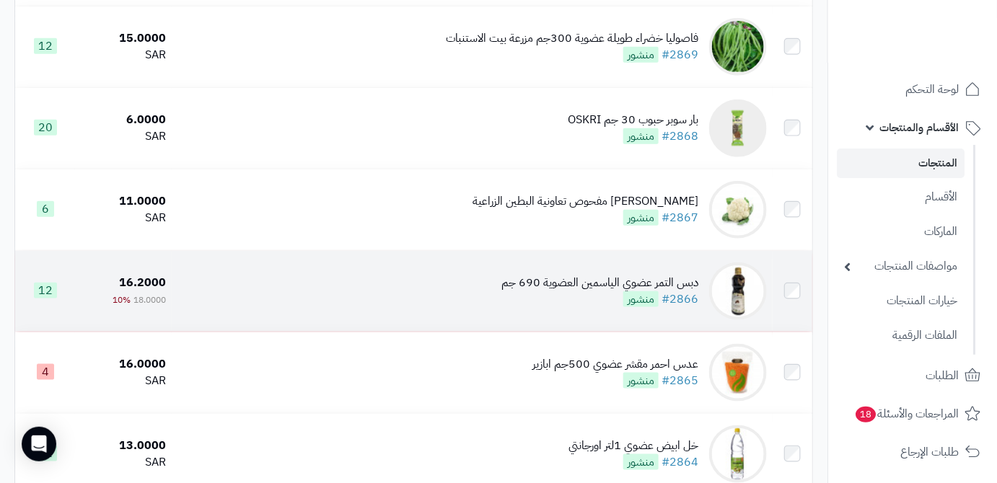
click at [519, 288] on div "دبس التمر عضوي الياسمين العضوية 690 جم" at bounding box center [599, 283] width 197 height 17
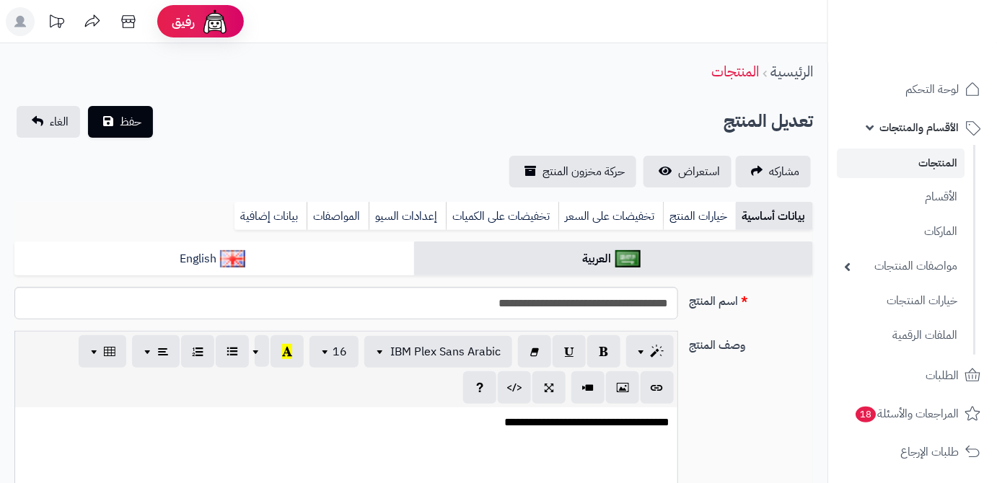
type input "*****"
drag, startPoint x: 673, startPoint y: 310, endPoint x: 594, endPoint y: 312, distance: 79.4
click at [594, 312] on input "**********" at bounding box center [345, 303] width 663 height 32
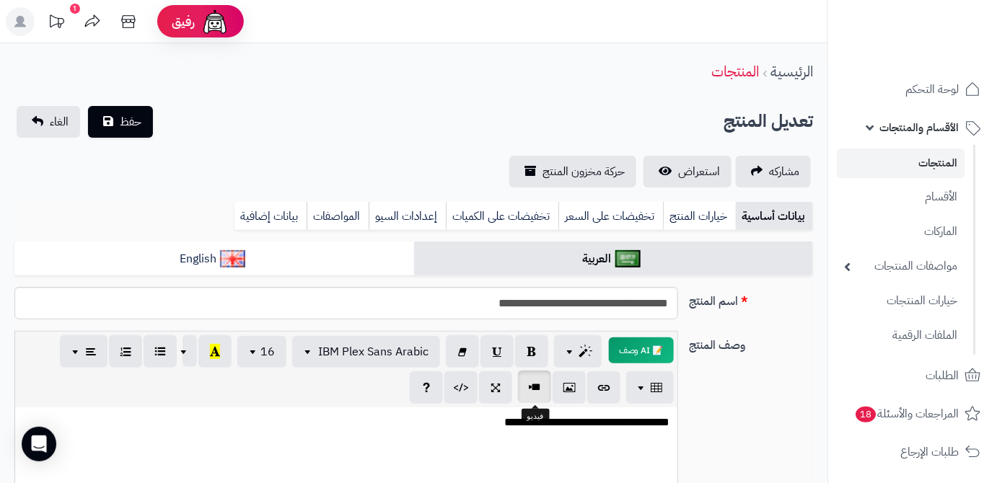
scroll to position [196, 0]
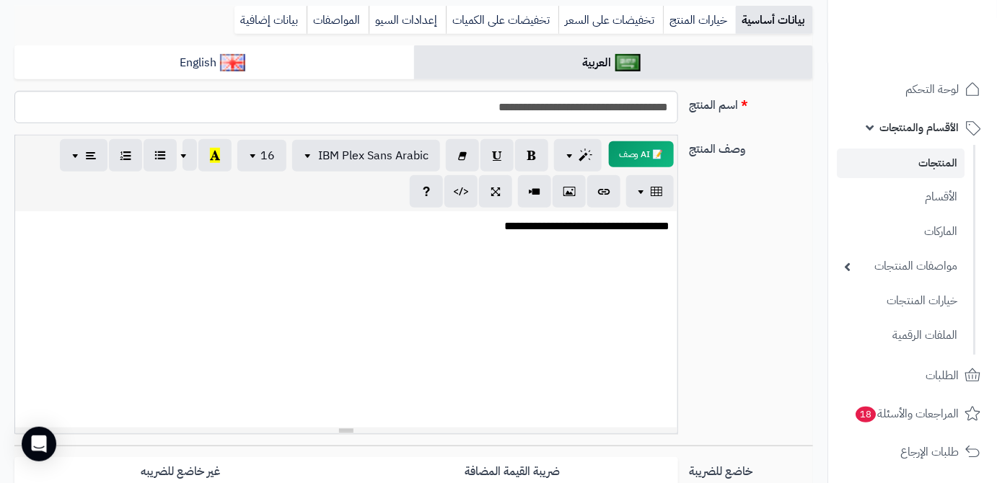
click at [454, 242] on div "**********" at bounding box center [346, 319] width 662 height 216
paste div
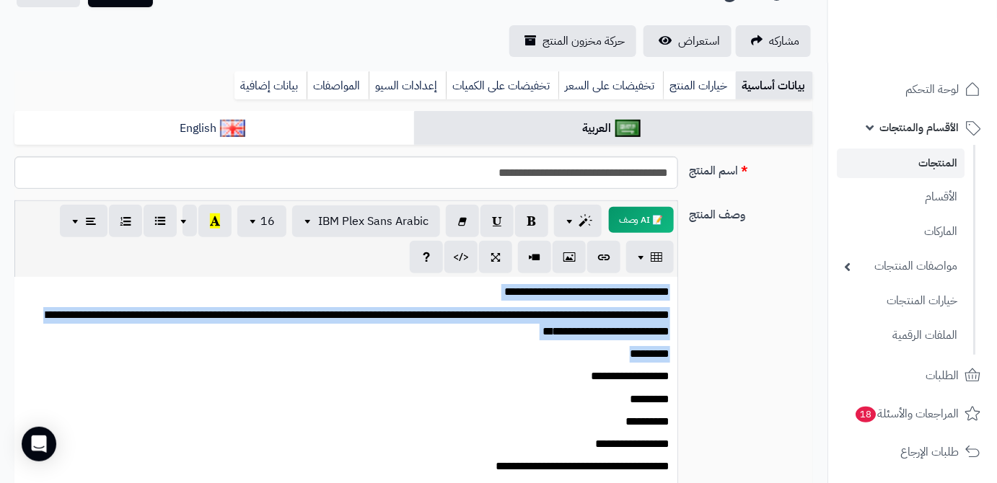
scroll to position [125, 0]
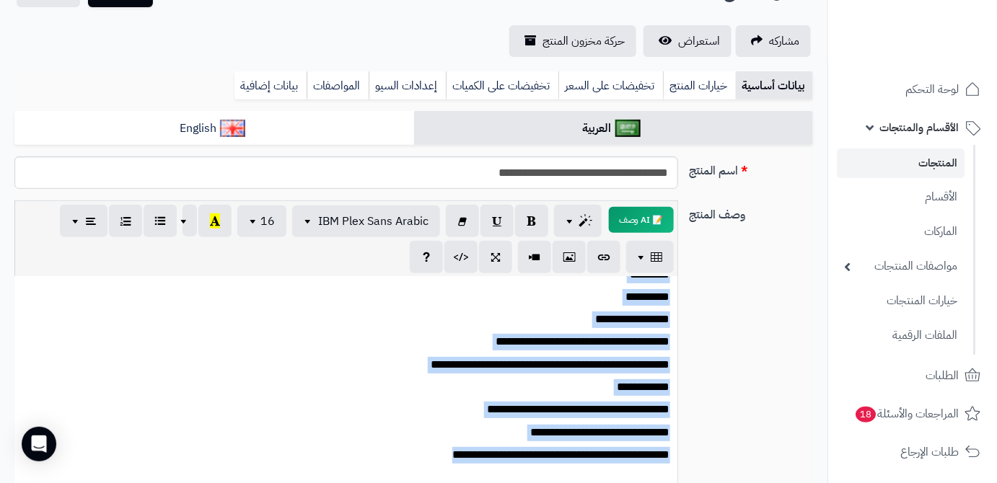
drag, startPoint x: 674, startPoint y: 294, endPoint x: 410, endPoint y: 462, distance: 312.5
click at [410, 462] on div "**********" at bounding box center [345, 385] width 663 height 216
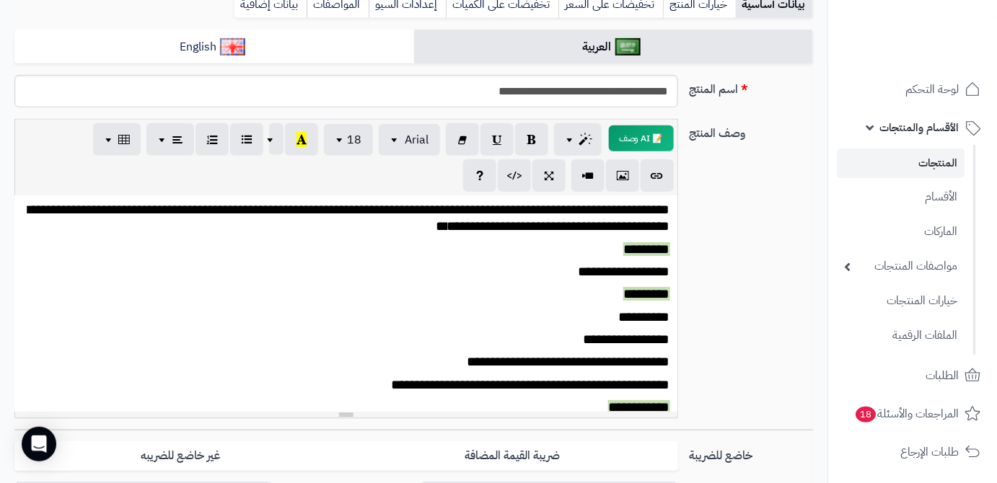
scroll to position [189, 0]
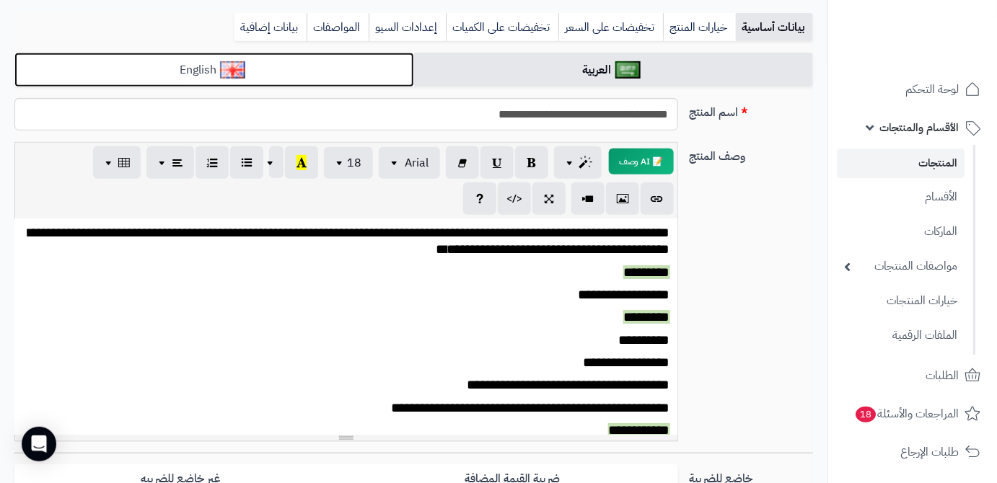
click at [373, 76] on link "English" at bounding box center [214, 70] width 400 height 35
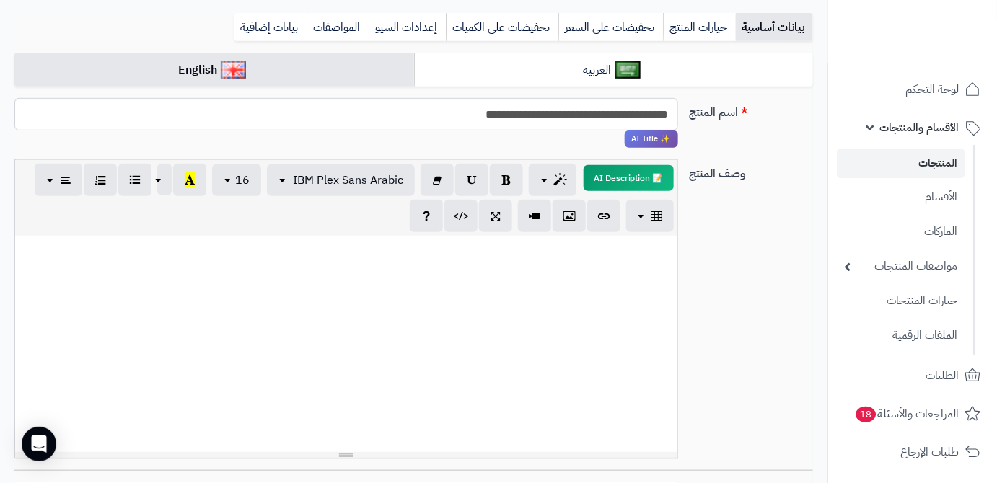
paste div
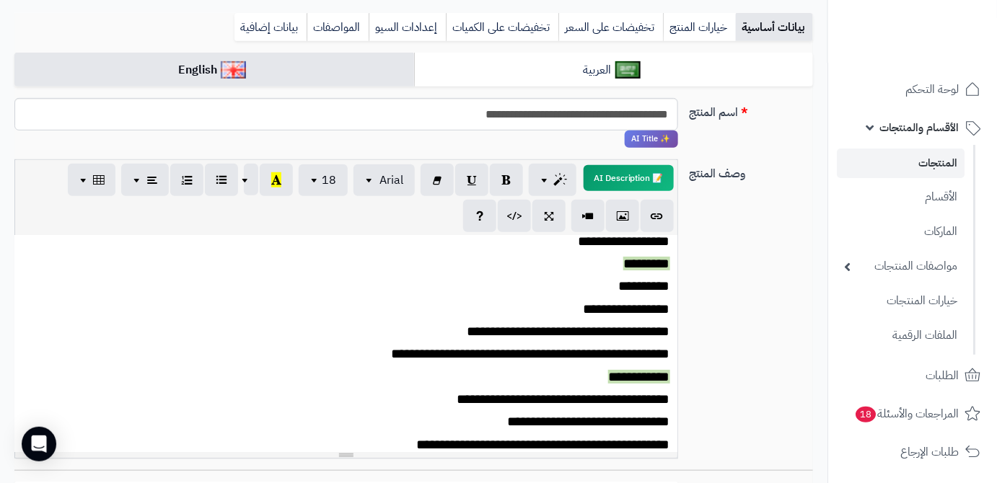
scroll to position [0, 0]
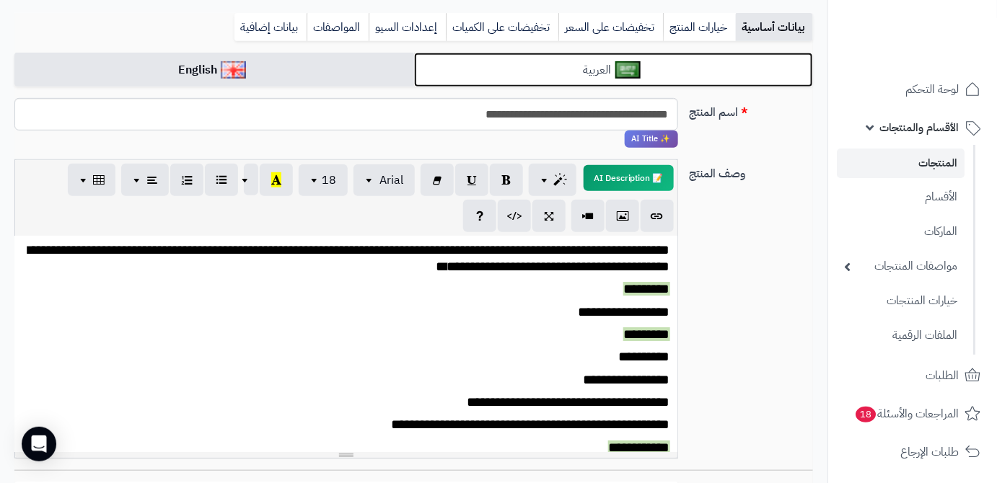
click at [630, 74] on img at bounding box center [627, 69] width 25 height 17
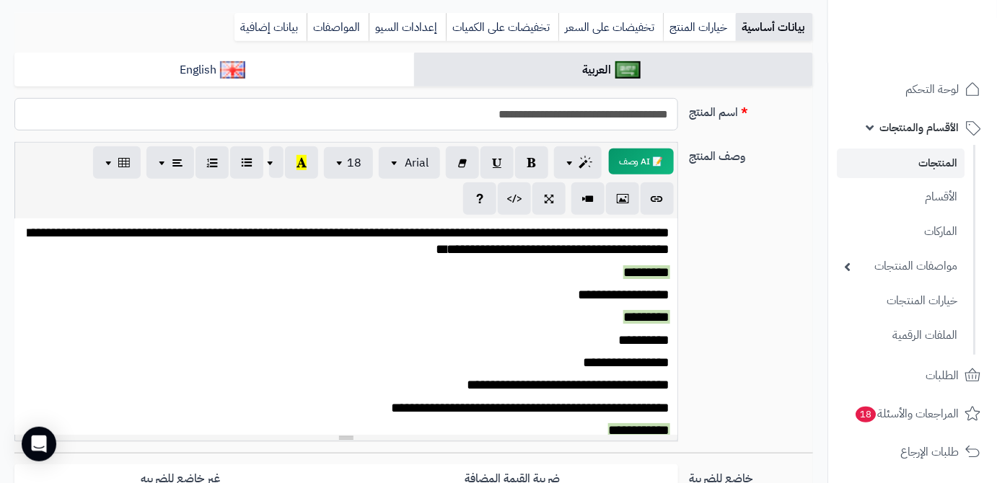
click at [620, 112] on input "**********" at bounding box center [345, 114] width 663 height 32
click at [258, 25] on link "بيانات إضافية" at bounding box center [270, 27] width 72 height 29
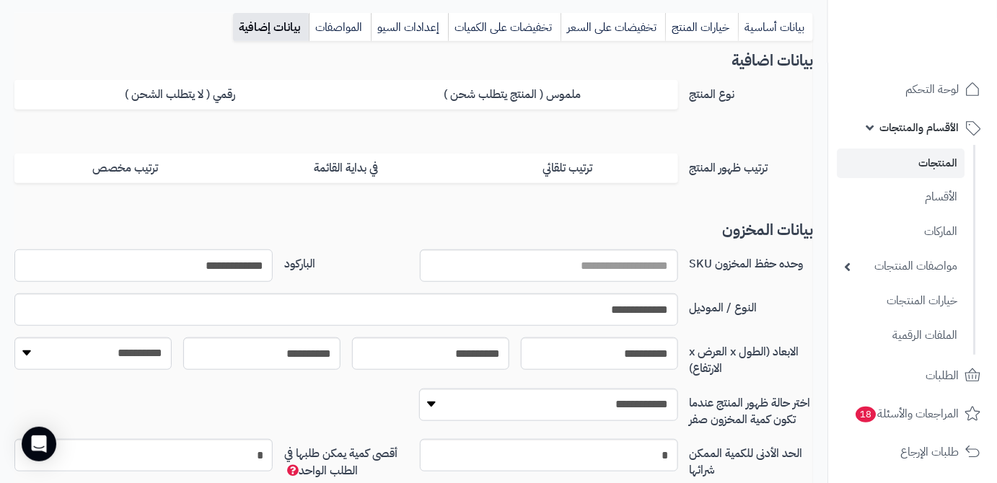
click at [239, 268] on input "**********" at bounding box center [143, 266] width 258 height 32
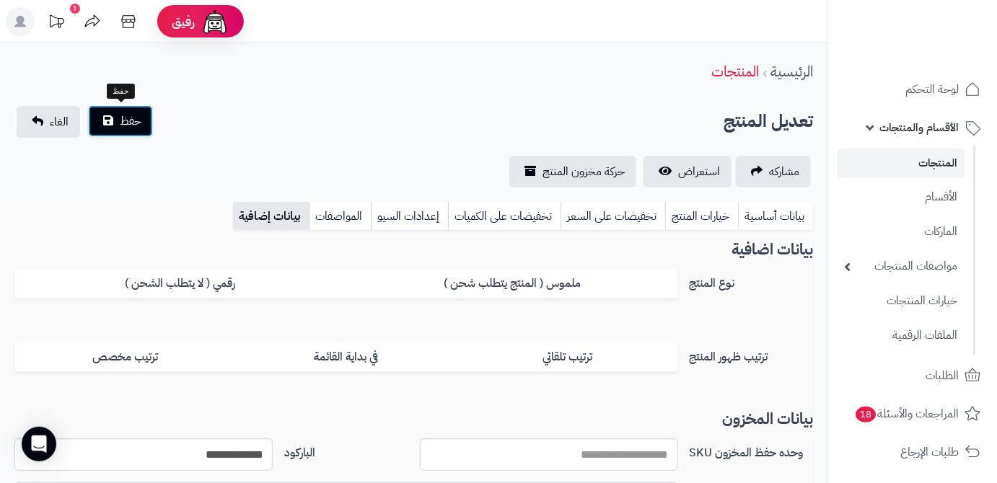
click at [123, 118] on span "حفظ" at bounding box center [131, 121] width 22 height 17
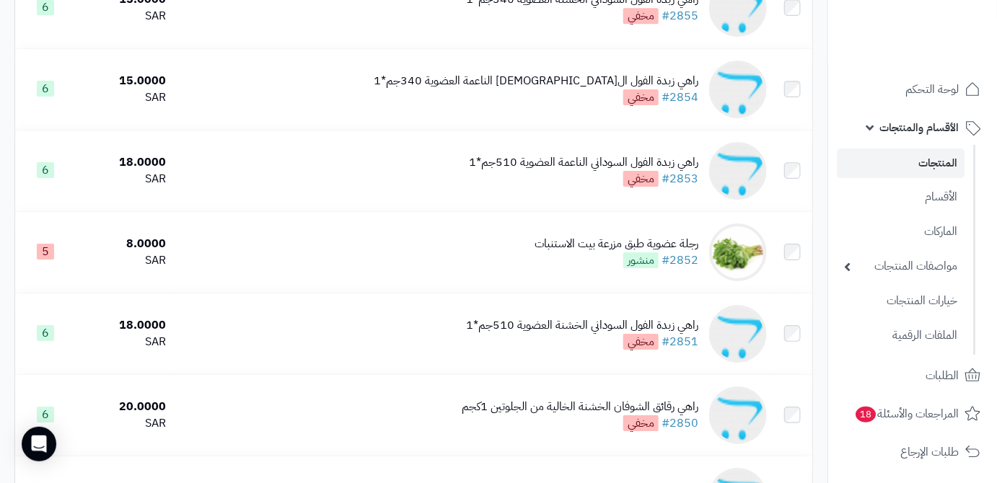
scroll to position [1704, 0]
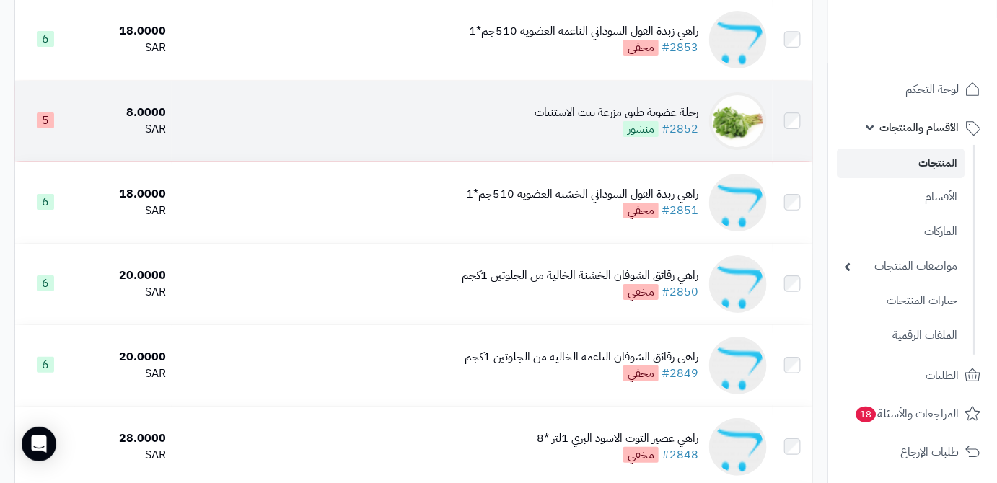
click at [588, 136] on div "رجلة عضوية طبق مزرعة بيت الاستنبات #2852 منشور" at bounding box center [616, 121] width 164 height 33
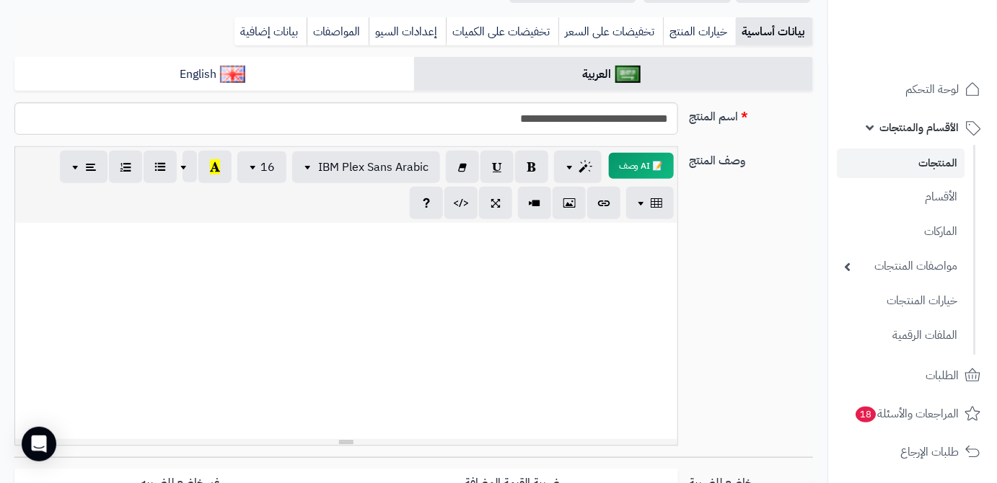
scroll to position [262, 0]
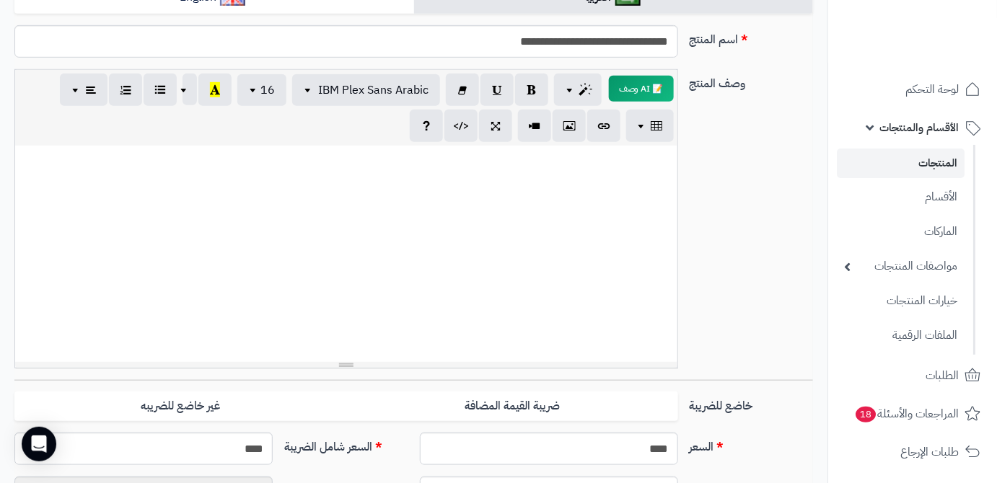
paste div
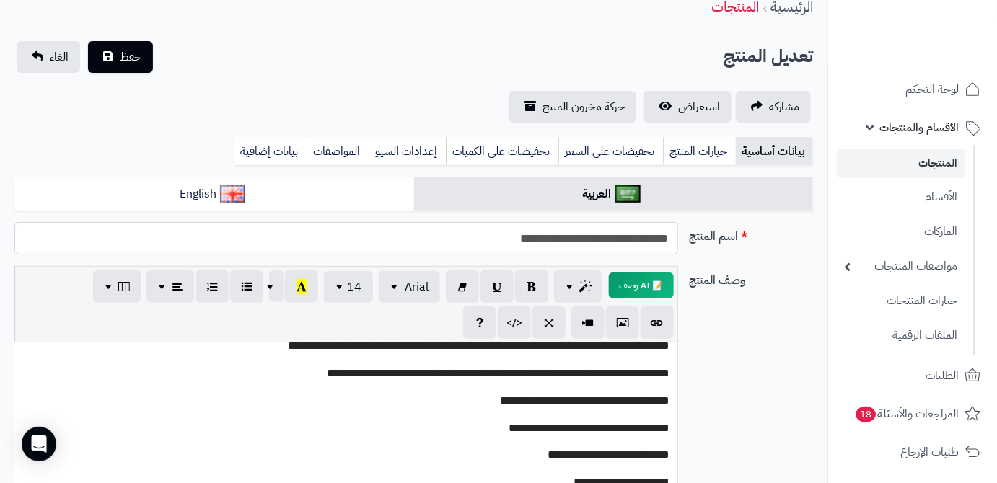
scroll to position [196, 0]
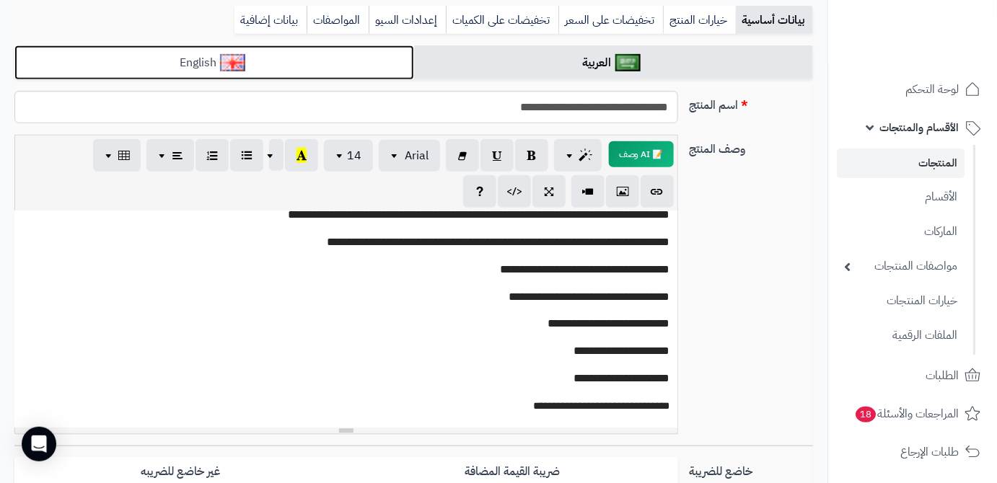
click at [394, 74] on link "English" at bounding box center [214, 62] width 400 height 35
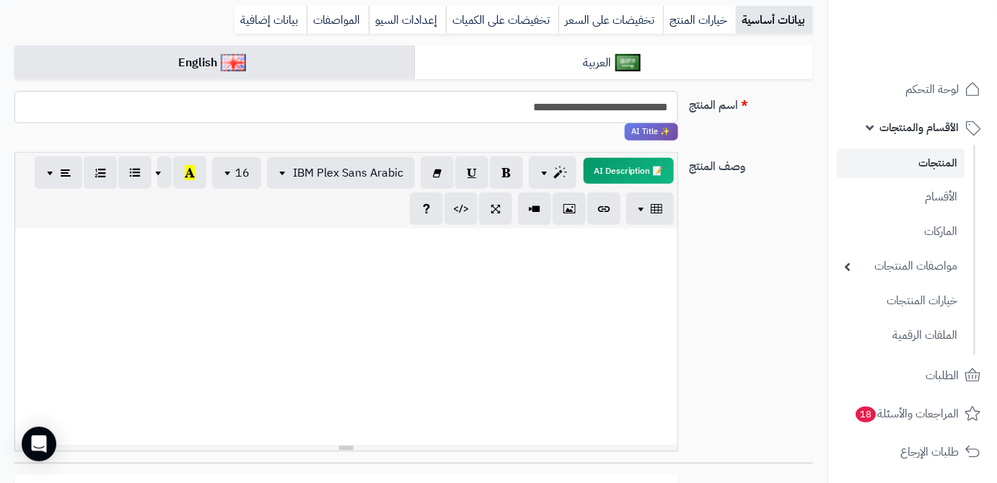
paste div
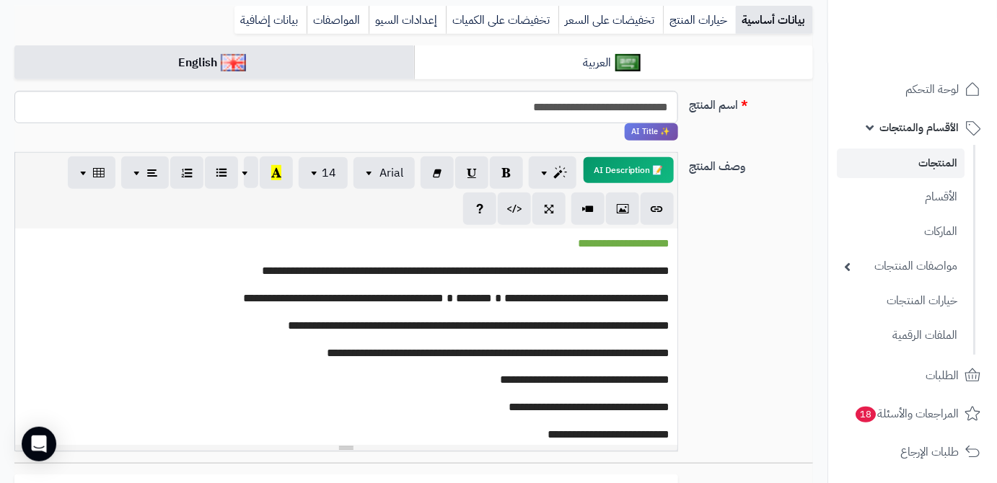
scroll to position [83, 0]
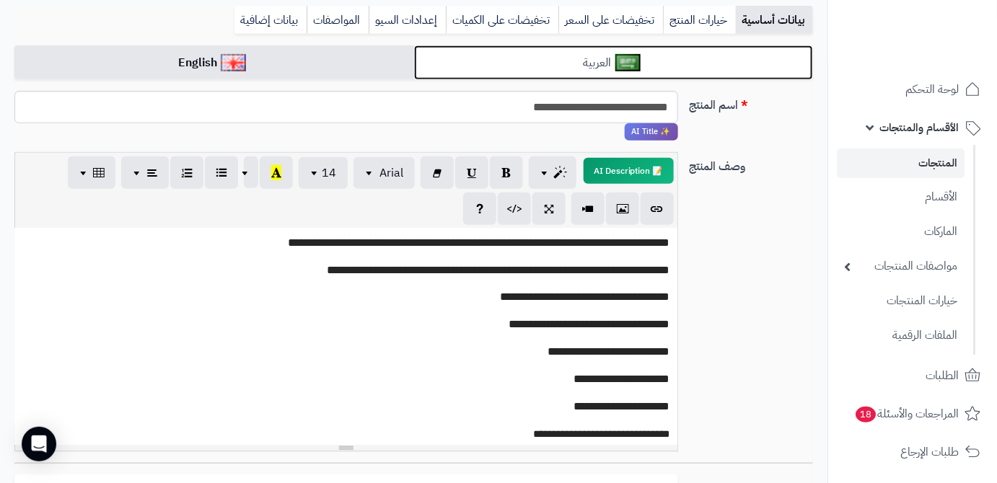
click at [625, 72] on link "العربية" at bounding box center [614, 62] width 400 height 35
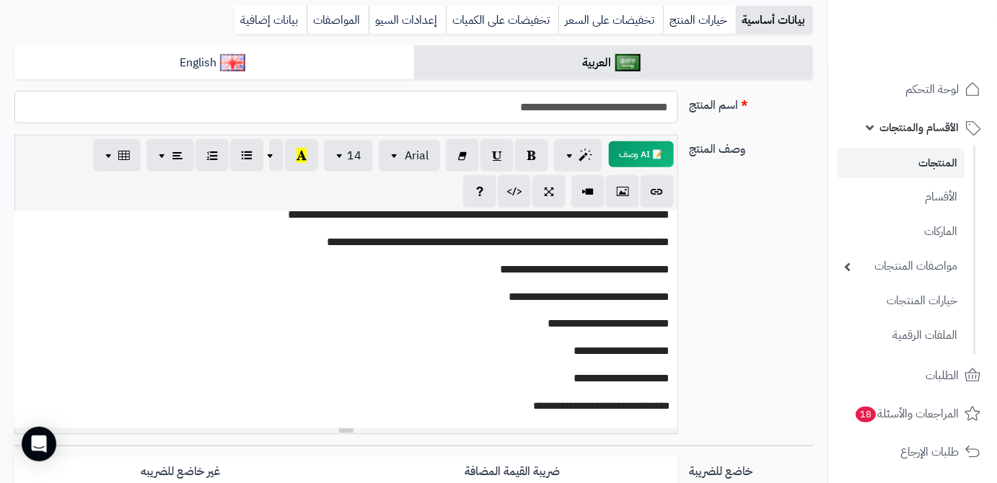
click at [626, 114] on input "**********" at bounding box center [345, 107] width 663 height 32
click at [263, 18] on link "بيانات إضافية" at bounding box center [270, 20] width 72 height 29
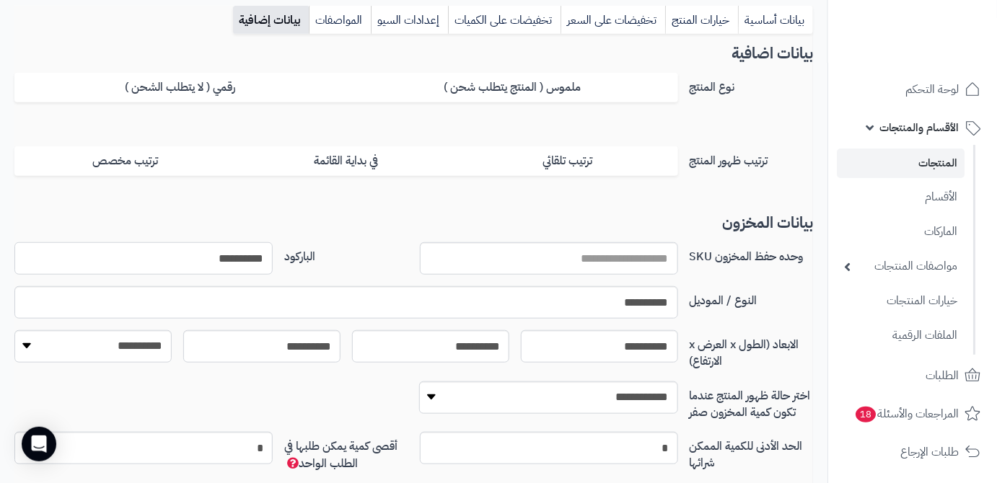
click at [257, 257] on input "**********" at bounding box center [143, 258] width 258 height 32
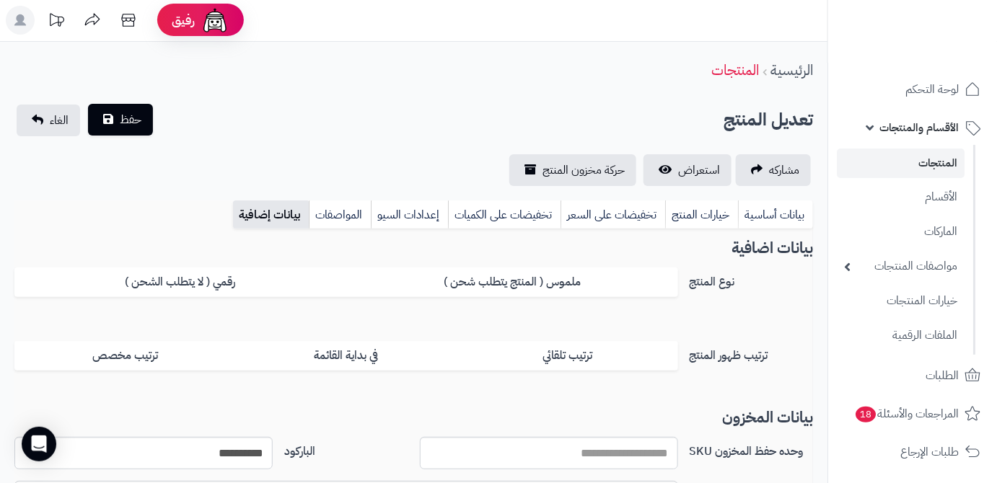
scroll to position [0, 0]
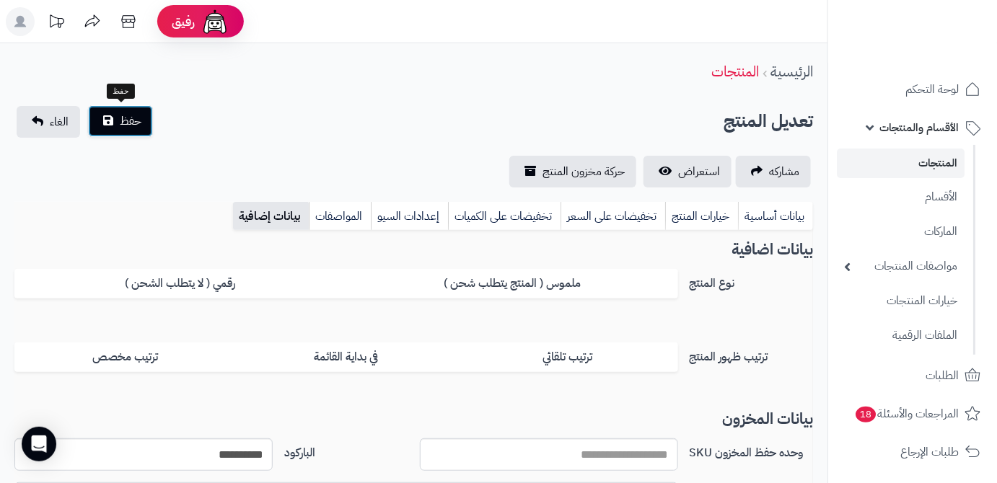
click at [94, 113] on button "حفظ" at bounding box center [120, 121] width 65 height 32
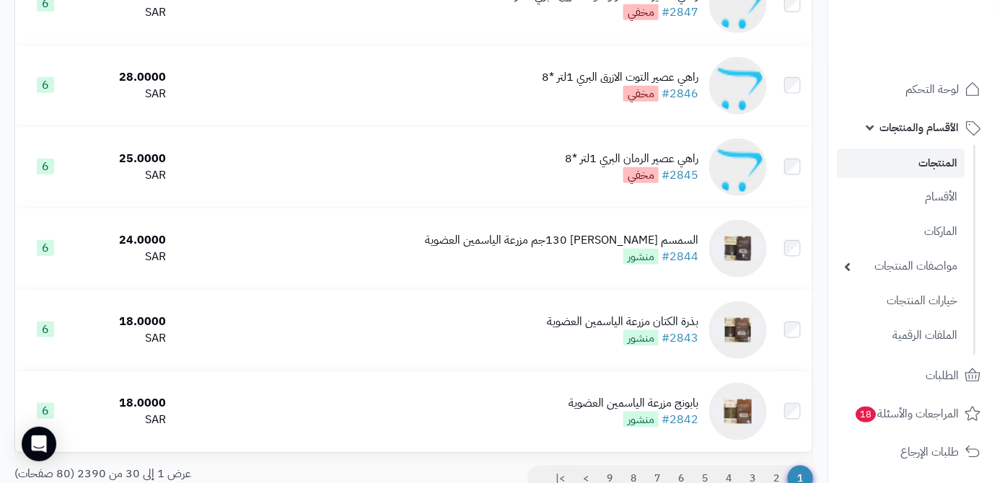
scroll to position [2294, 0]
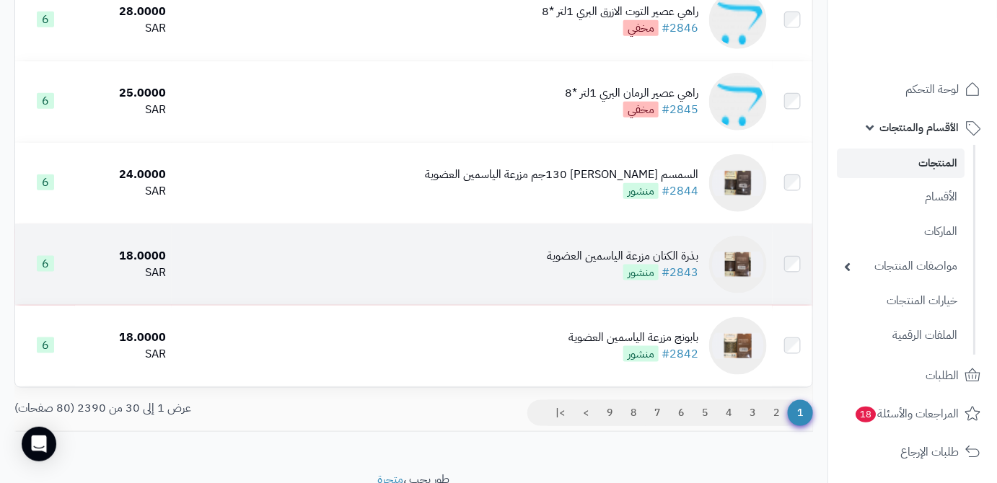
click at [548, 277] on td "بذرة الكتان مزرعة الياسمين العضوية #2843 منشور" at bounding box center [472, 264] width 601 height 81
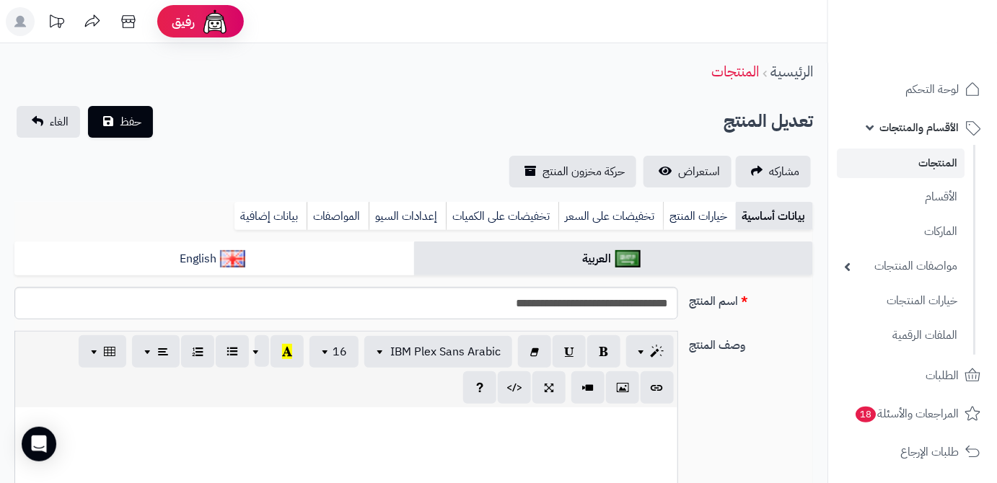
scroll to position [64, 0]
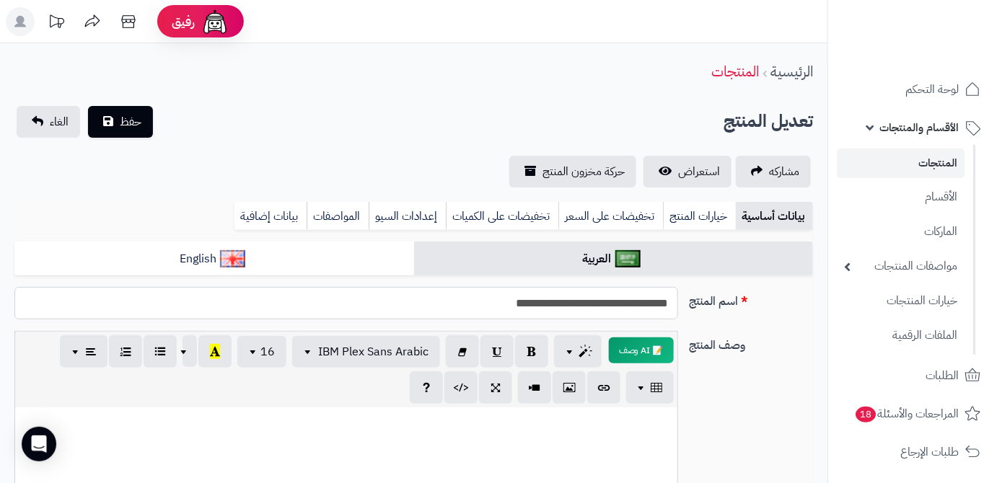
drag, startPoint x: 671, startPoint y: 308, endPoint x: 625, endPoint y: 313, distance: 46.4
click at [625, 313] on input "**********" at bounding box center [345, 303] width 663 height 32
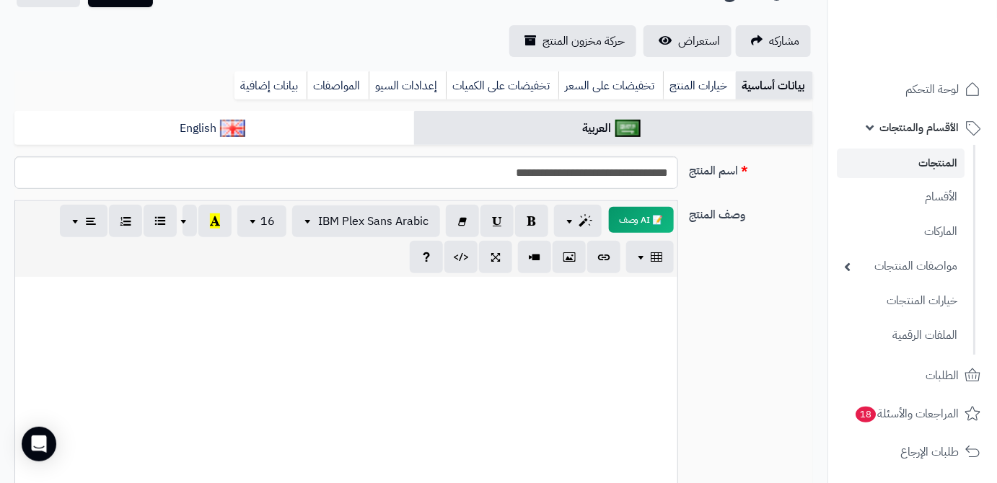
paste div
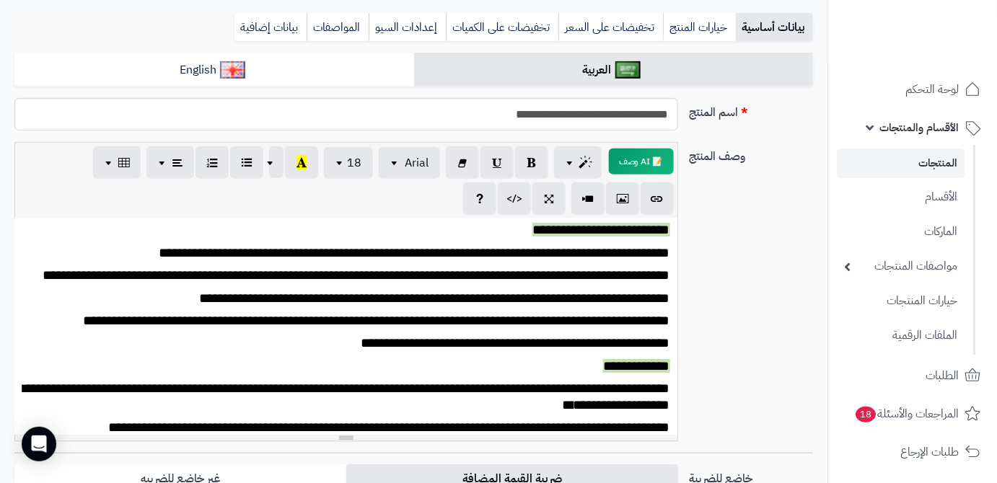
scroll to position [187, 0]
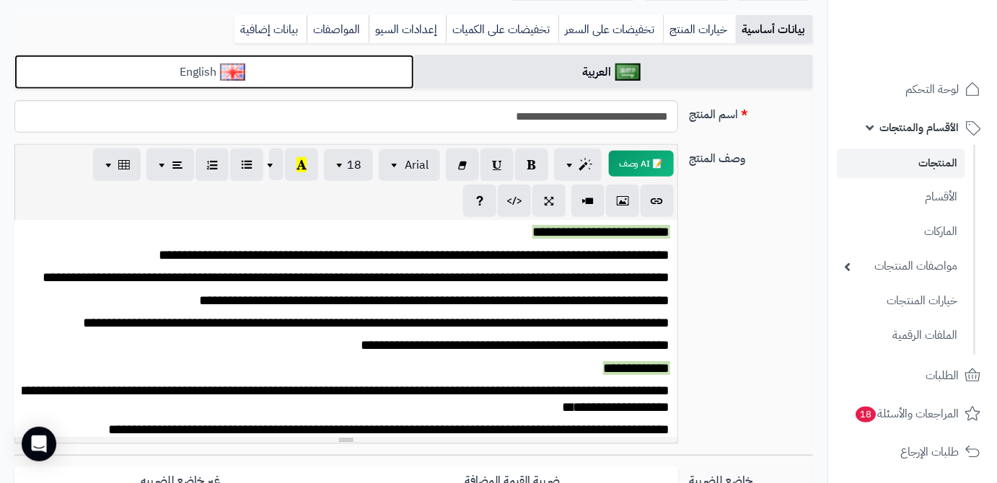
click at [380, 83] on link "English" at bounding box center [214, 72] width 400 height 35
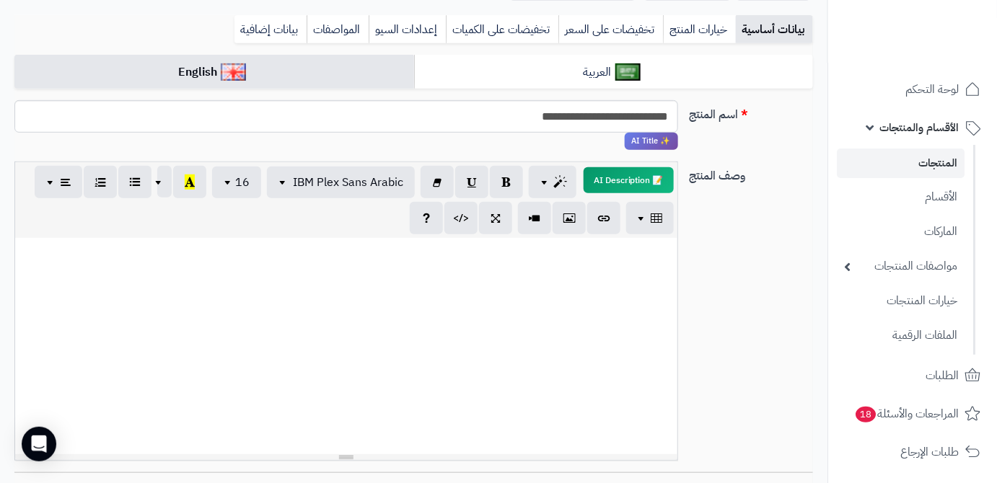
paste div
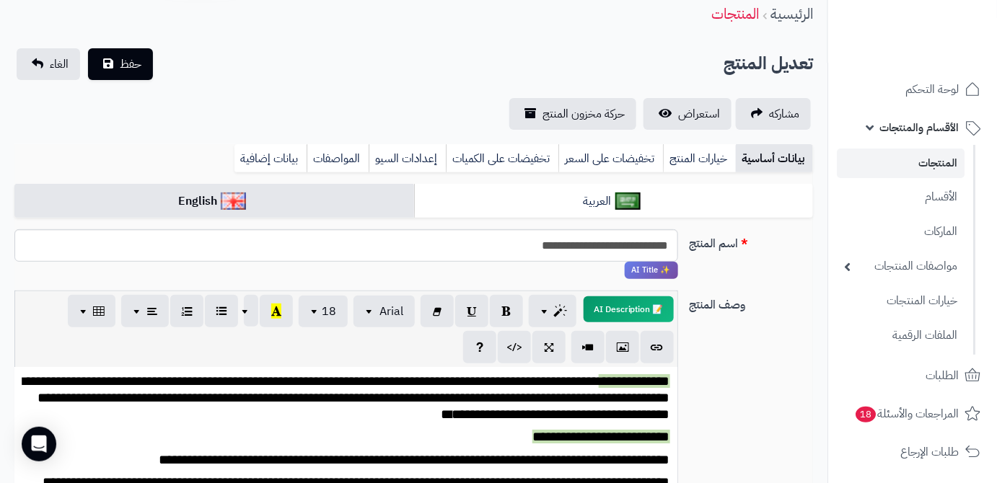
scroll to position [56, 0]
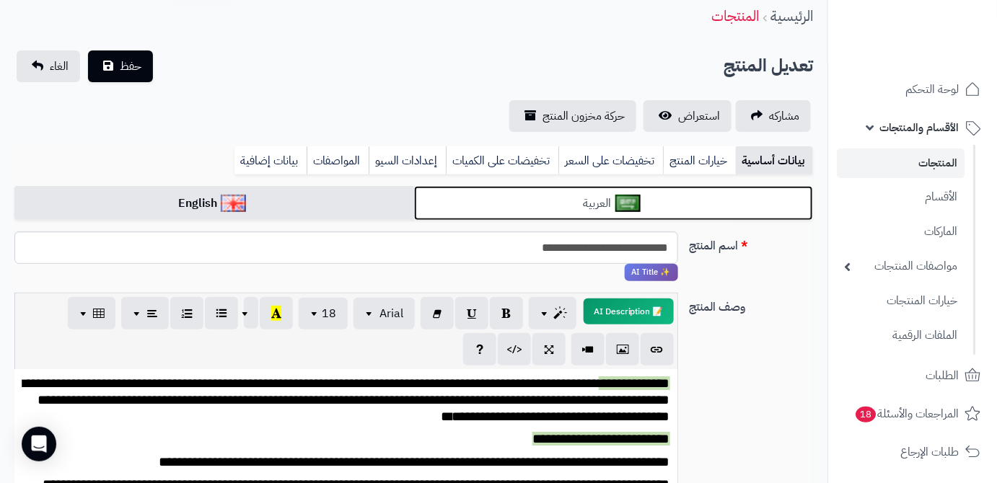
click at [684, 192] on link "العربية" at bounding box center [614, 203] width 400 height 35
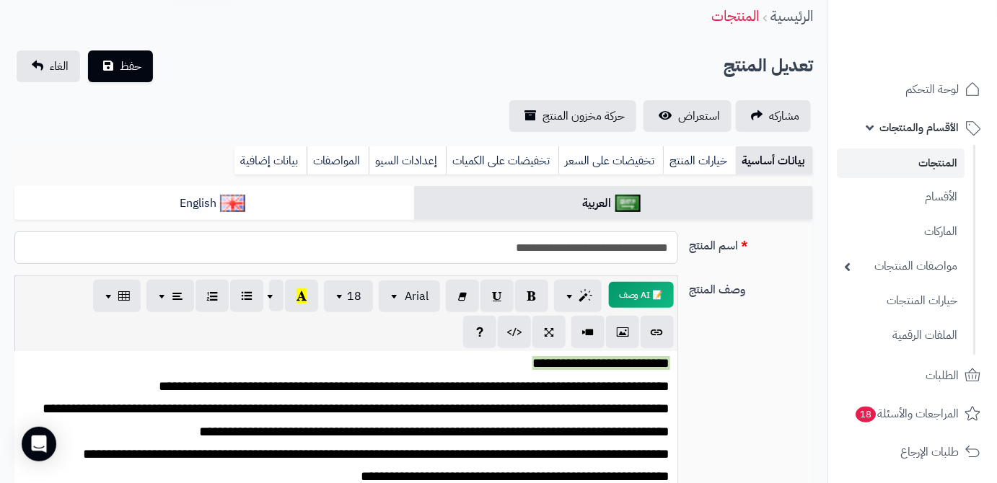
click at [611, 260] on input "**********" at bounding box center [345, 247] width 663 height 32
click at [281, 162] on link "بيانات إضافية" at bounding box center [270, 160] width 72 height 29
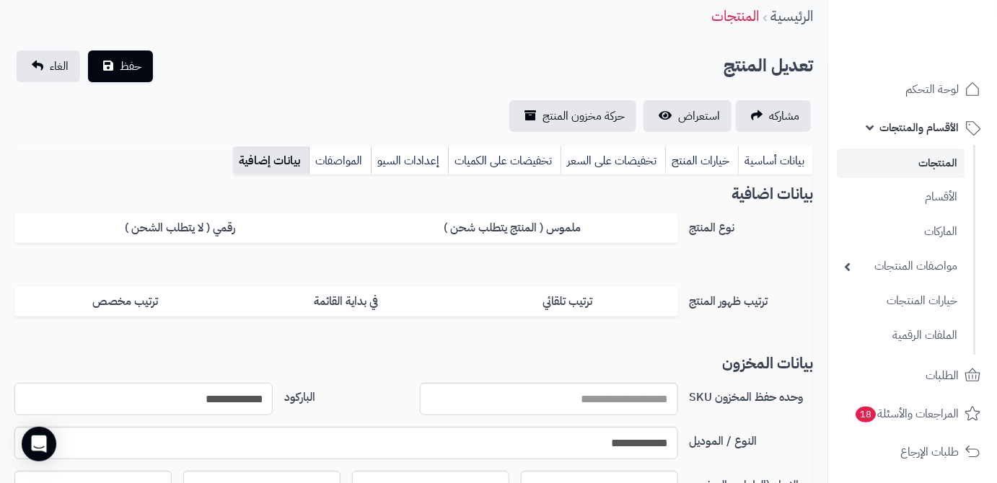
click at [240, 394] on input "**********" at bounding box center [143, 399] width 258 height 32
click at [125, 71] on span "حفظ" at bounding box center [131, 65] width 22 height 17
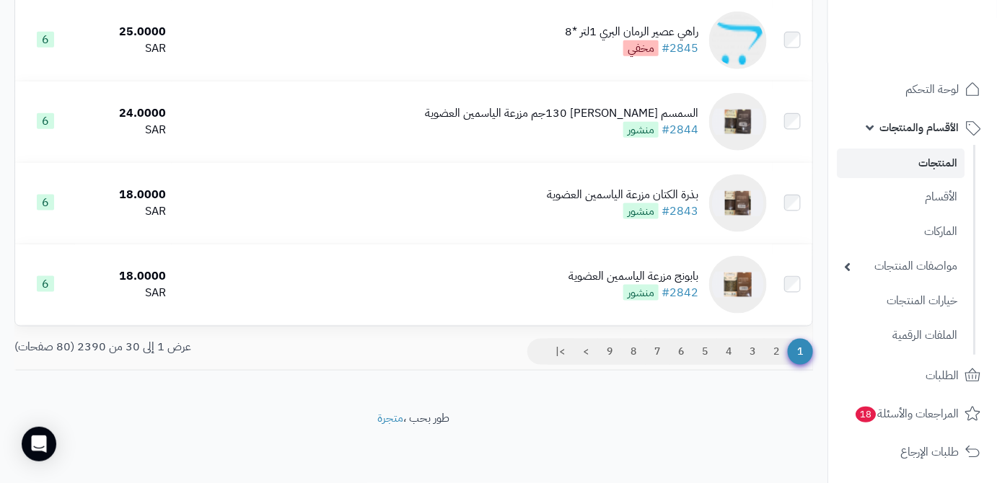
scroll to position [2371, 0]
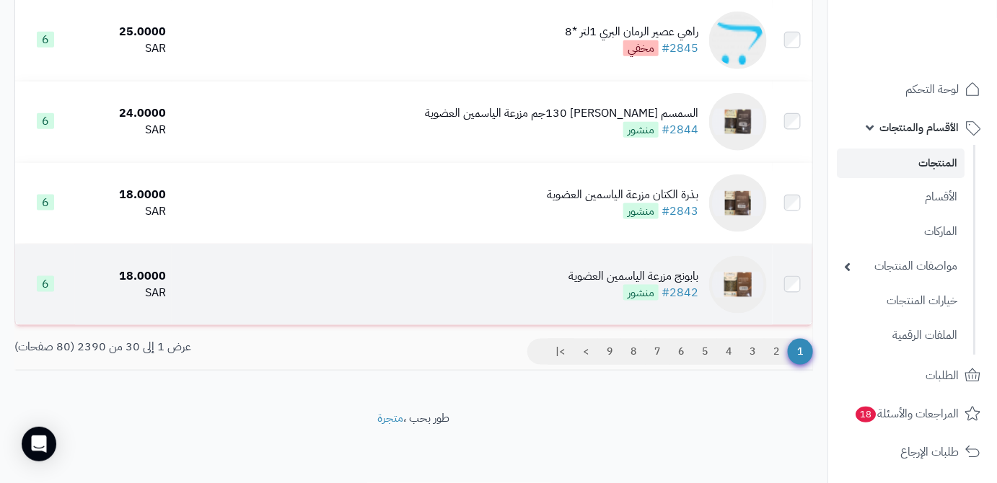
click at [596, 281] on div "بابونج مزرعة الياسمين العضوية" at bounding box center [633, 276] width 130 height 17
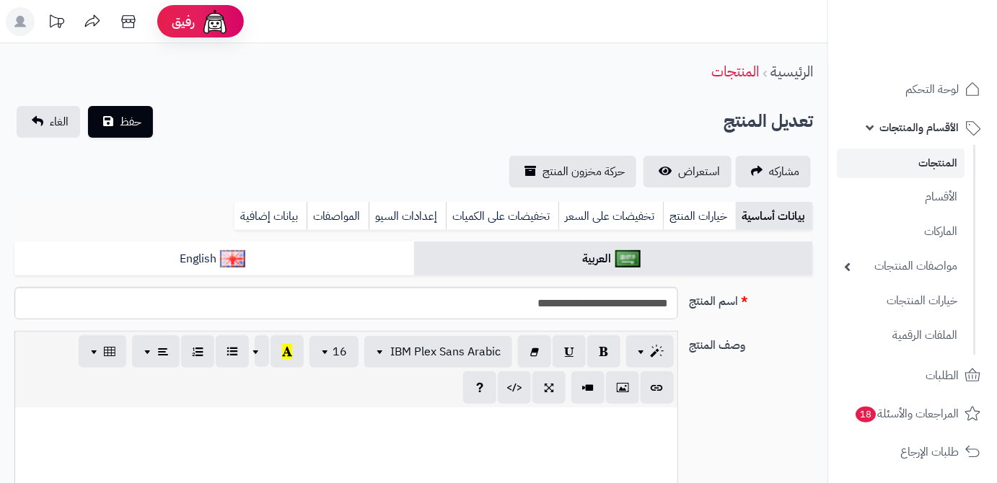
scroll to position [64, 0]
drag, startPoint x: 672, startPoint y: 301, endPoint x: 644, endPoint y: 310, distance: 29.4
click at [644, 310] on input "**********" at bounding box center [345, 303] width 663 height 32
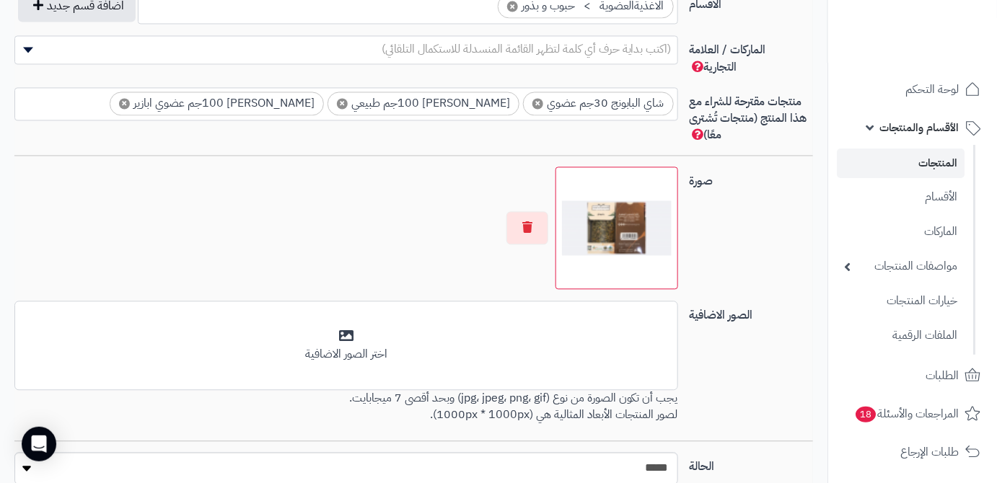
scroll to position [1034, 0]
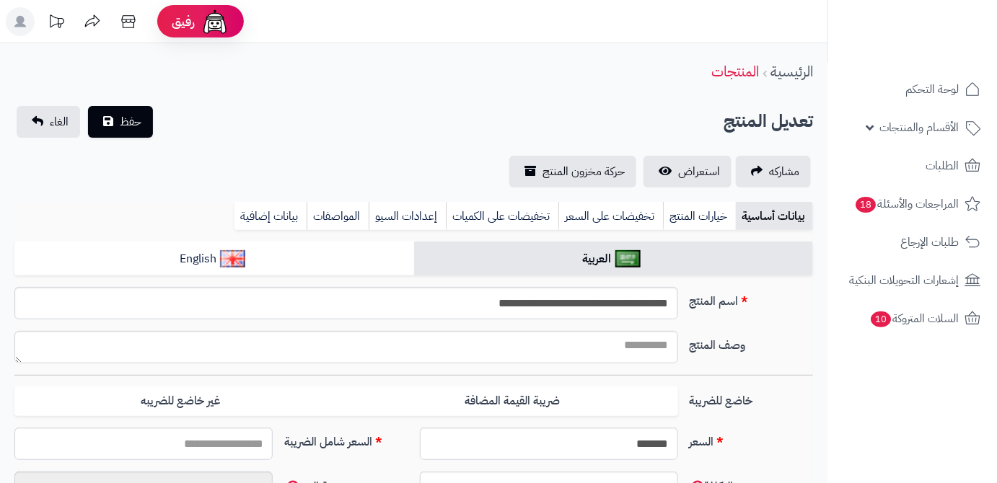
scroll to position [64, 0]
drag, startPoint x: 668, startPoint y: 304, endPoint x: 578, endPoint y: 306, distance: 89.4
click at [578, 306] on input "**********" at bounding box center [345, 303] width 663 height 32
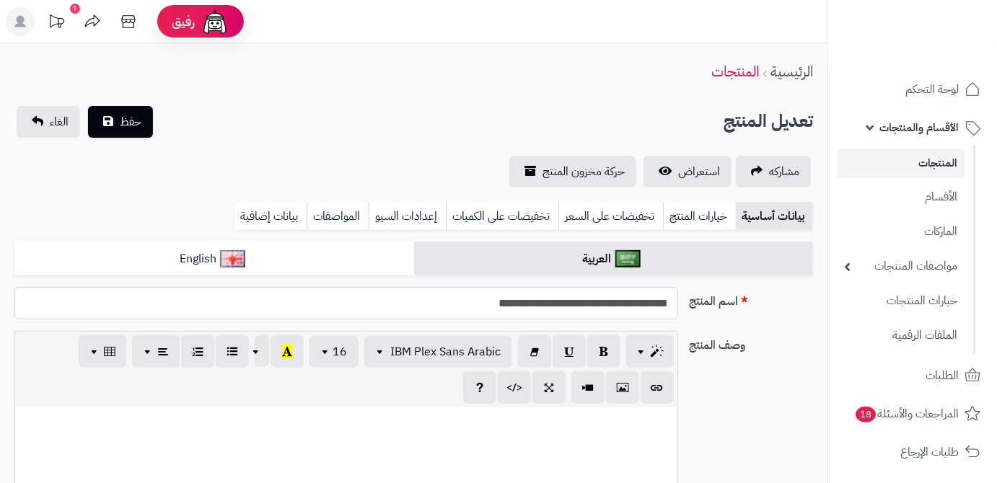
type input "*****"
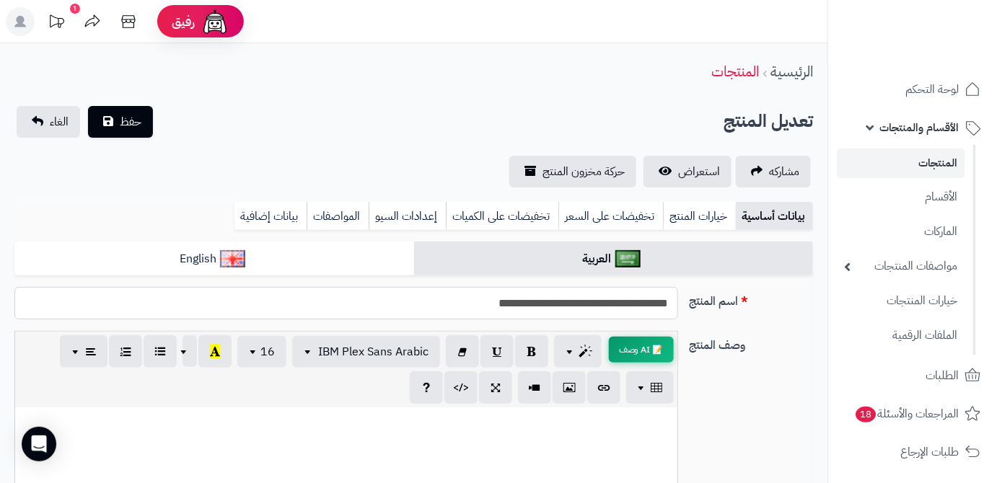
scroll to position [131, 0]
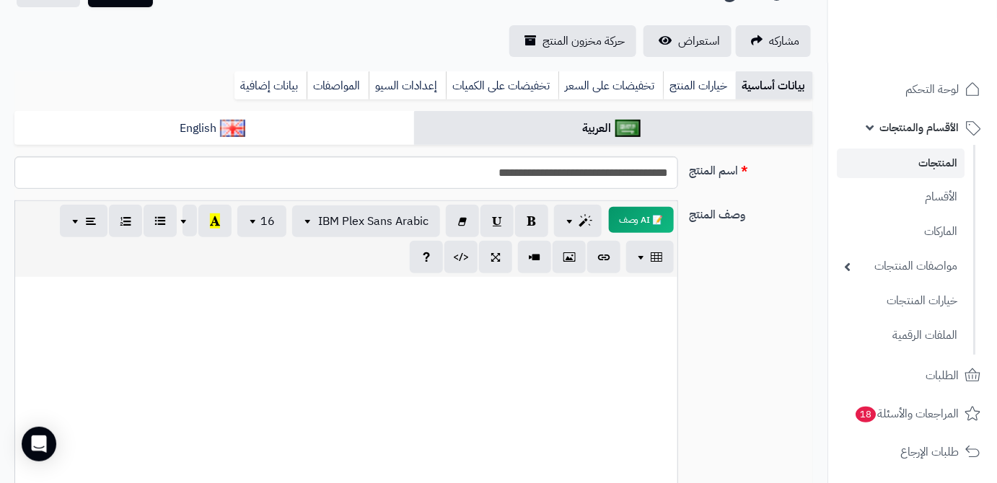
paste div
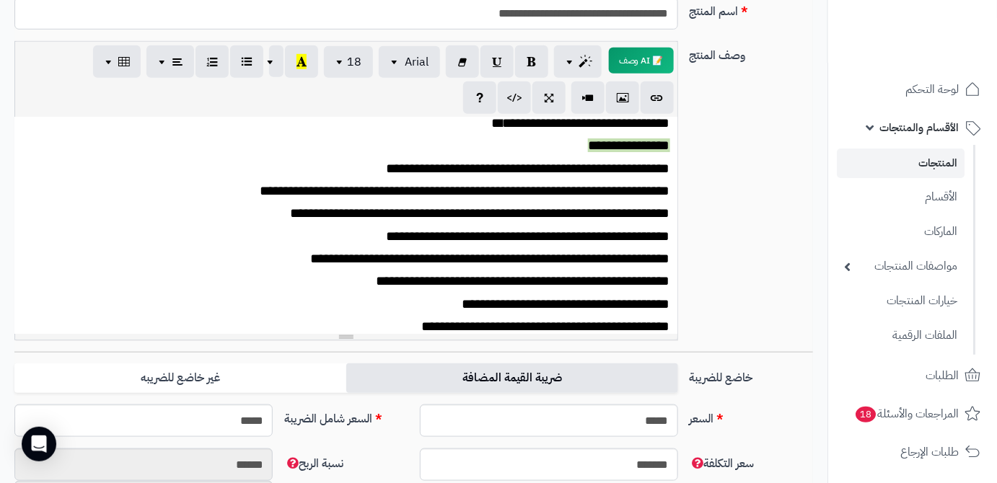
scroll to position [187, 0]
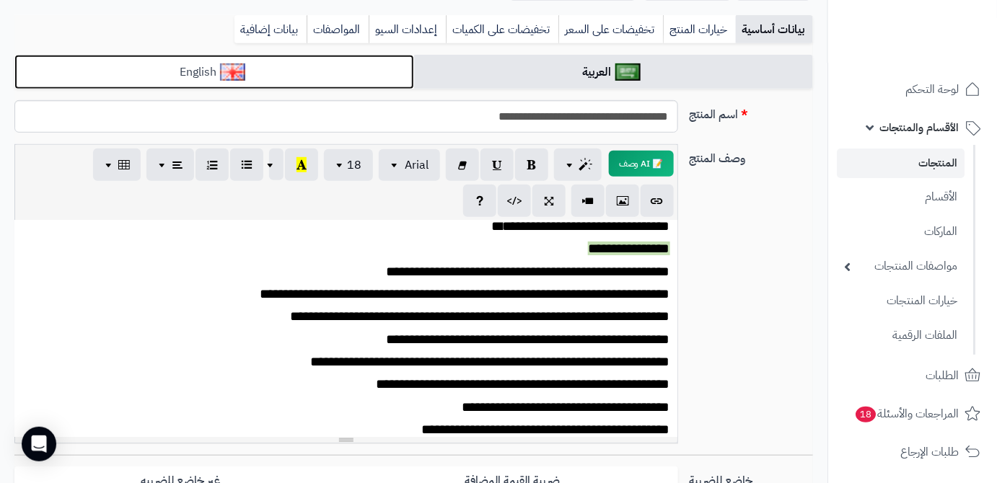
click at [385, 81] on link "English" at bounding box center [214, 72] width 400 height 35
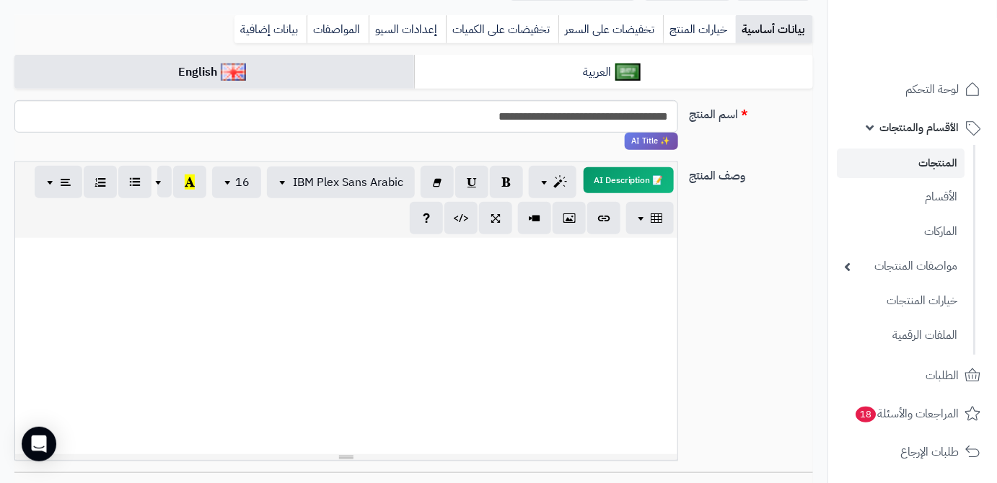
paste div
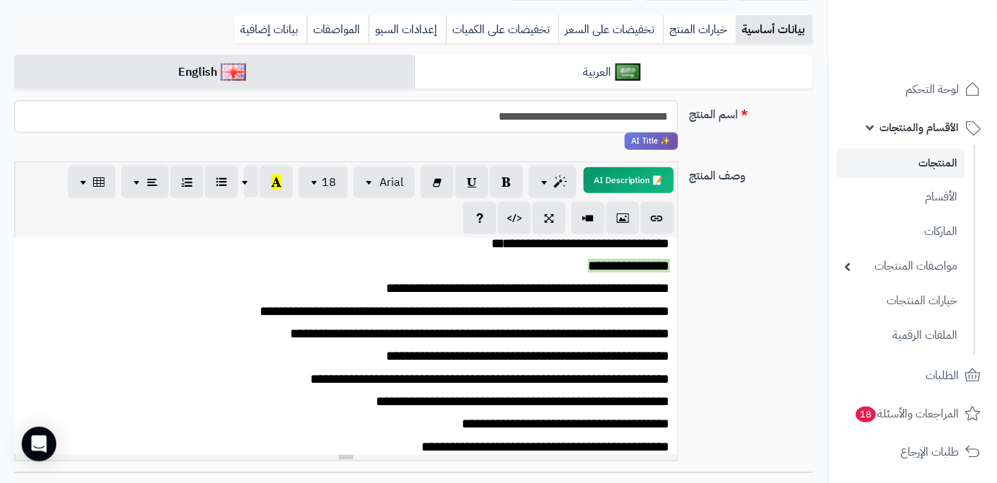
scroll to position [0, 0]
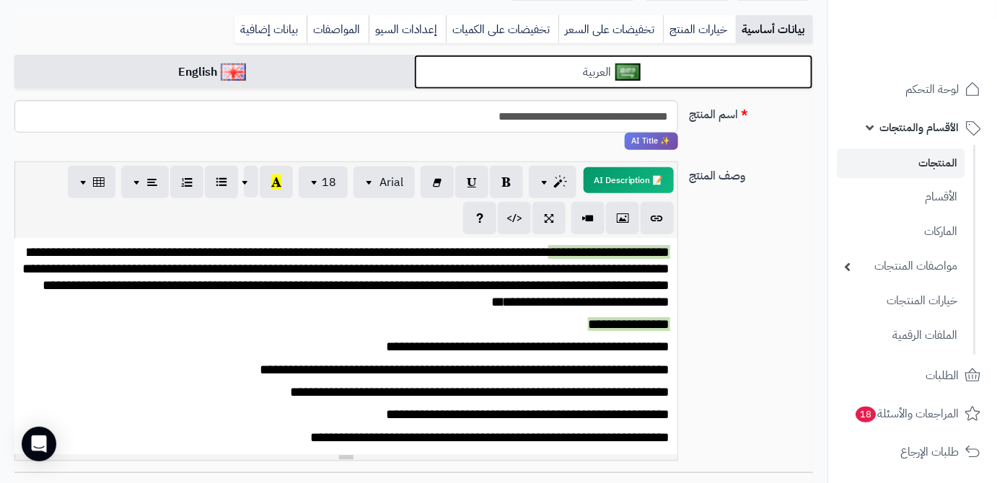
click at [623, 77] on img at bounding box center [627, 71] width 25 height 17
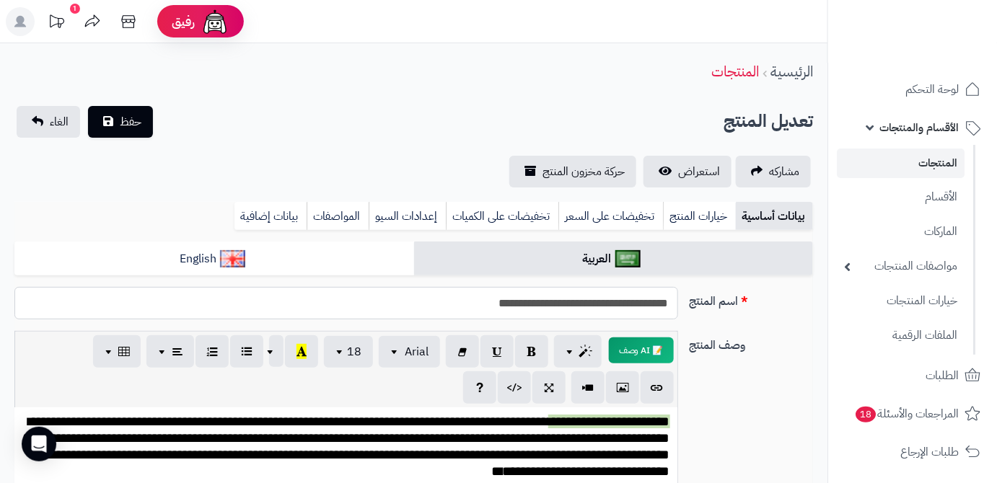
click at [621, 304] on input "**********" at bounding box center [345, 303] width 663 height 32
click at [270, 216] on link "بيانات إضافية" at bounding box center [270, 216] width 72 height 29
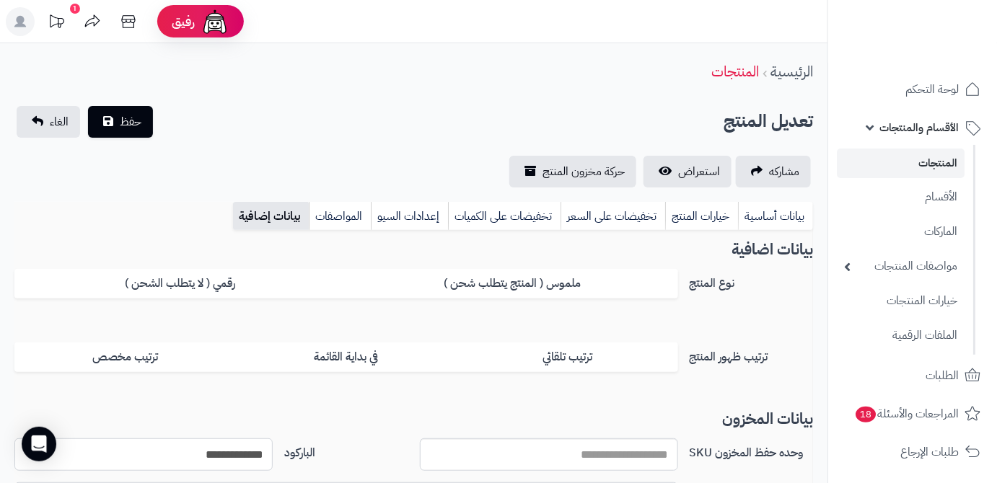
click at [234, 451] on input "**********" at bounding box center [143, 454] width 258 height 32
click at [118, 131] on button "حفظ" at bounding box center [120, 121] width 65 height 32
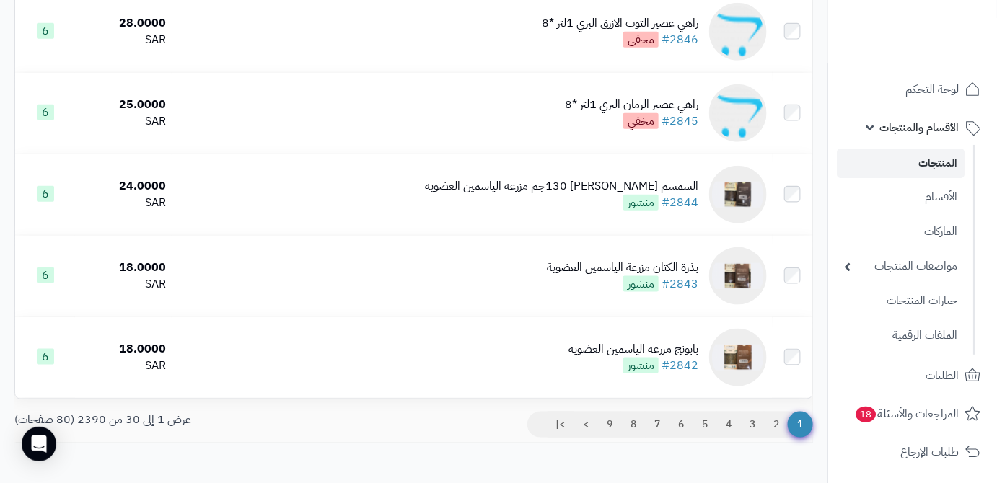
scroll to position [2371, 0]
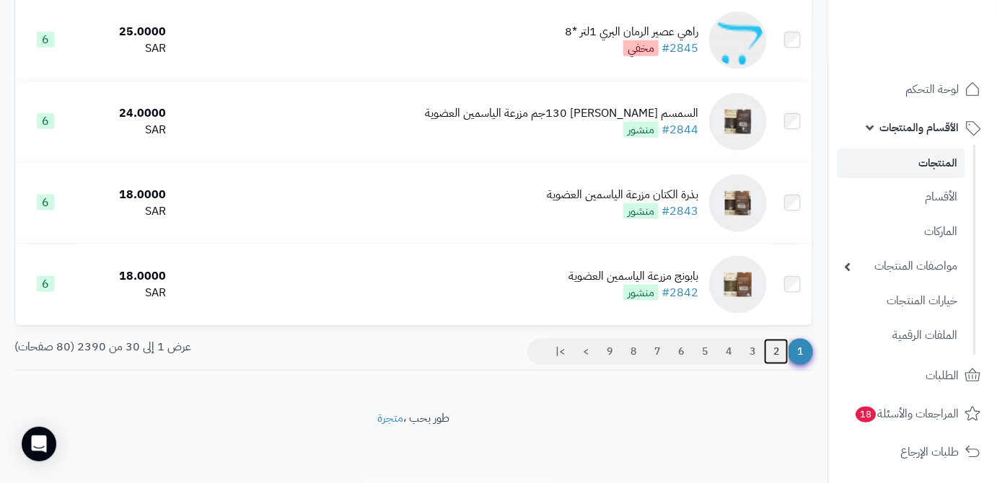
click at [771, 350] on link "2" at bounding box center [776, 352] width 25 height 26
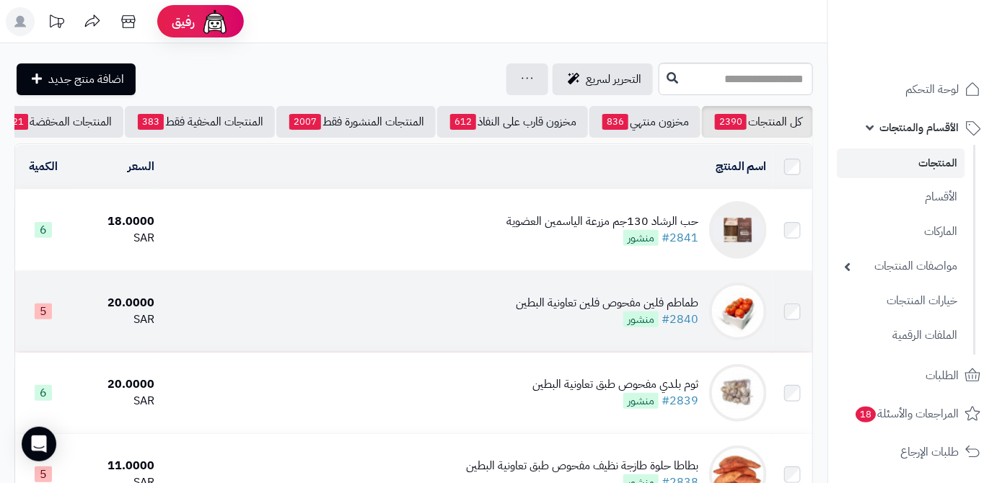
scroll to position [196, 0]
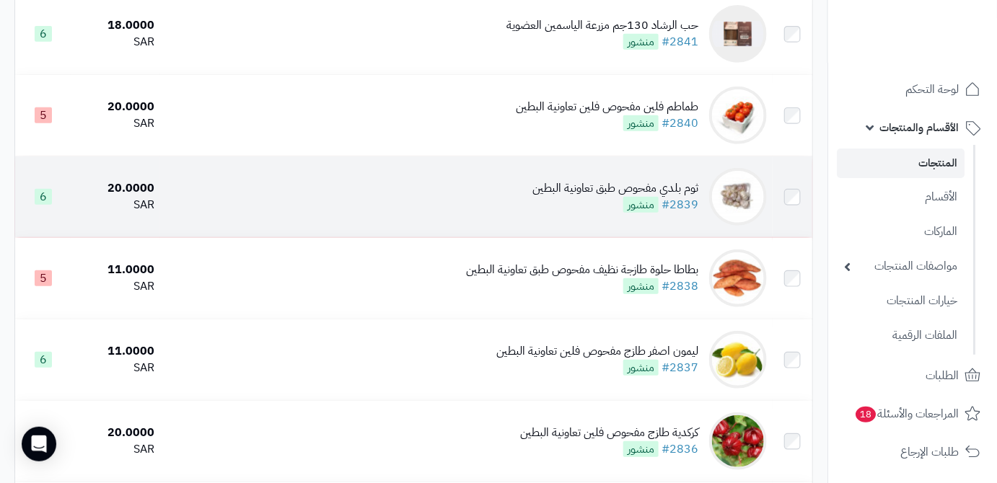
click at [729, 209] on img at bounding box center [738, 197] width 58 height 58
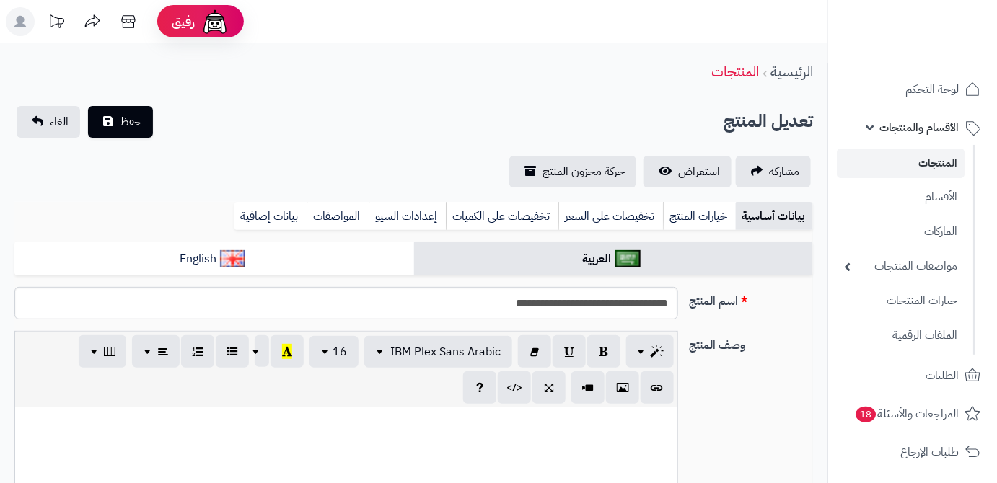
scroll to position [641, 0]
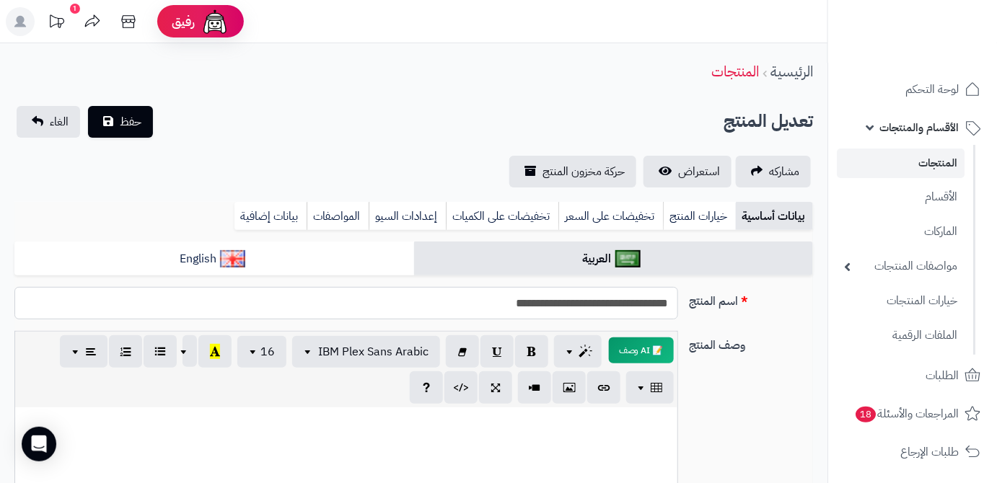
drag, startPoint x: 671, startPoint y: 307, endPoint x: 627, endPoint y: 312, distance: 44.9
click at [627, 312] on input "**********" at bounding box center [345, 303] width 663 height 32
